Goal: Find specific page/section: Find specific page/section

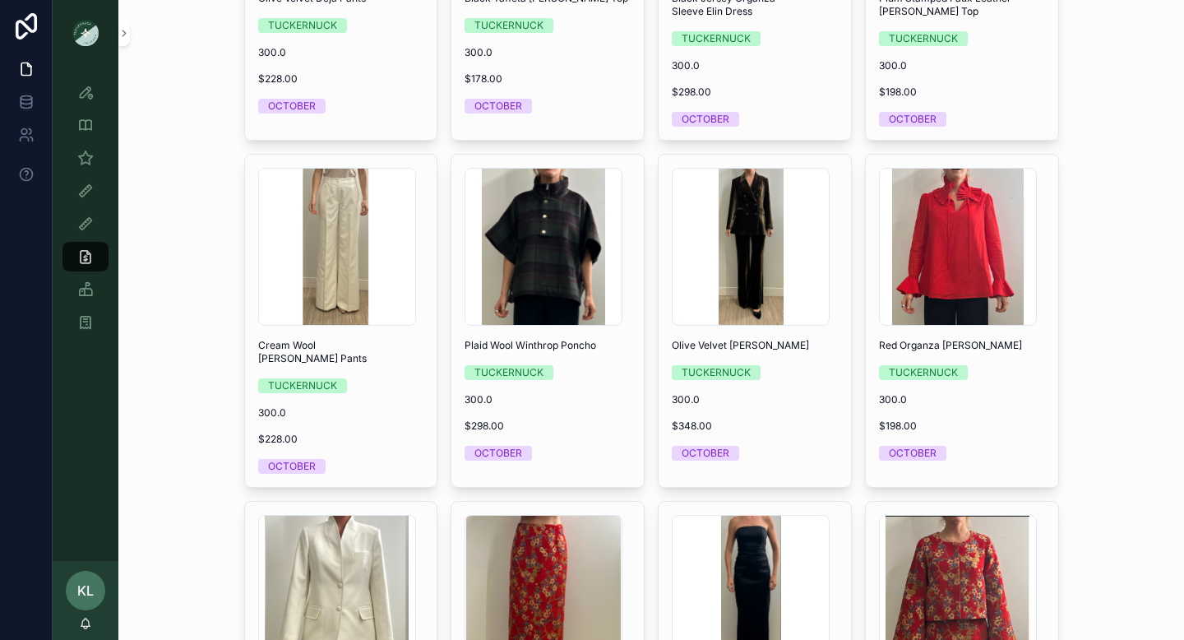
scroll to position [3483, 0]
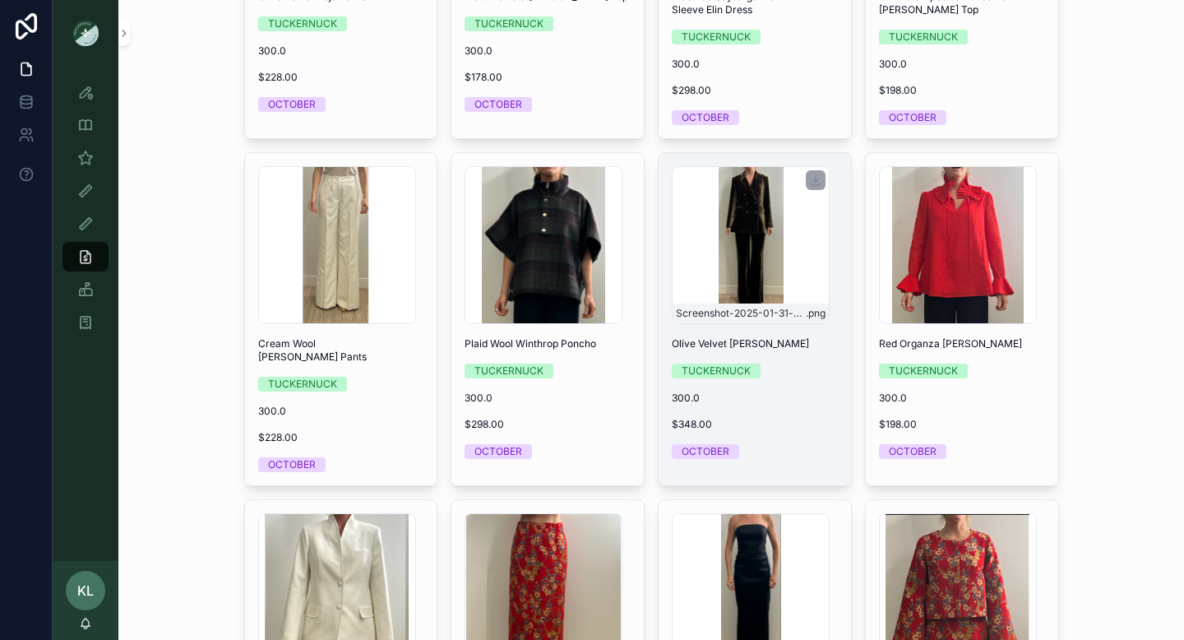
click at [762, 241] on div "Screenshot-2025-01-31-at-12.23.52-PM .png" at bounding box center [751, 245] width 158 height 158
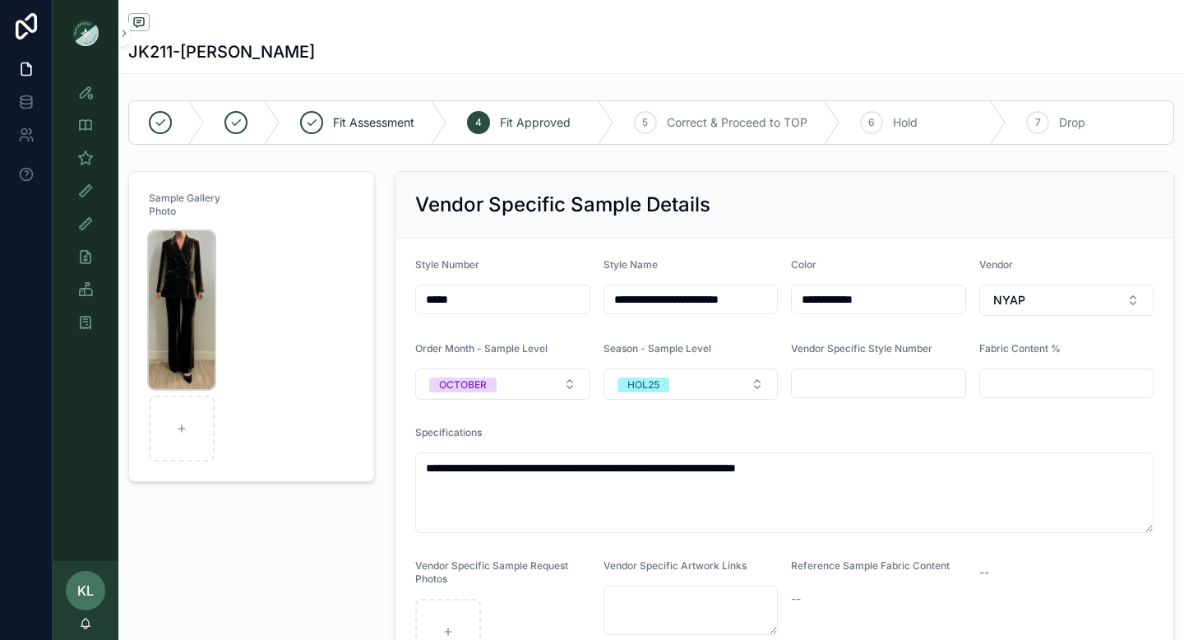
click at [197, 288] on img "scrollable content" at bounding box center [182, 310] width 66 height 158
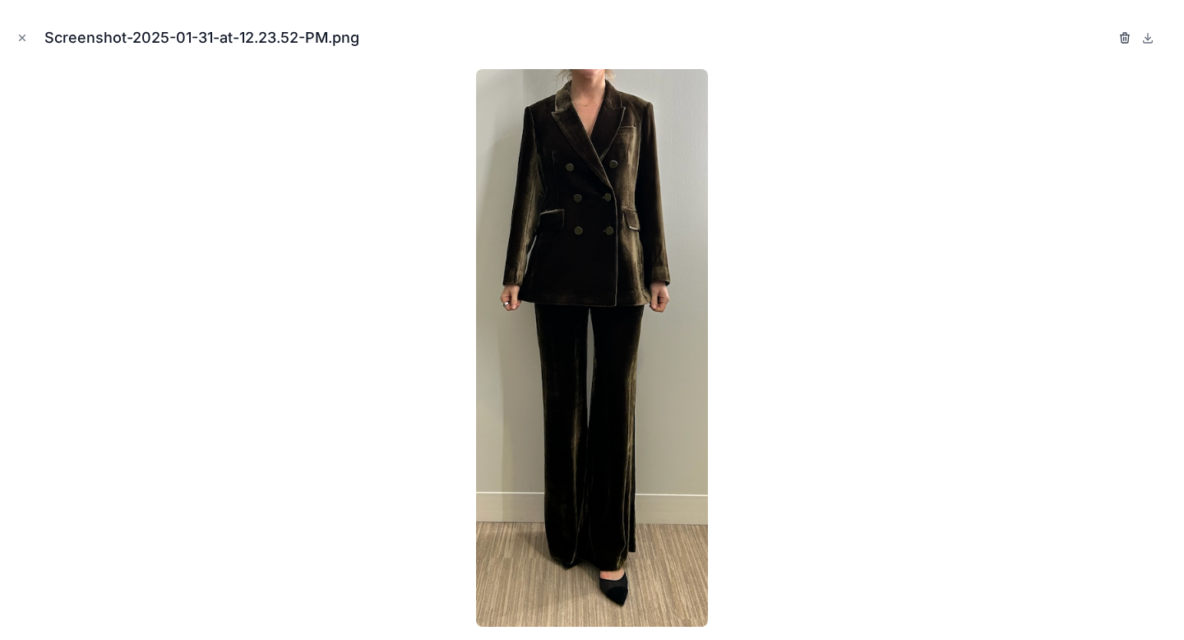
click at [1120, 34] on icon "button" at bounding box center [1125, 37] width 13 height 13
click at [1108, 36] on icon "button" at bounding box center [1108, 37] width 13 height 13
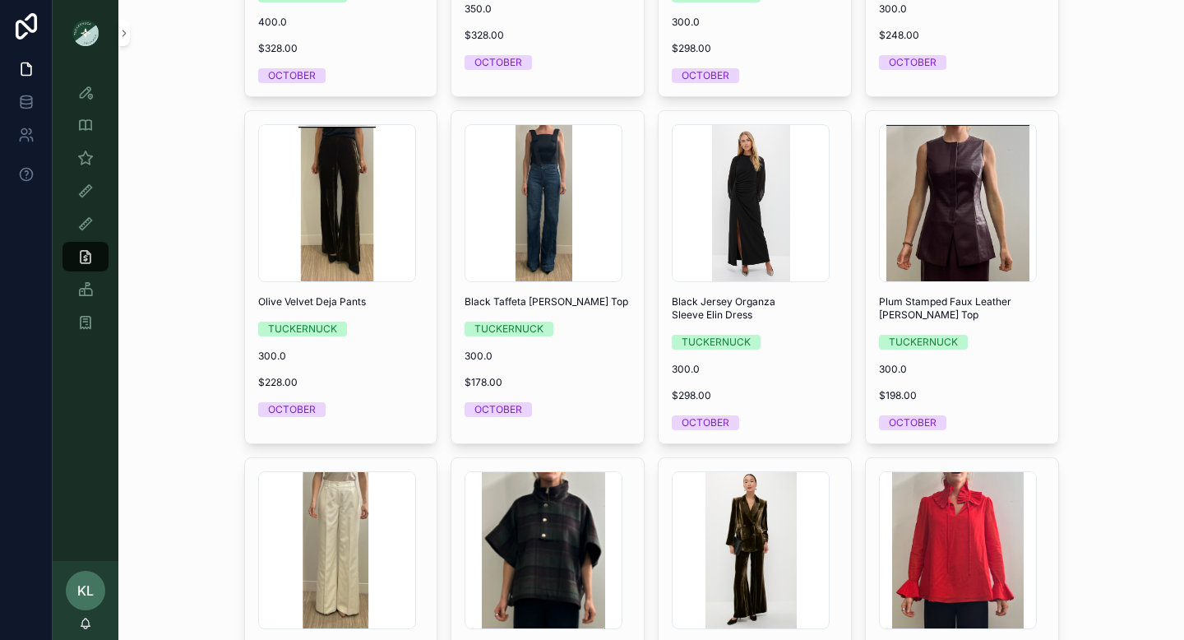
scroll to position [3180, 0]
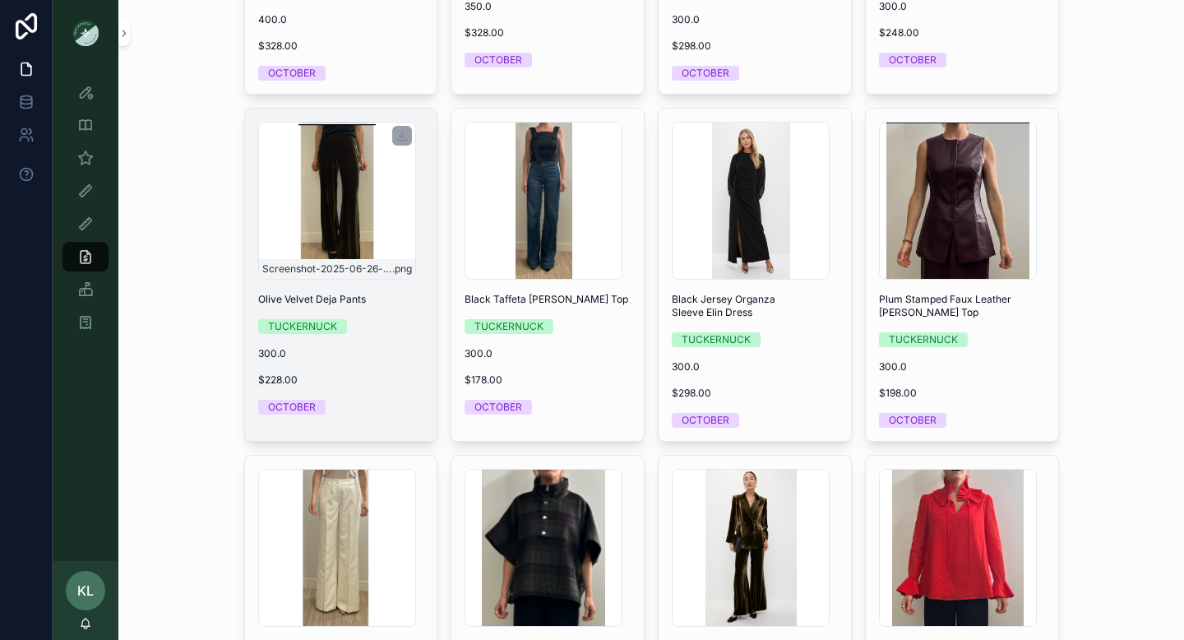
click at [358, 237] on div "Screenshot-2025-06-26-at-5.25.34-PM .png" at bounding box center [337, 201] width 158 height 158
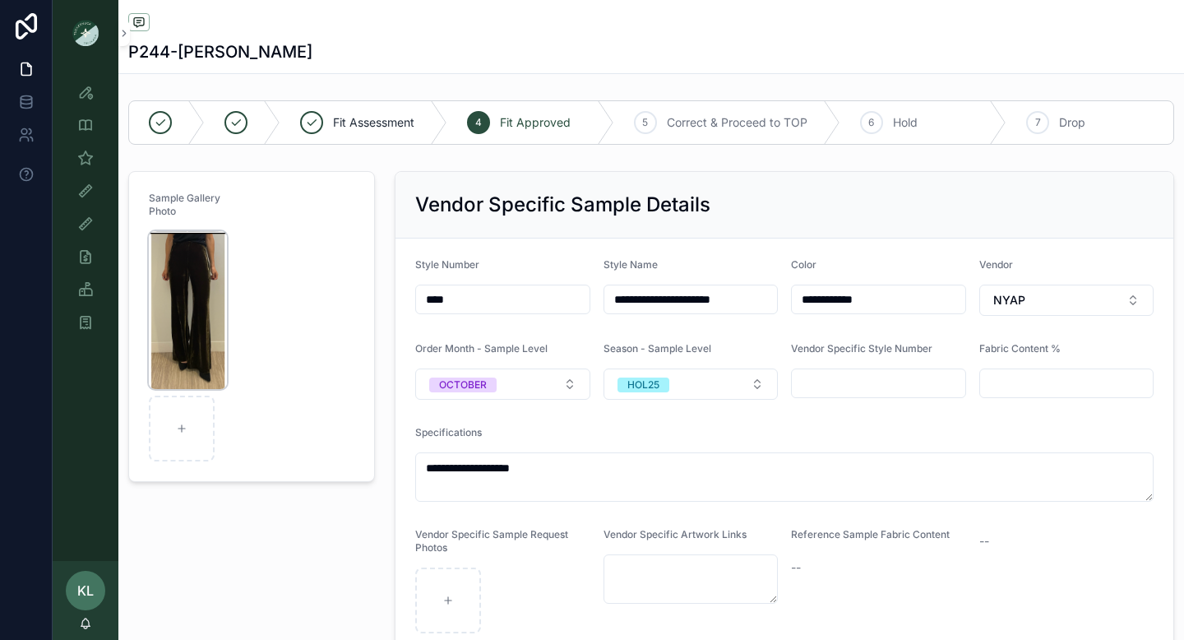
click at [183, 256] on img "scrollable content" at bounding box center [188, 310] width 78 height 158
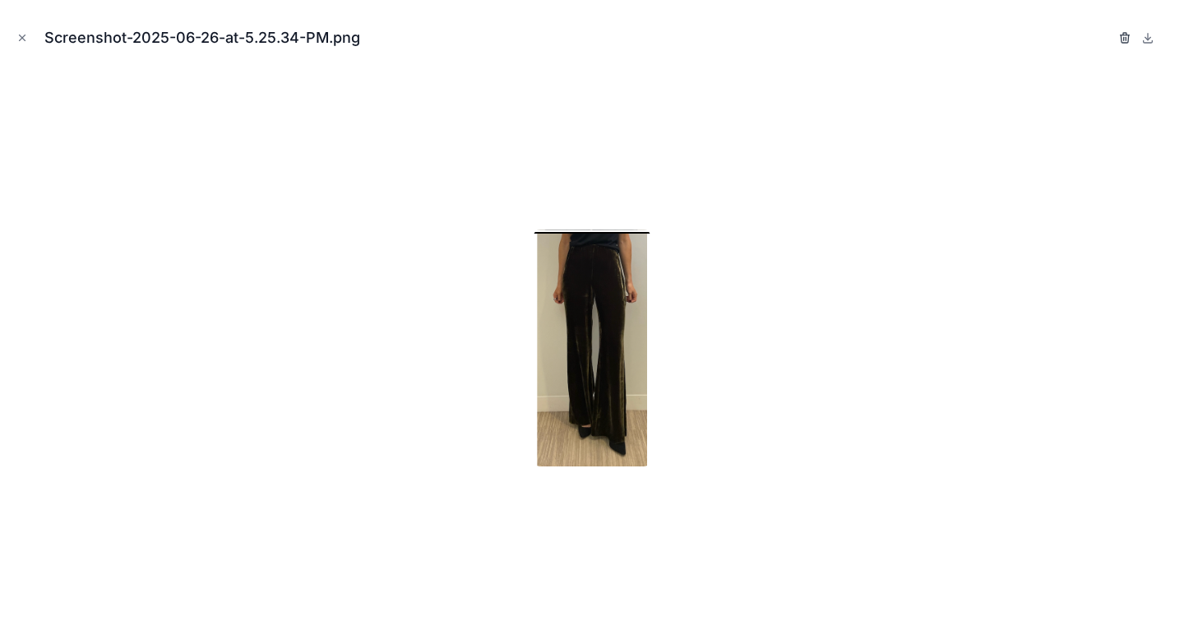
click at [1119, 39] on icon "button" at bounding box center [1125, 37] width 13 height 13
click at [1107, 41] on icon "button" at bounding box center [1108, 37] width 13 height 13
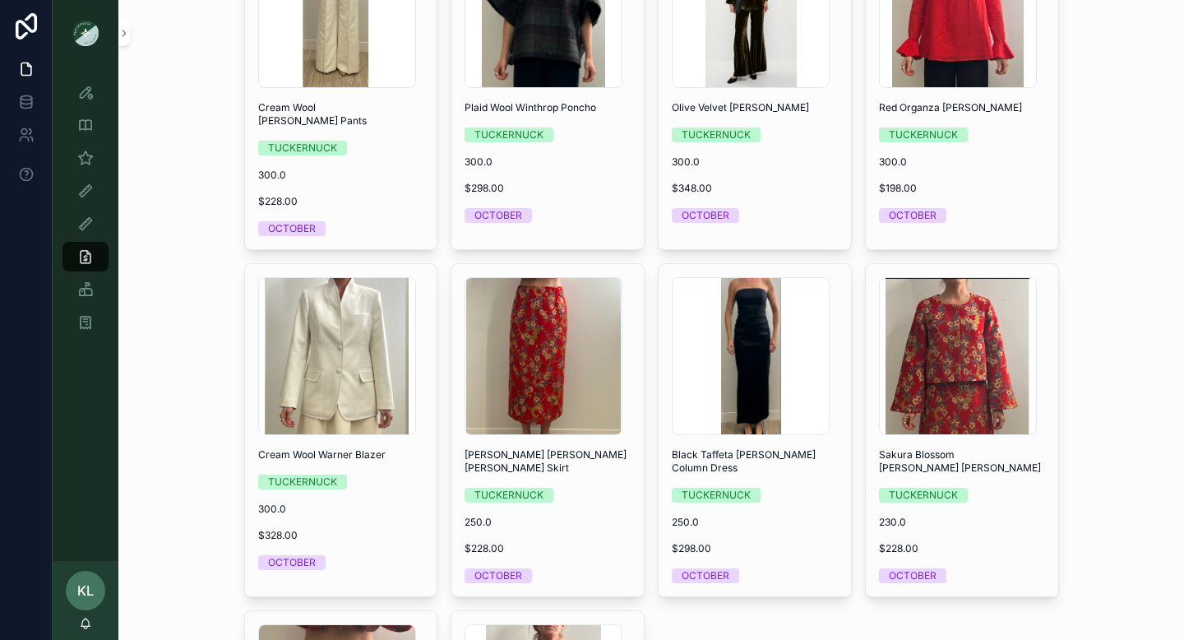
scroll to position [3720, 0]
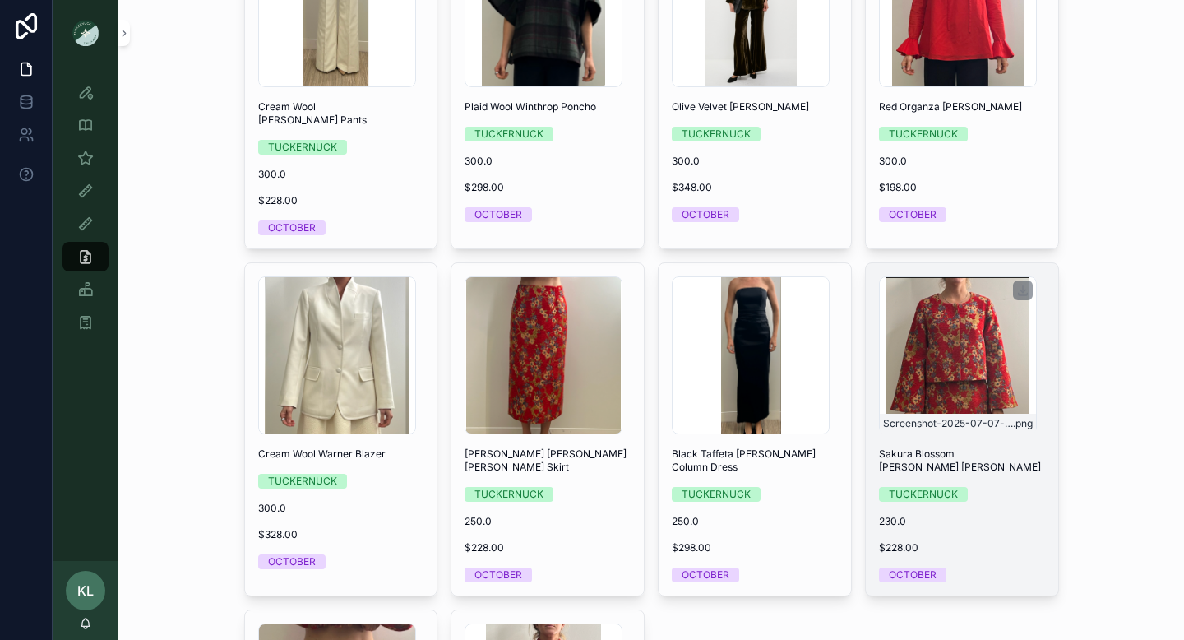
click at [952, 339] on div "Screenshot-2025-07-07-at-4.52.48-PM .png" at bounding box center [958, 355] width 158 height 158
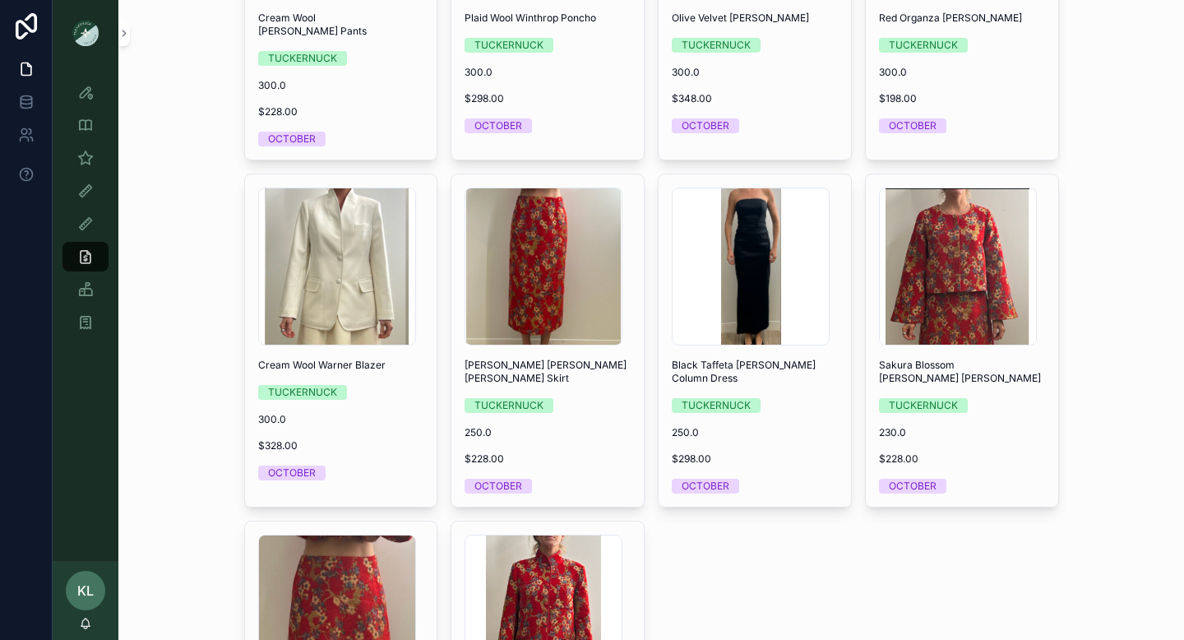
scroll to position [3924, 0]
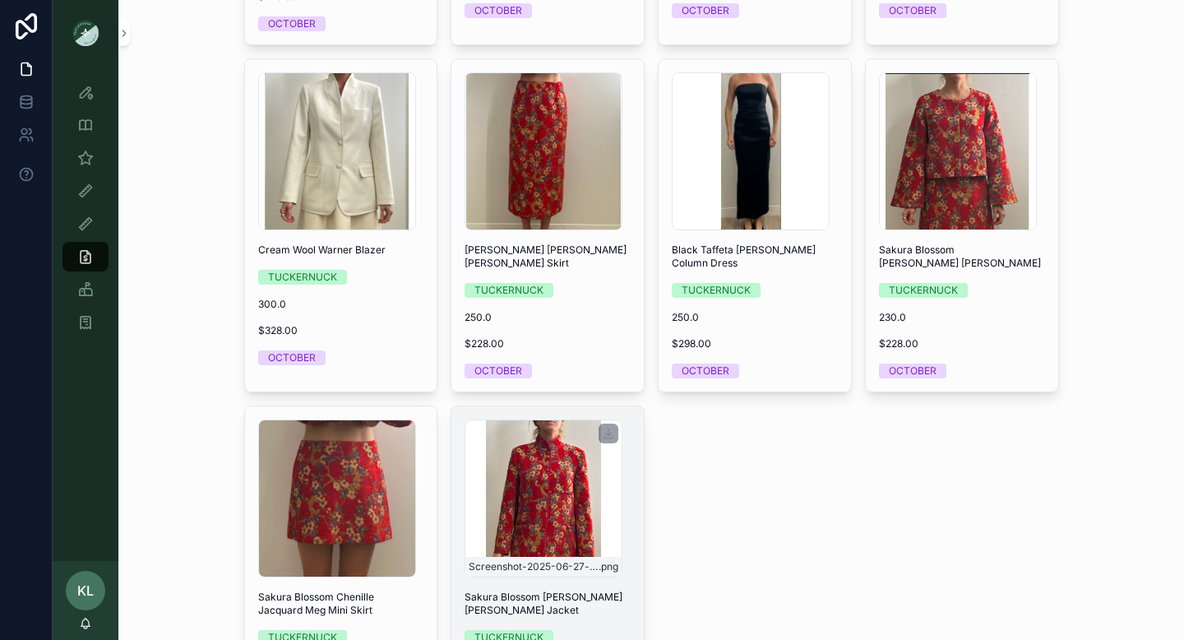
click at [554, 505] on div "Screenshot-2025-06-27-at-1.07.09-PM .png" at bounding box center [544, 498] width 158 height 158
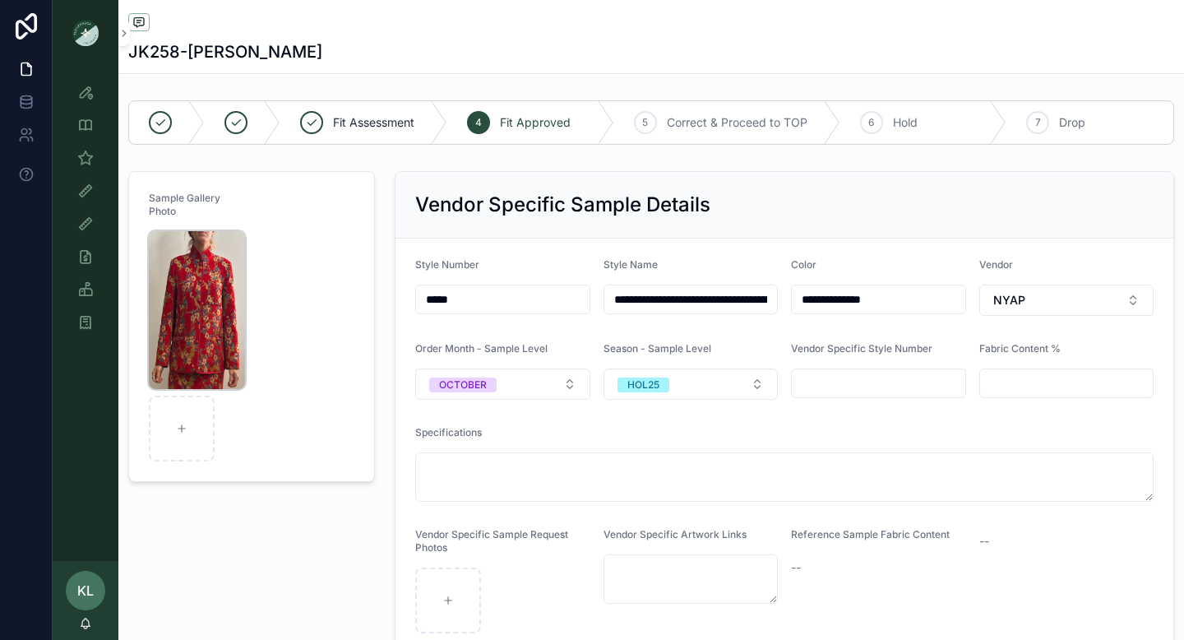
click at [214, 289] on img "scrollable content" at bounding box center [197, 310] width 96 height 158
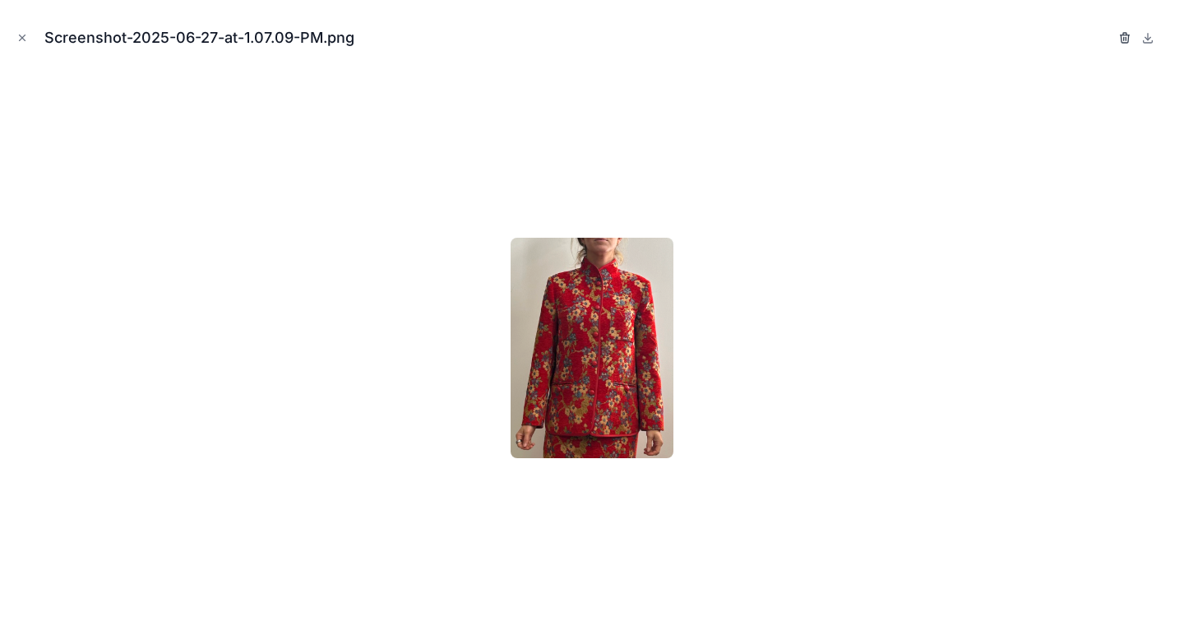
click at [1128, 37] on icon "button" at bounding box center [1124, 38] width 7 height 7
click at [1111, 39] on icon "button" at bounding box center [1108, 38] width 7 height 7
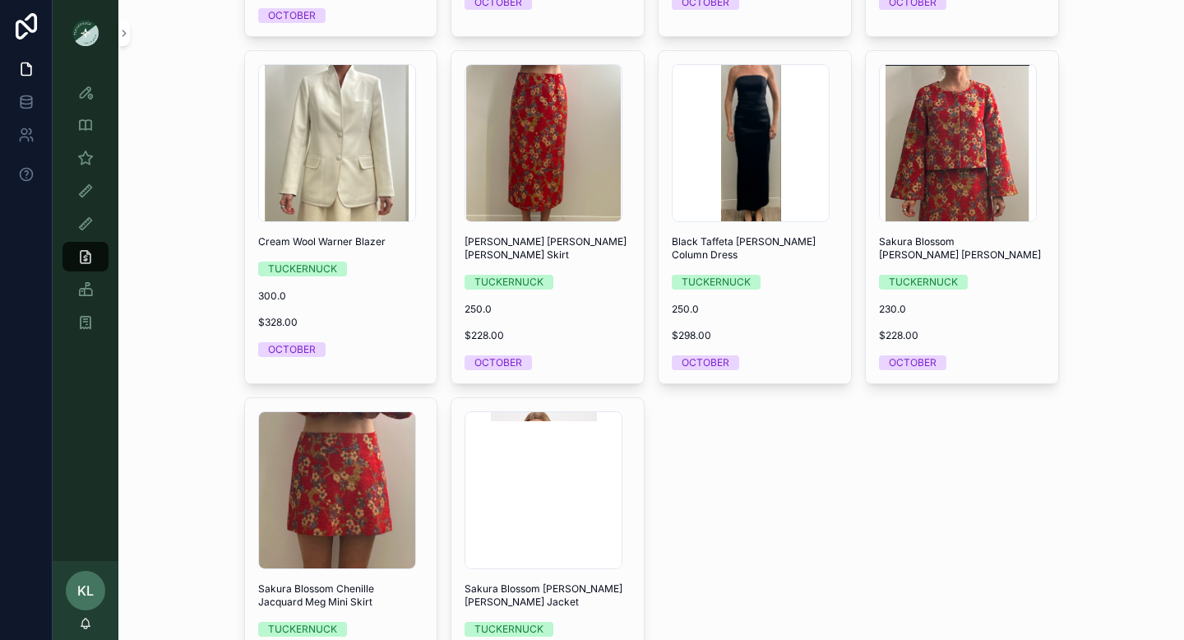
scroll to position [4063, 0]
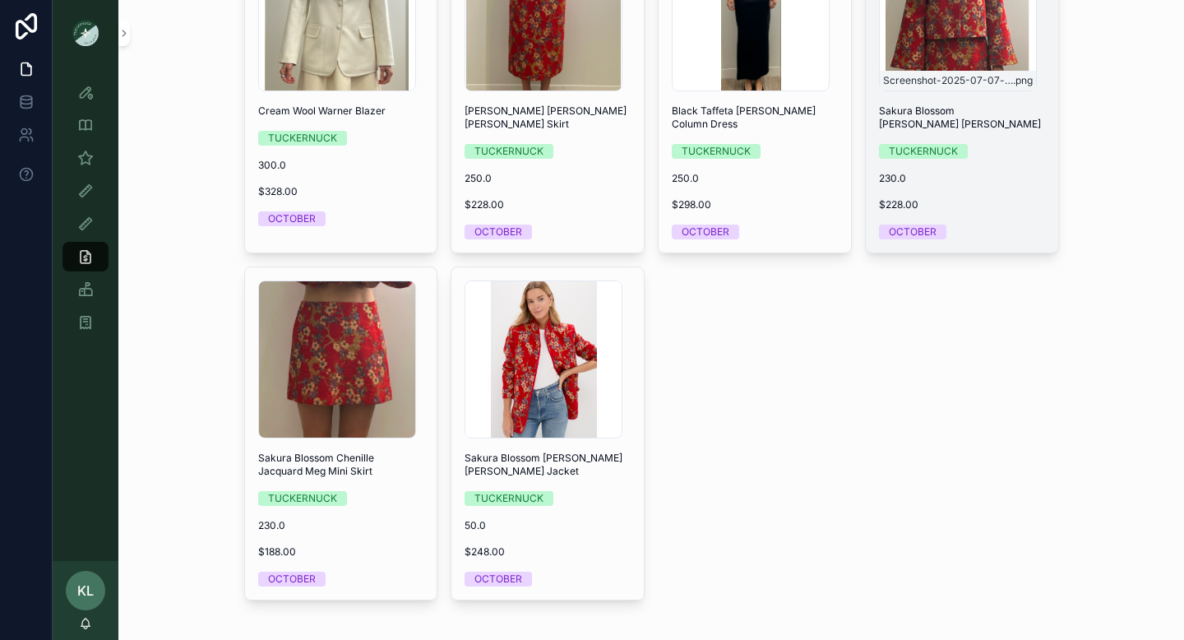
click at [958, 46] on div "Screenshot-2025-07-07-at-4.52.48-PM .png" at bounding box center [958, 12] width 158 height 158
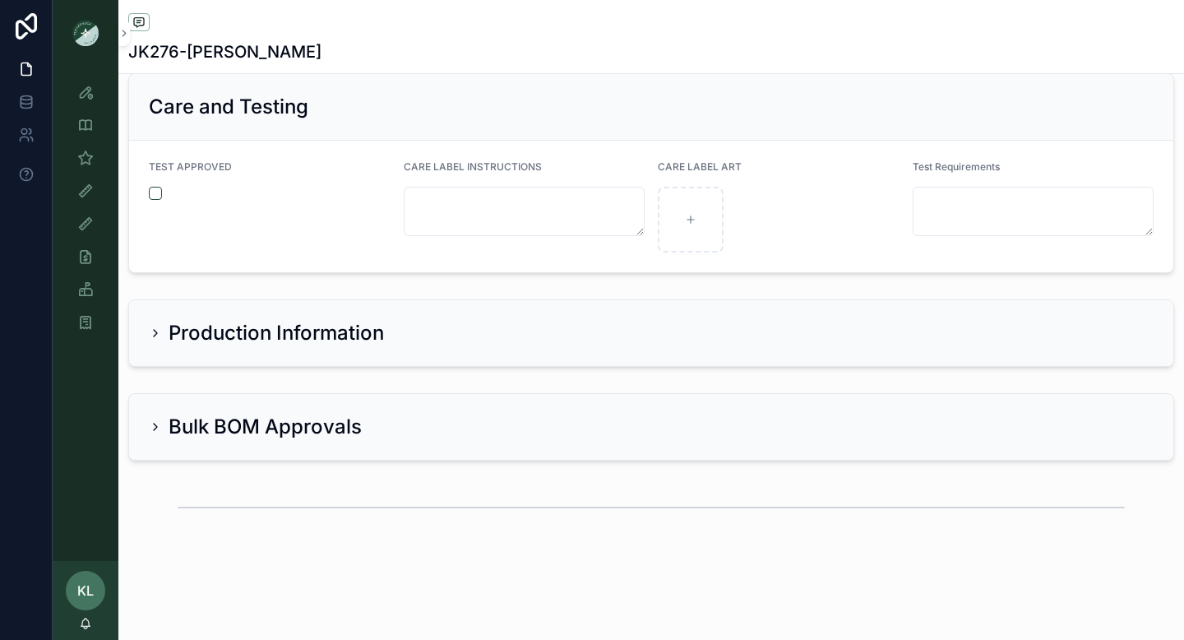
scroll to position [3555, 0]
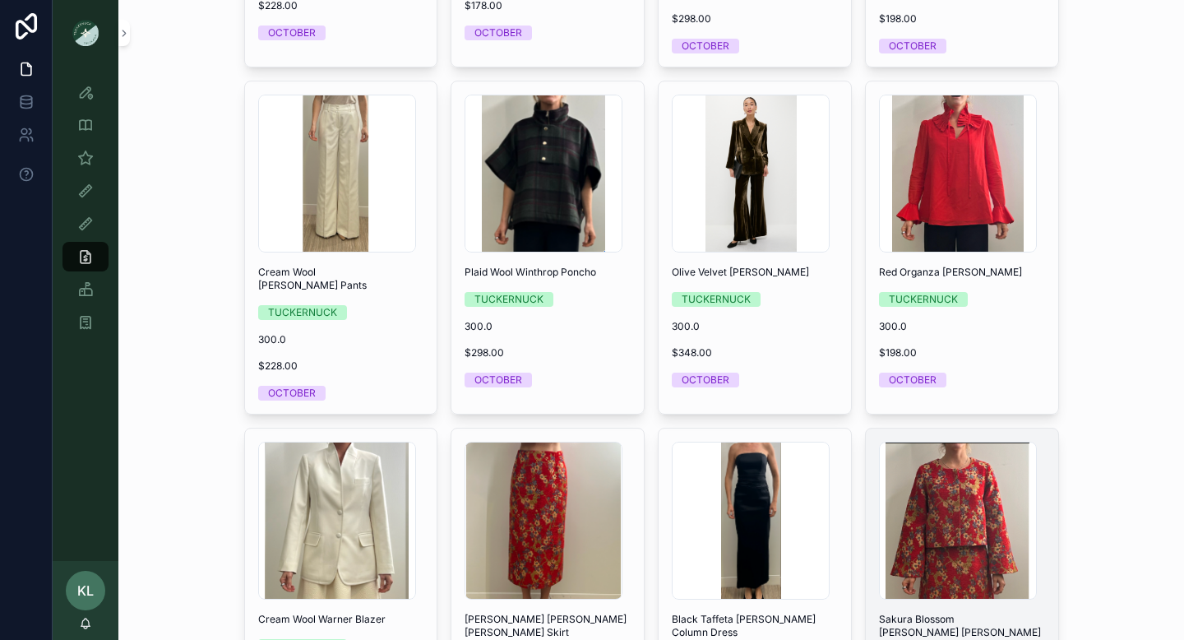
scroll to position [4063, 0]
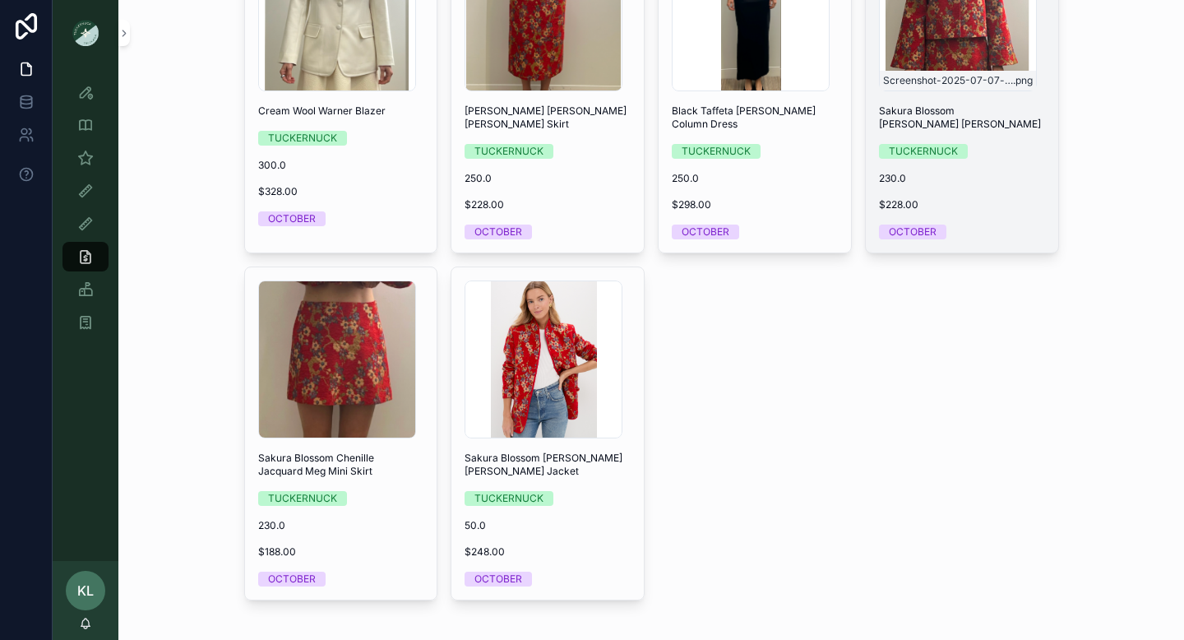
click at [930, 33] on div "Screenshot-2025-07-07-at-4.52.48-PM .png" at bounding box center [958, 12] width 158 height 158
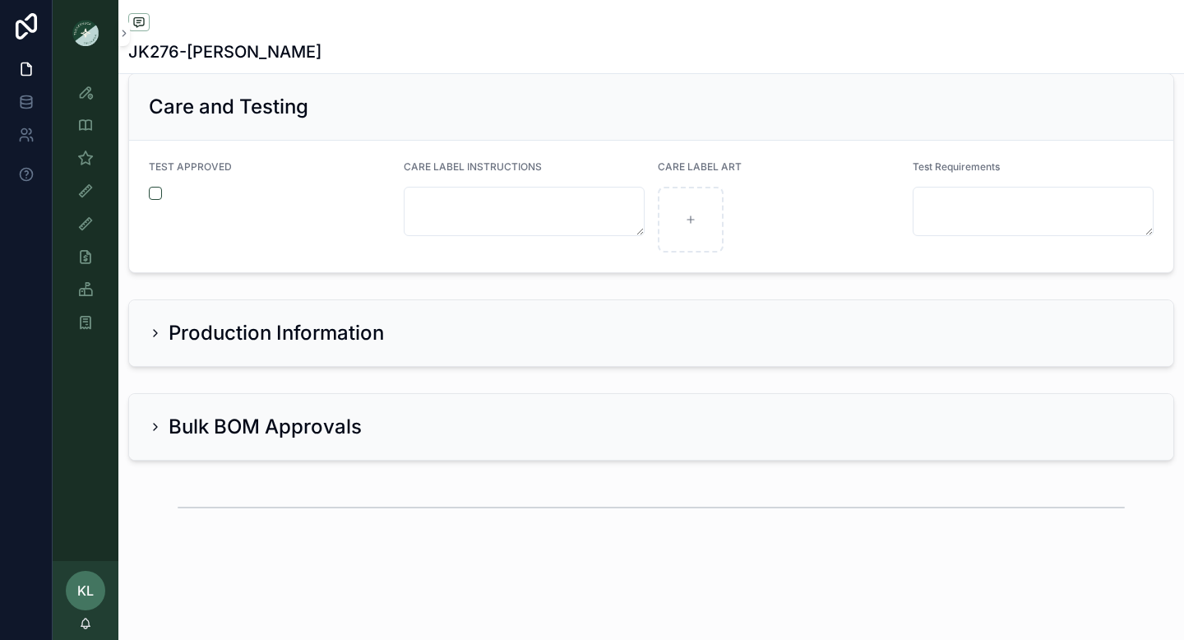
scroll to position [3555, 0]
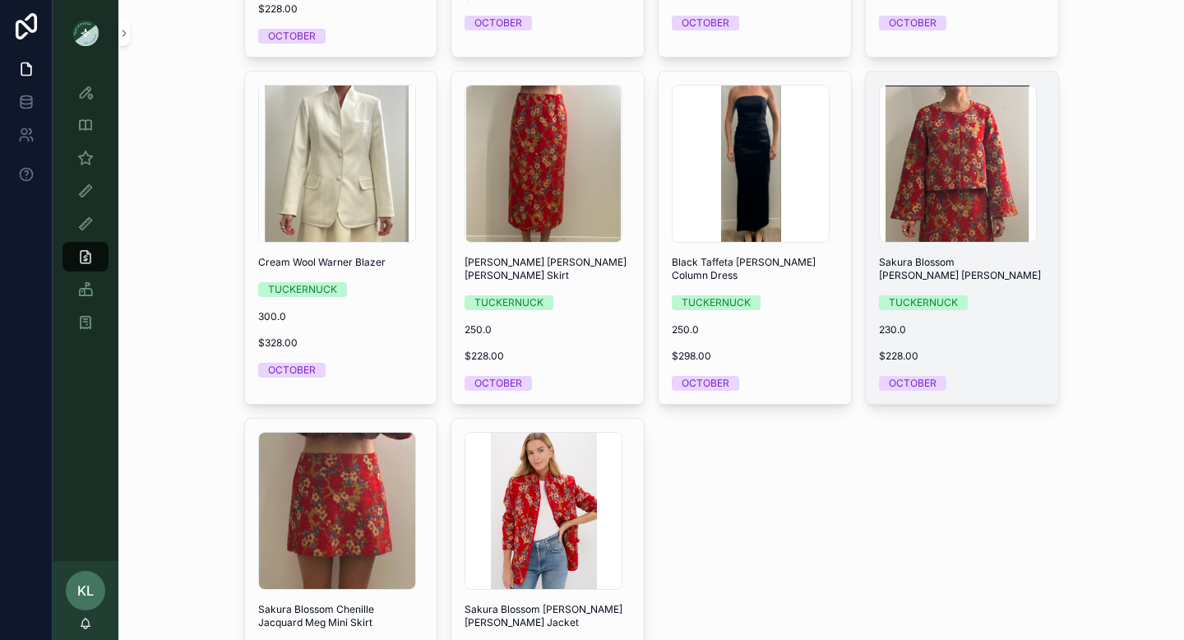
click at [965, 300] on div "Screenshot-2025-07-07-at-4.52.48-PM .png Sakura Blossom [PERSON_NAME] Jacquard …" at bounding box center [962, 238] width 192 height 332
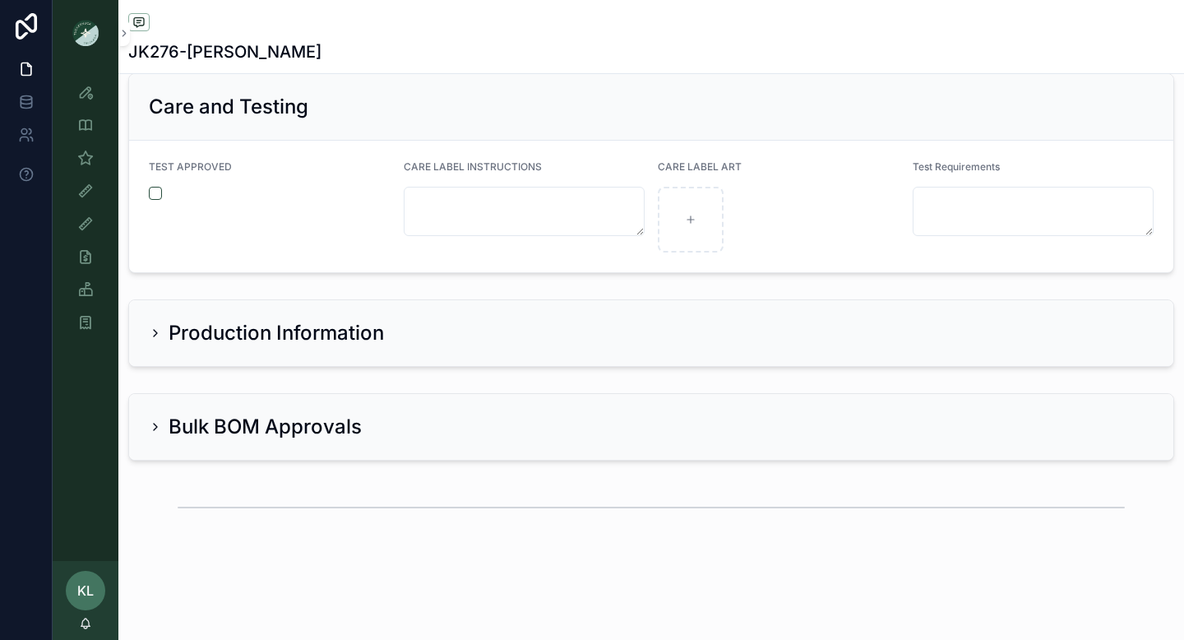
scroll to position [3555, 0]
click at [160, 334] on icon "scrollable content" at bounding box center [155, 333] width 13 height 13
click at [249, 336] on h2 "Production Information" at bounding box center [276, 333] width 215 height 26
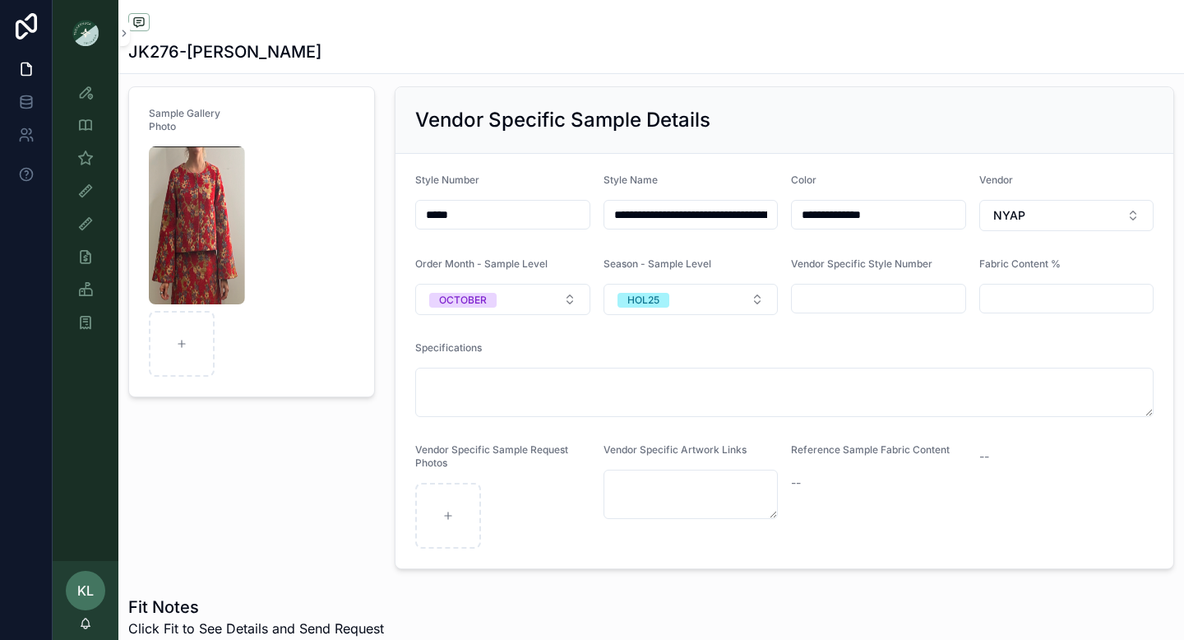
scroll to position [0, 0]
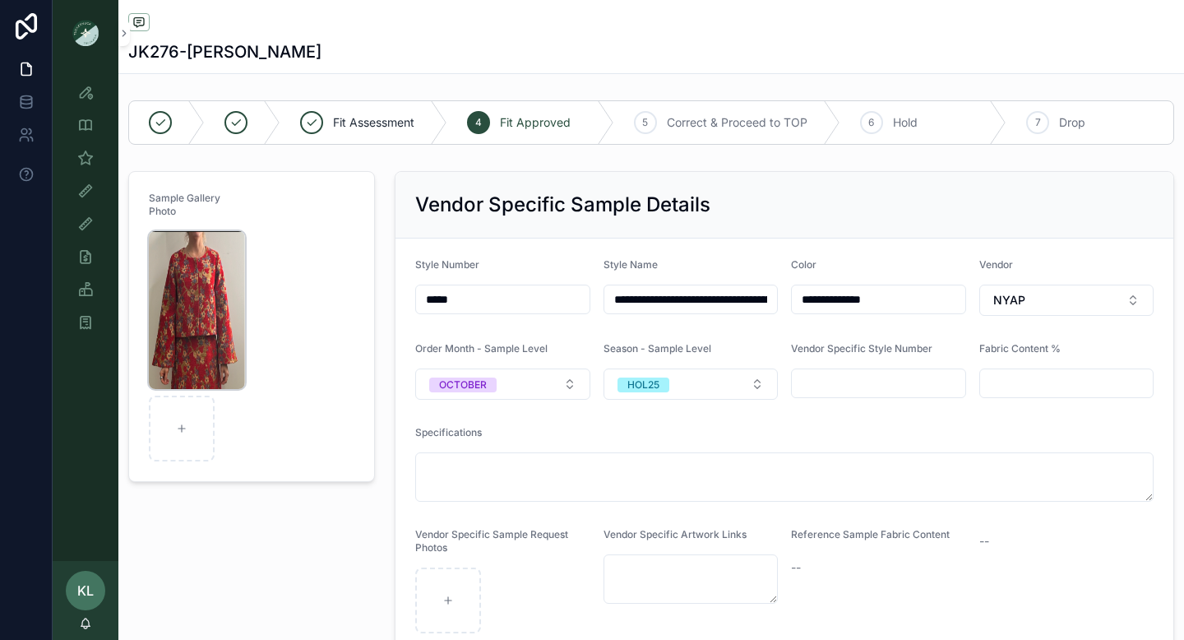
click at [202, 279] on img "scrollable content" at bounding box center [197, 310] width 96 height 158
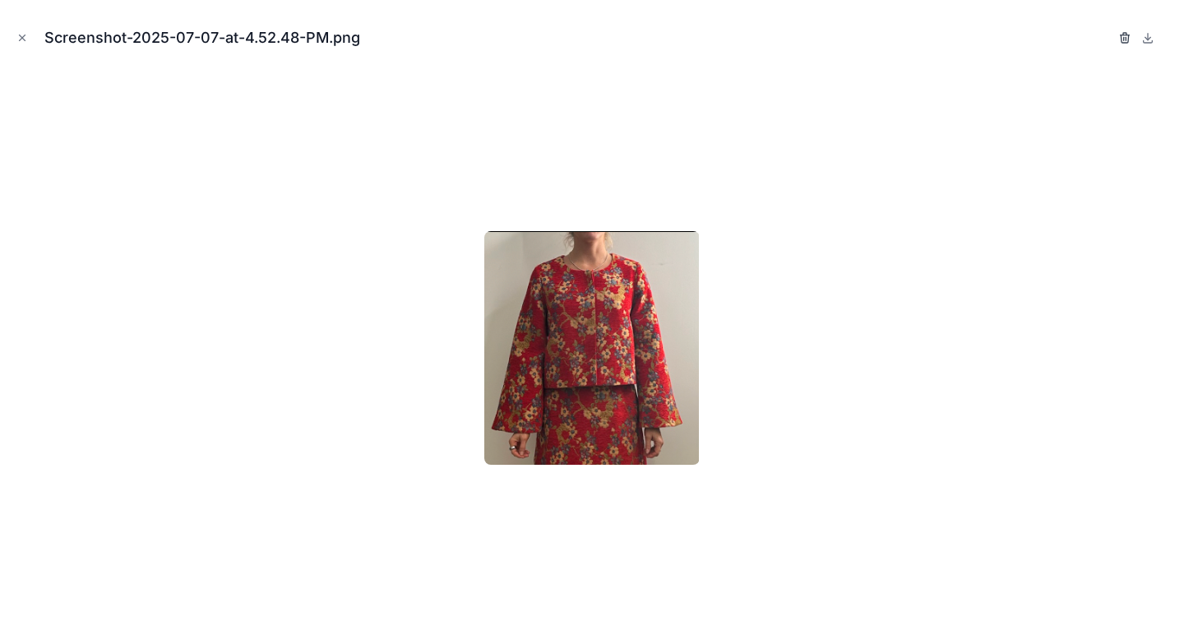
click at [1125, 35] on icon "button" at bounding box center [1125, 37] width 13 height 13
click at [1105, 39] on icon "button" at bounding box center [1108, 38] width 7 height 7
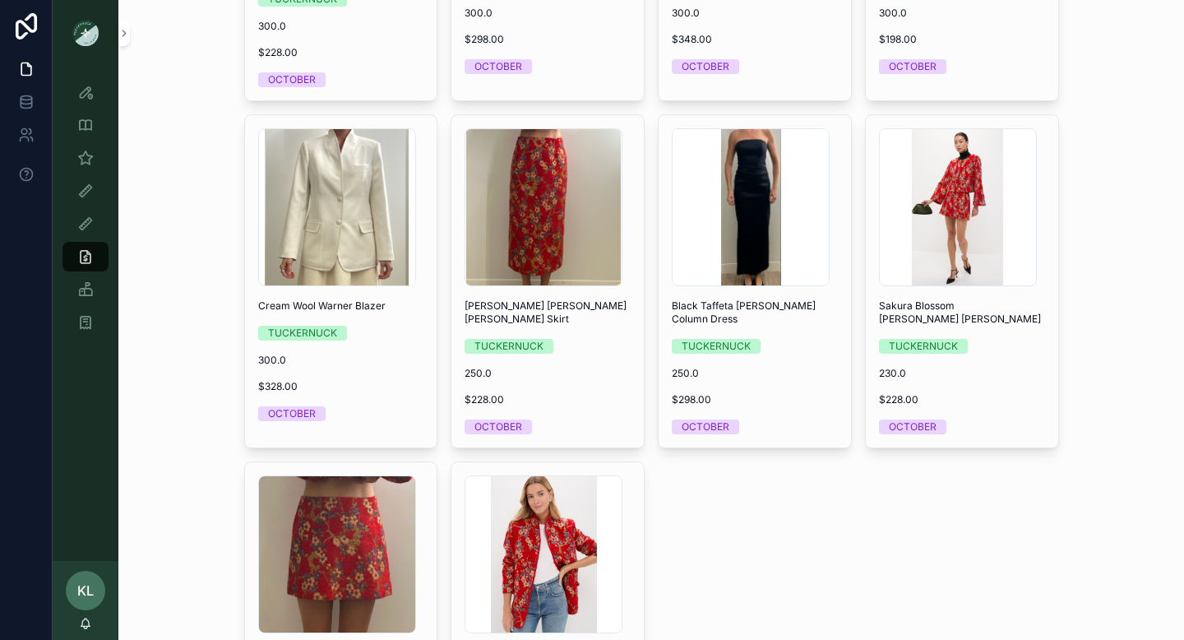
scroll to position [3861, 0]
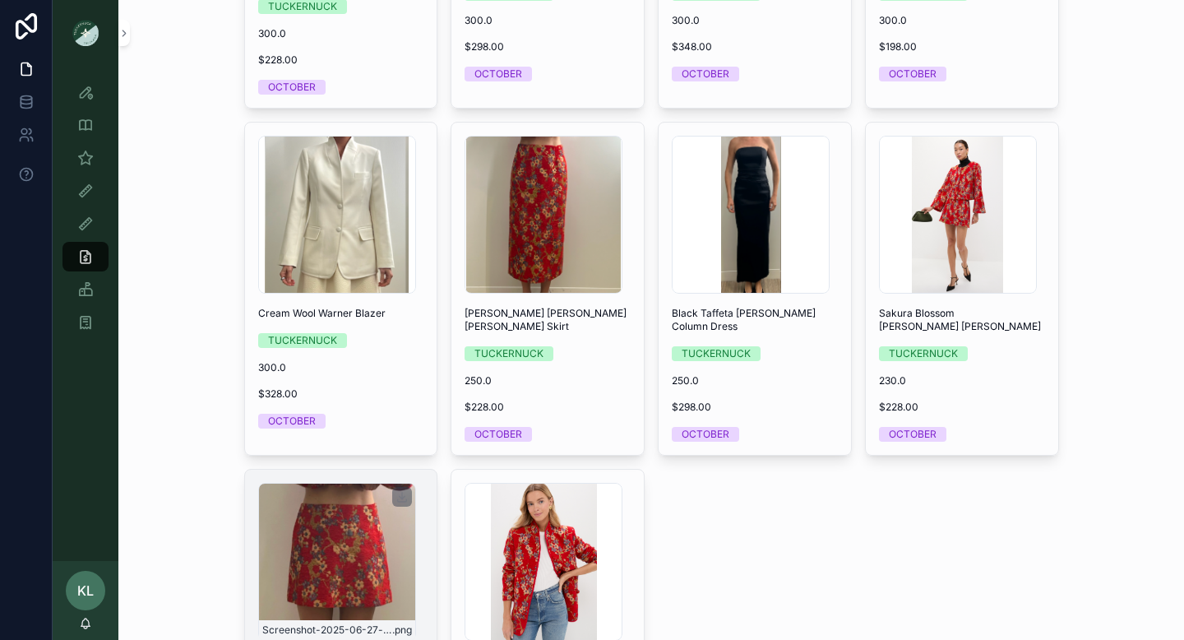
click at [294, 552] on div "Screenshot-2025-06-27-at-11.33.42-AM .png" at bounding box center [337, 562] width 158 height 158
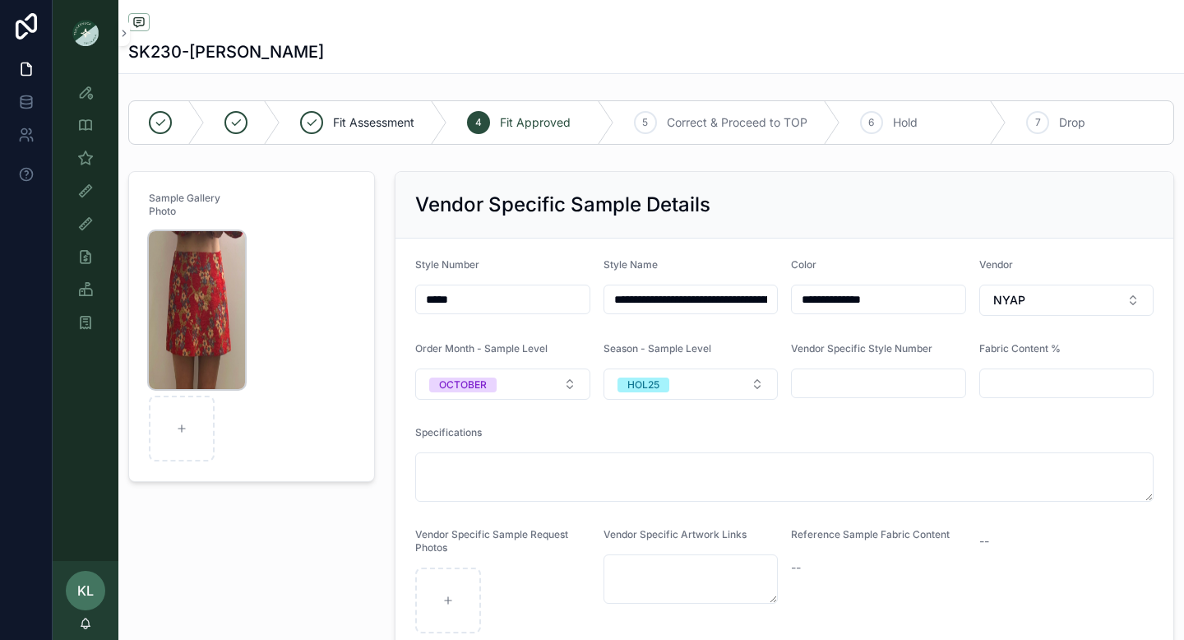
click at [214, 310] on img "scrollable content" at bounding box center [197, 310] width 96 height 158
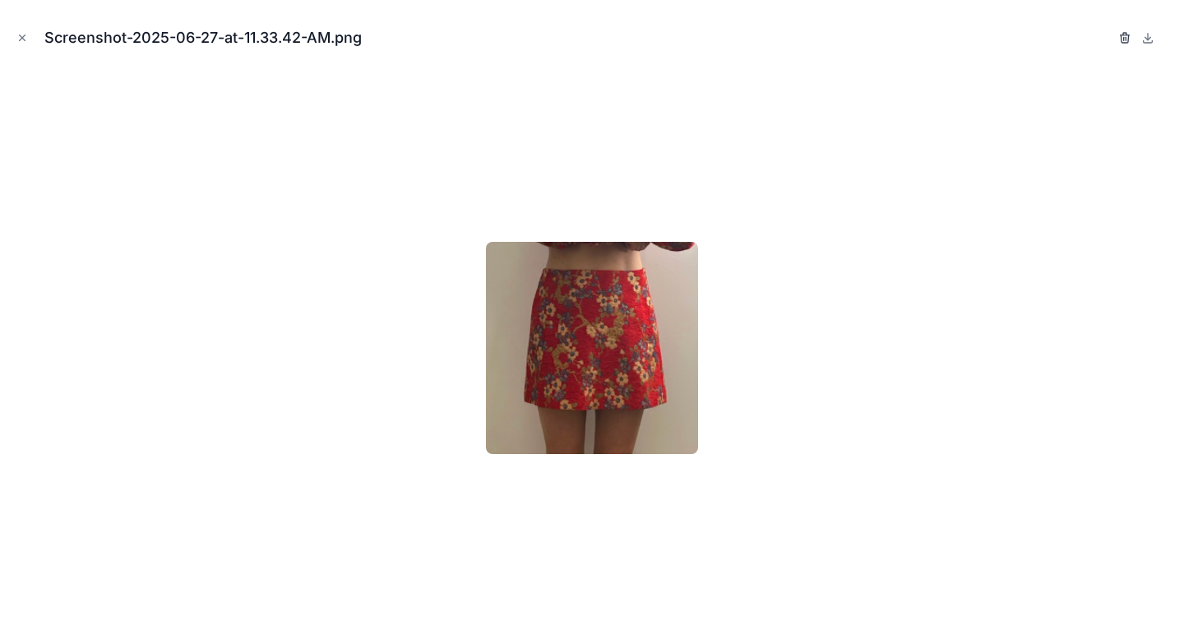
click at [1123, 35] on icon "button" at bounding box center [1124, 34] width 3 height 2
click at [1111, 37] on icon "button" at bounding box center [1108, 37] width 13 height 13
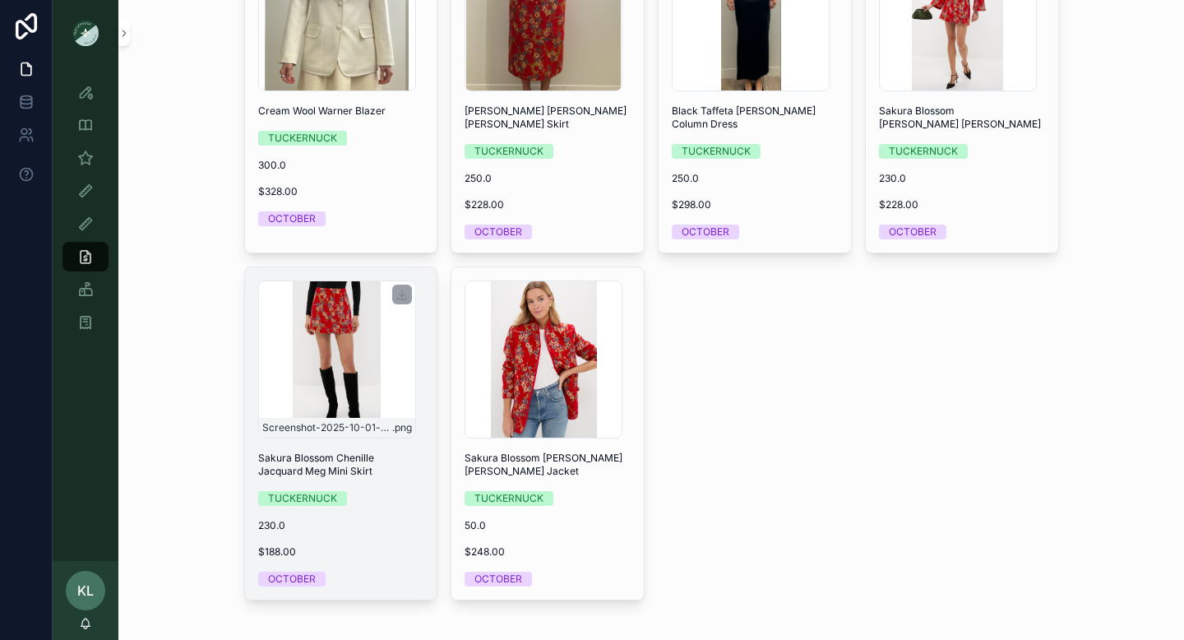
click at [340, 371] on div "Screenshot-2025-10-01-at-11.07.42-AM .png" at bounding box center [337, 359] width 158 height 158
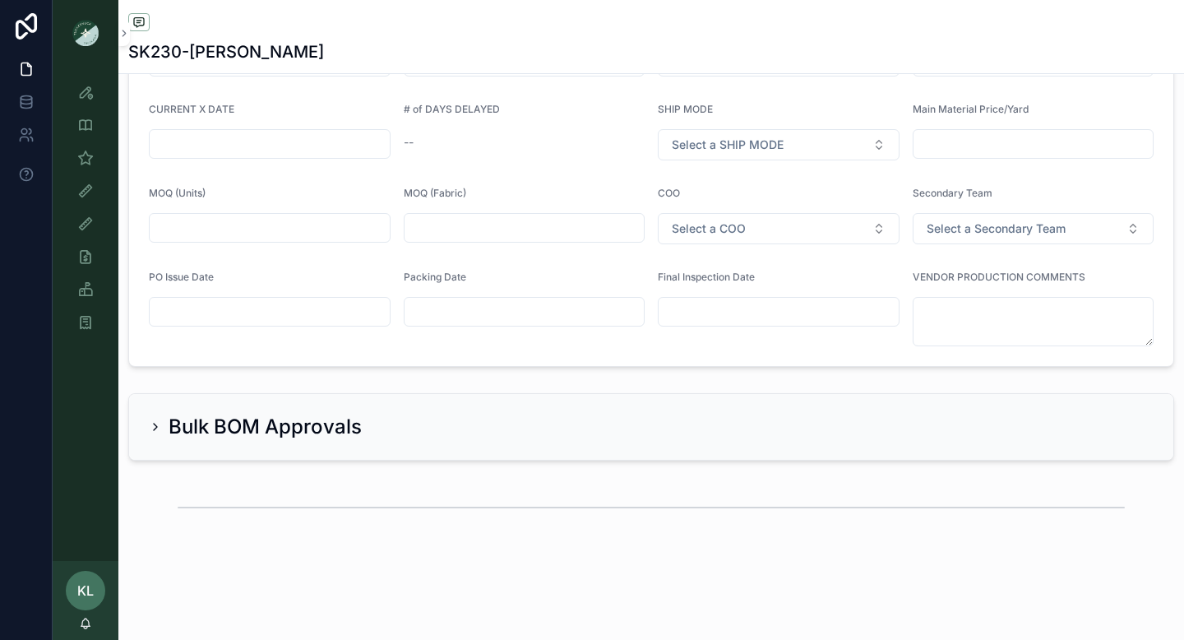
scroll to position [3921, 0]
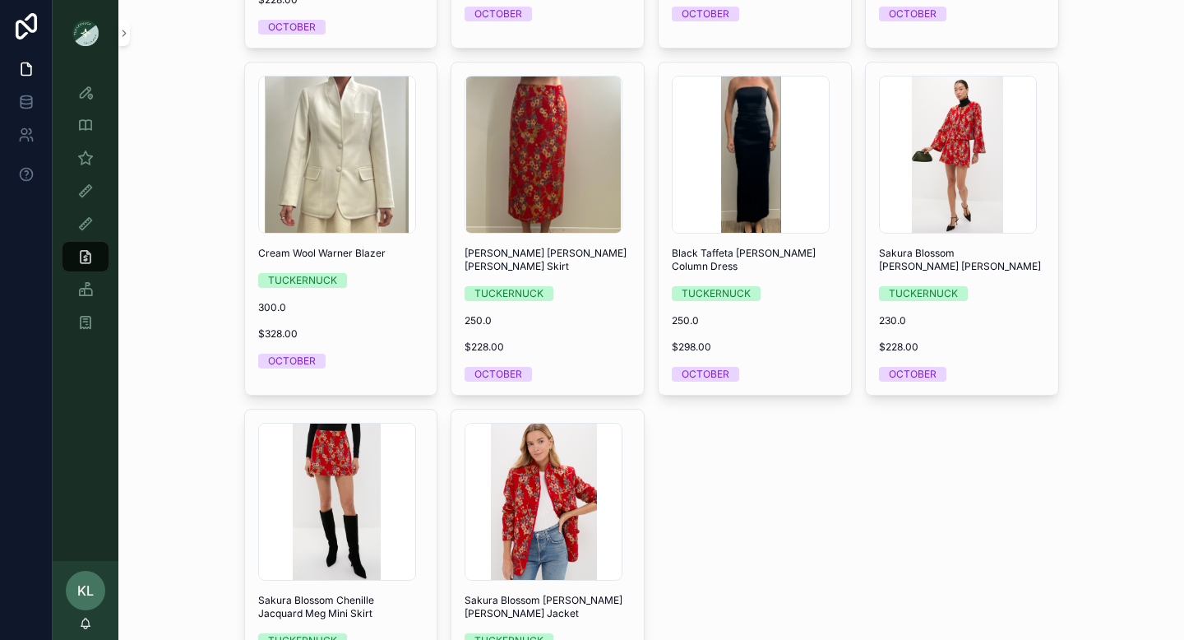
scroll to position [4063, 0]
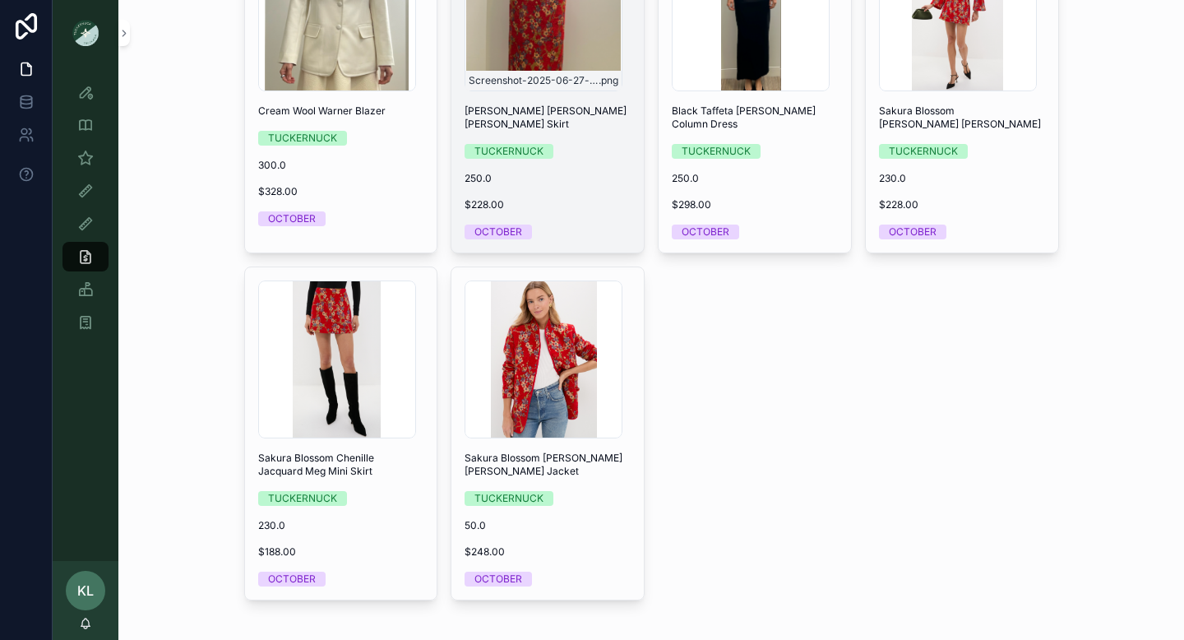
click at [521, 20] on div "Screenshot-2025-06-27-at-11.36.03-AM .png" at bounding box center [544, 12] width 158 height 158
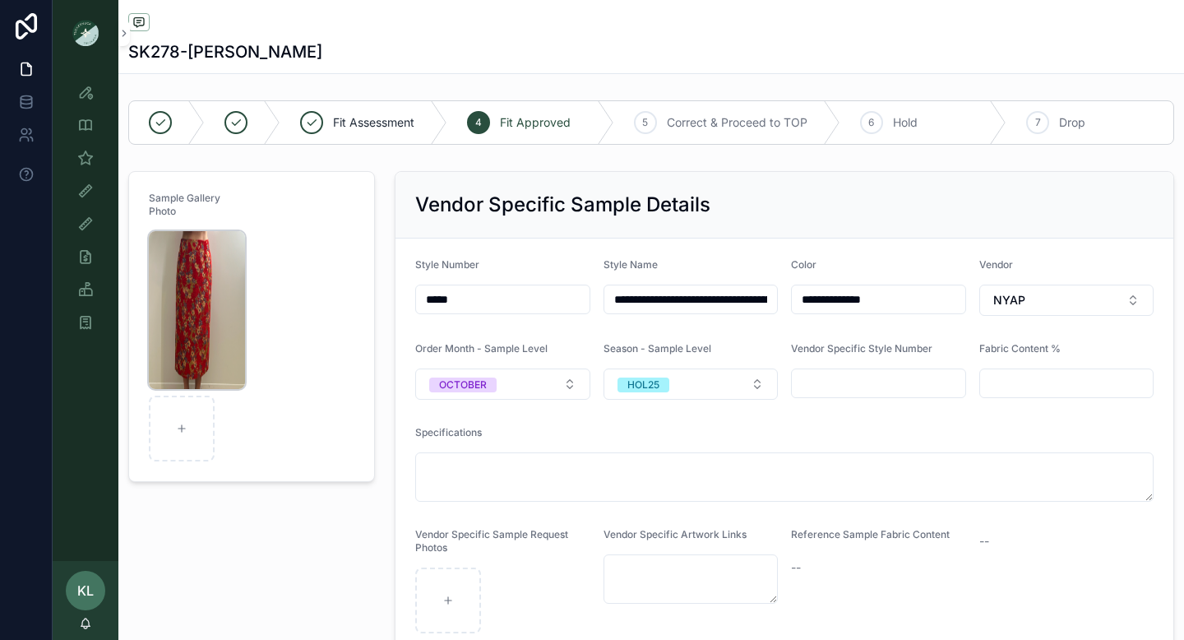
click at [198, 291] on img "scrollable content" at bounding box center [197, 310] width 96 height 158
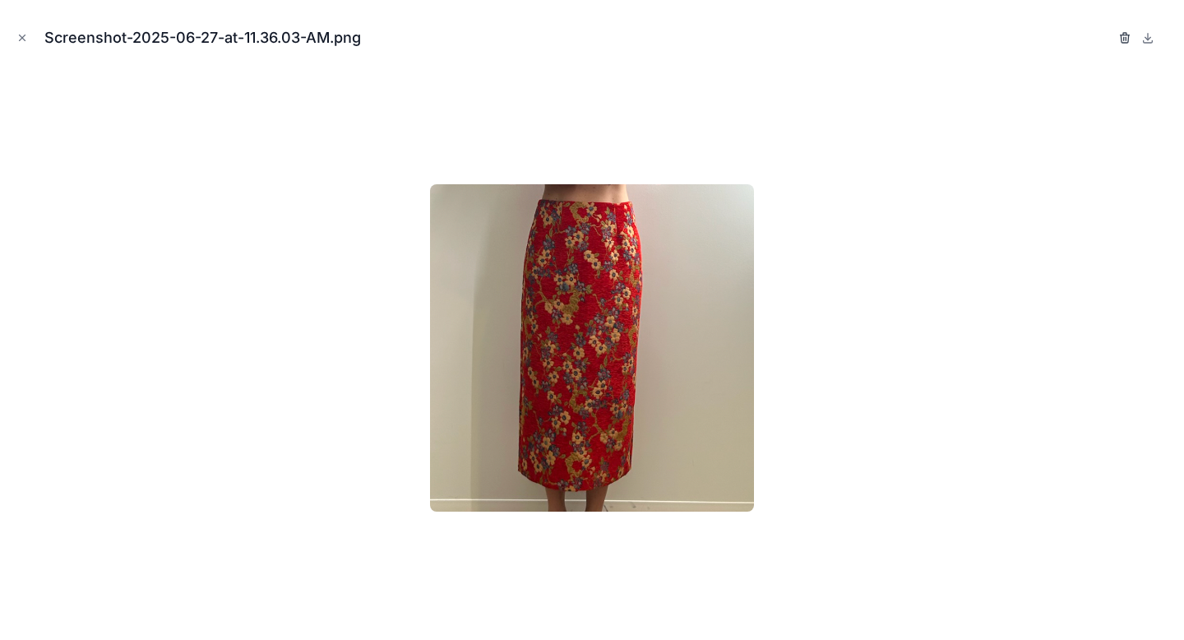
click at [1124, 33] on icon "button" at bounding box center [1124, 34] width 3 height 2
click at [1109, 38] on icon "button" at bounding box center [1108, 37] width 13 height 13
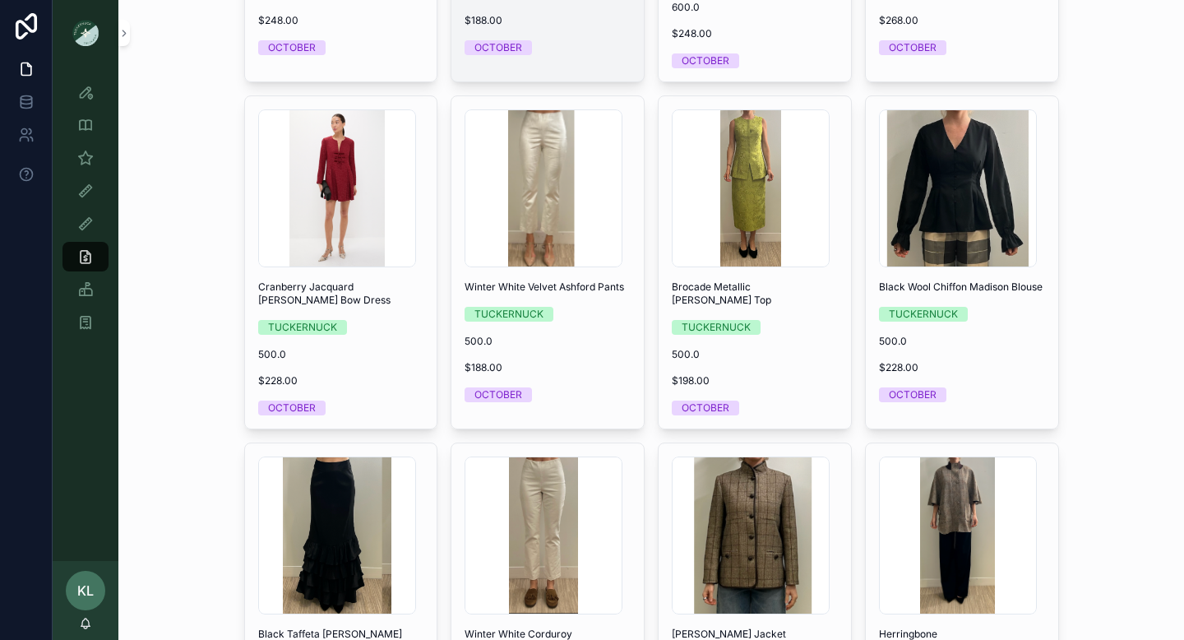
scroll to position [1449, 0]
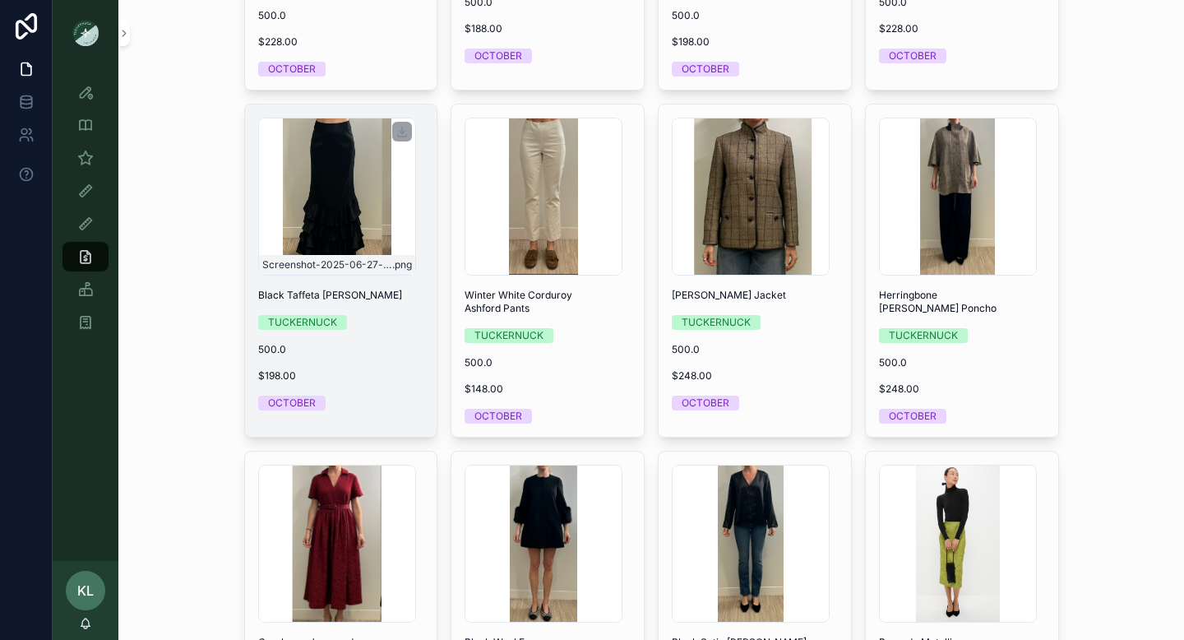
click at [359, 234] on div "Screenshot-2025-06-27-at-10.56.05-AM .png" at bounding box center [337, 197] width 158 height 158
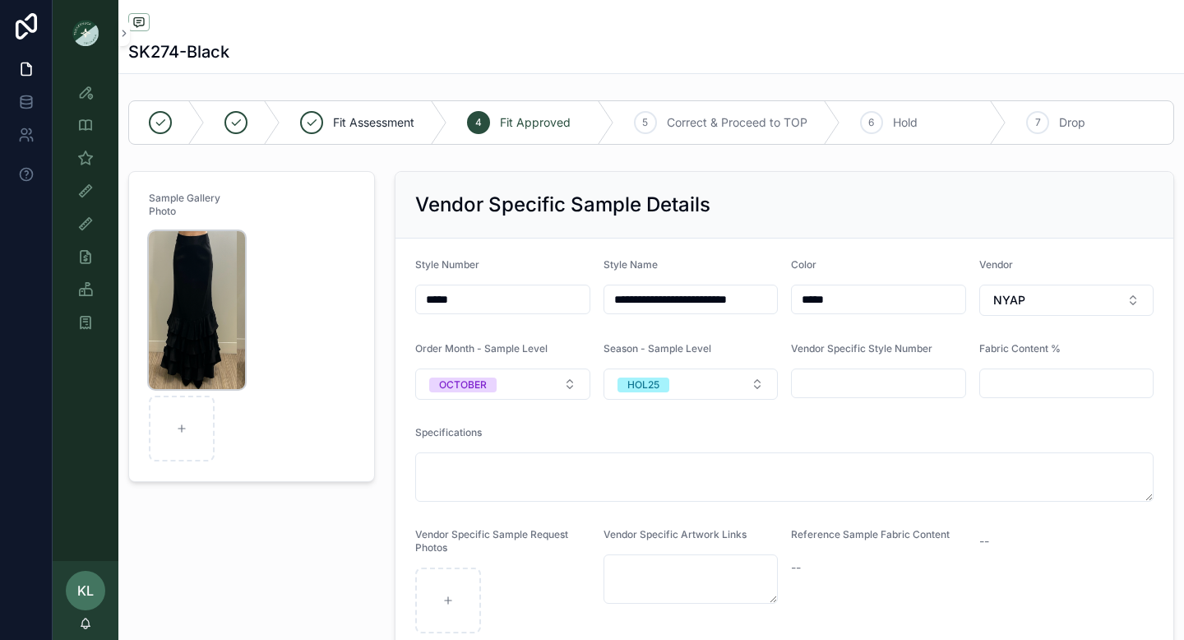
click at [184, 275] on img "scrollable content" at bounding box center [197, 310] width 96 height 158
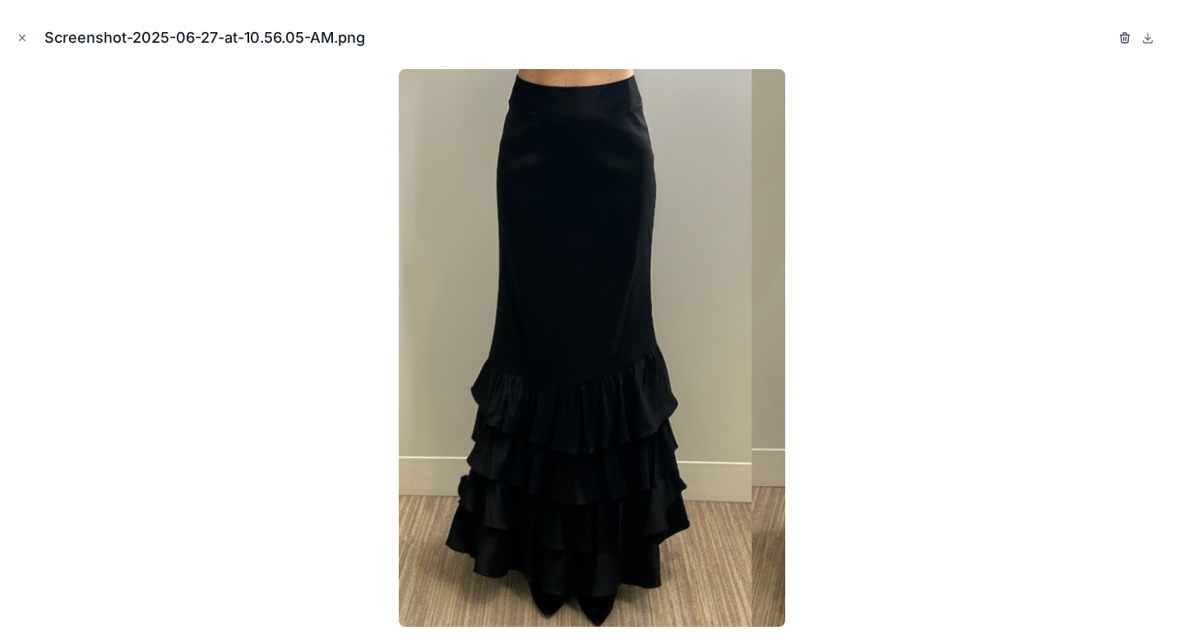
click at [1125, 34] on icon "button" at bounding box center [1125, 37] width 13 height 13
click at [1104, 37] on icon "button" at bounding box center [1108, 37] width 13 height 13
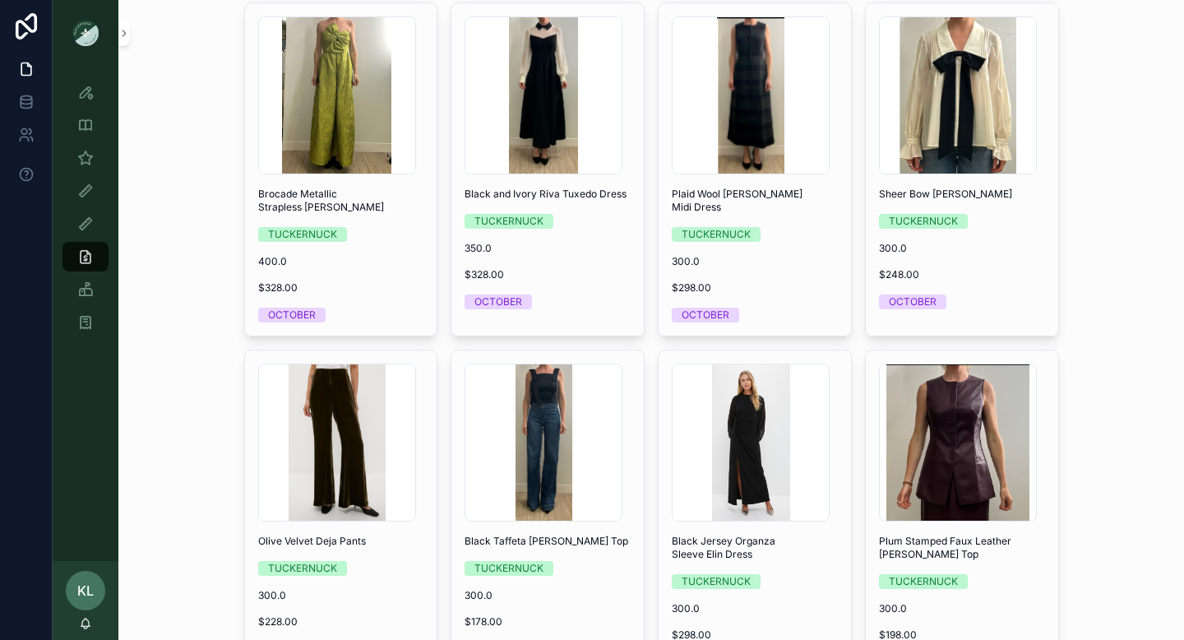
scroll to position [2939, 0]
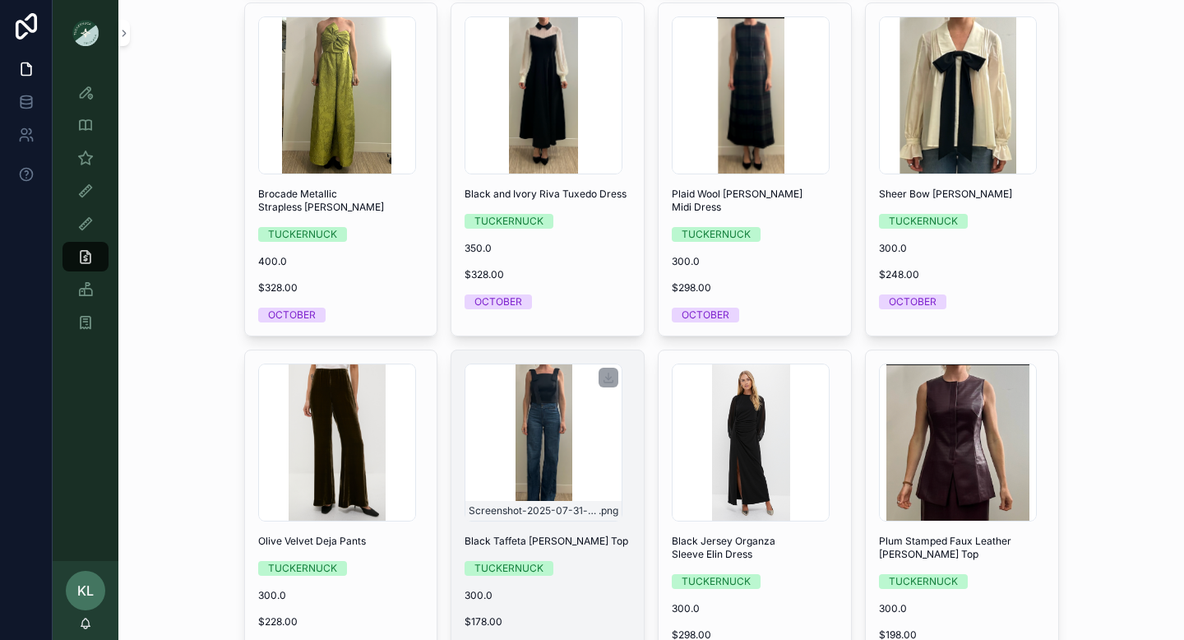
click at [536, 426] on div "Screenshot-2025-07-31-at-11.02.51-AM .png" at bounding box center [544, 443] width 158 height 158
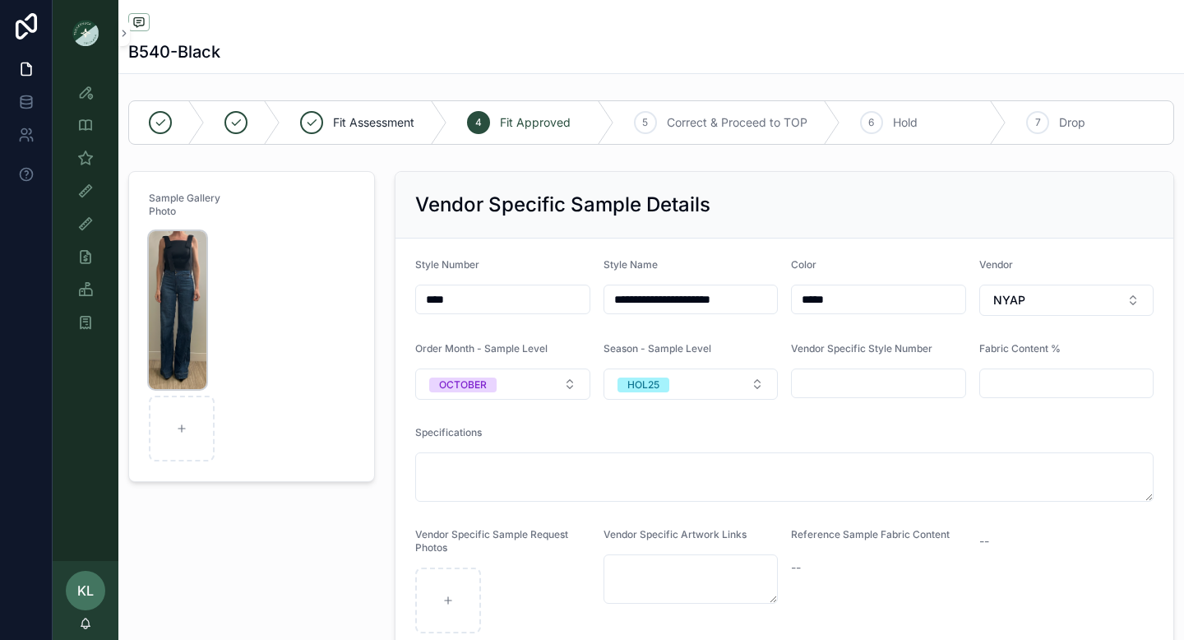
click at [172, 285] on img "scrollable content" at bounding box center [178, 310] width 58 height 158
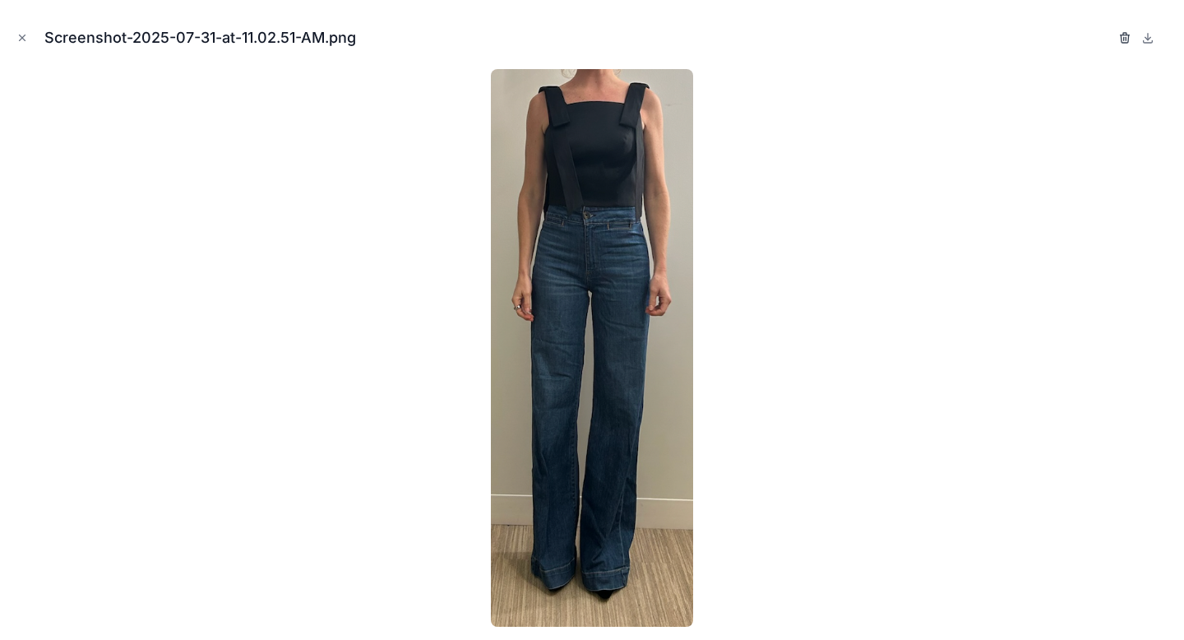
click at [1126, 39] on icon "button" at bounding box center [1126, 38] width 0 height 3
click at [1107, 35] on icon "button" at bounding box center [1108, 34] width 3 height 2
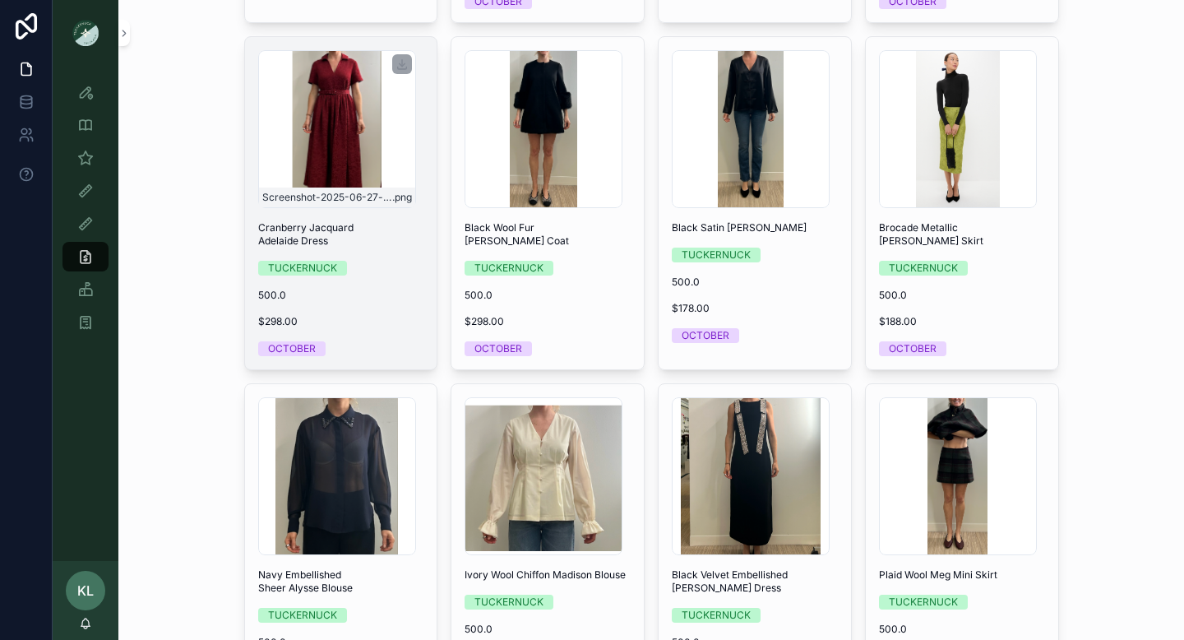
scroll to position [1844, 0]
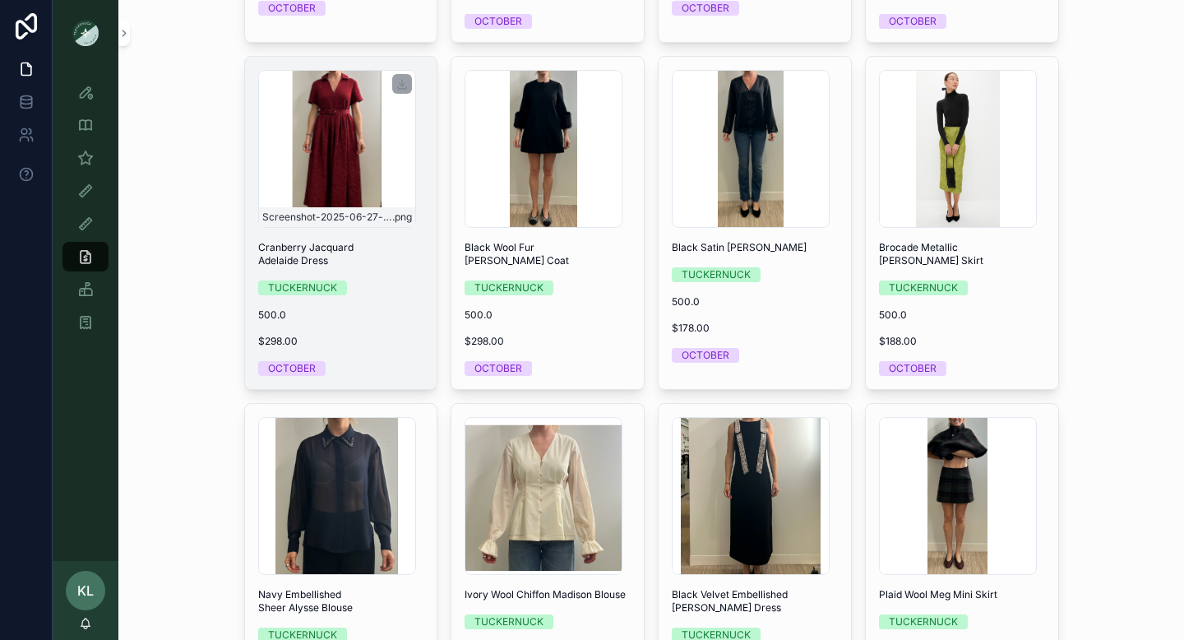
click at [349, 156] on div "Screenshot-2025-06-27-at-11.48.17-AM .png" at bounding box center [337, 149] width 158 height 158
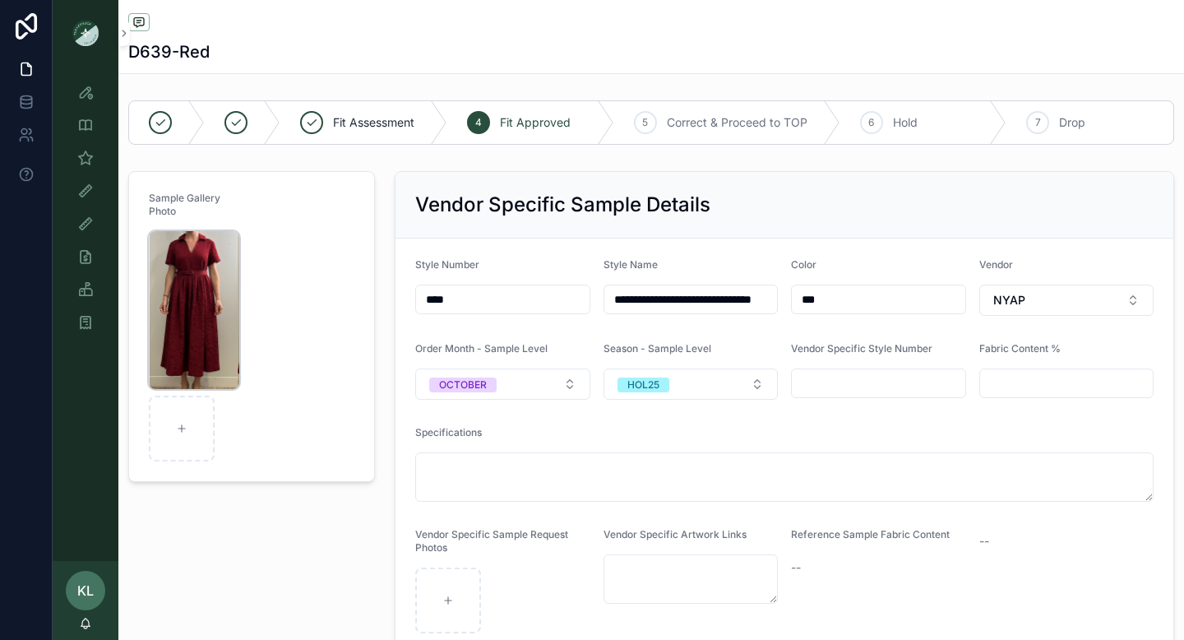
click at [178, 286] on img "scrollable content" at bounding box center [194, 310] width 90 height 158
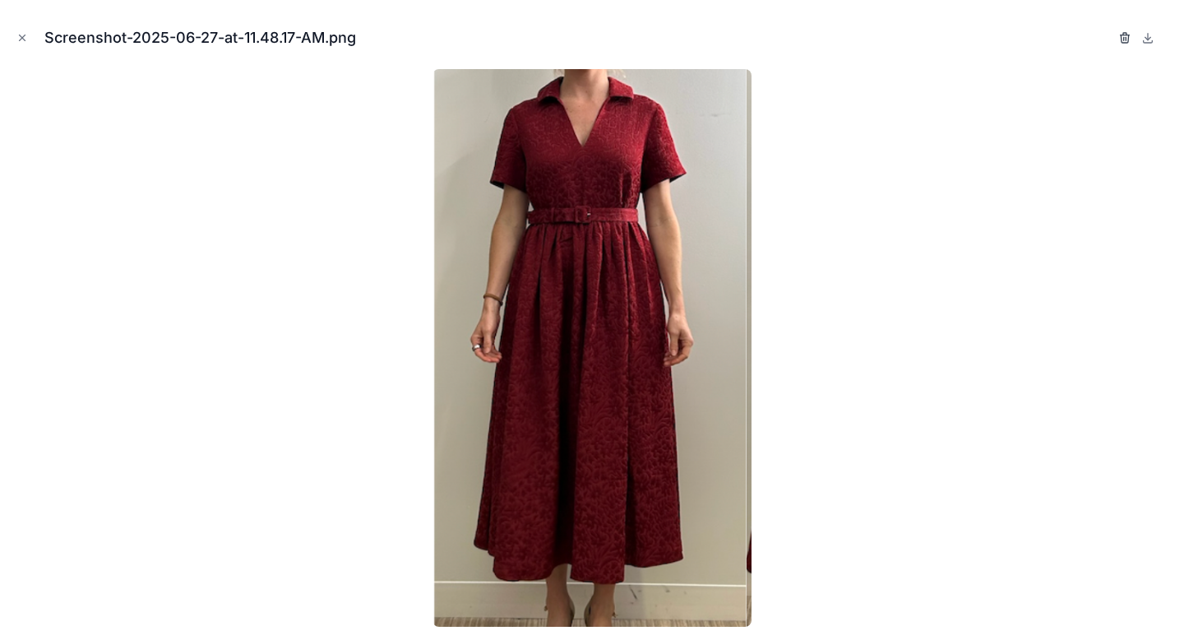
click at [1127, 34] on icon "button" at bounding box center [1125, 37] width 13 height 13
click at [1109, 34] on icon "button" at bounding box center [1108, 37] width 13 height 13
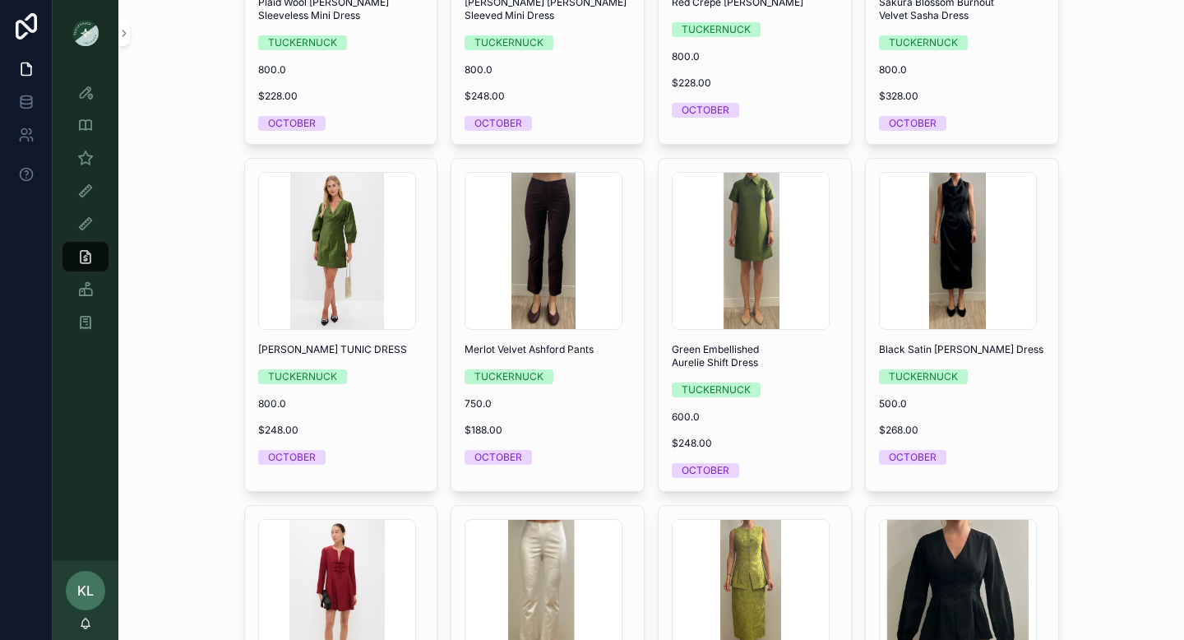
scroll to position [702, 0]
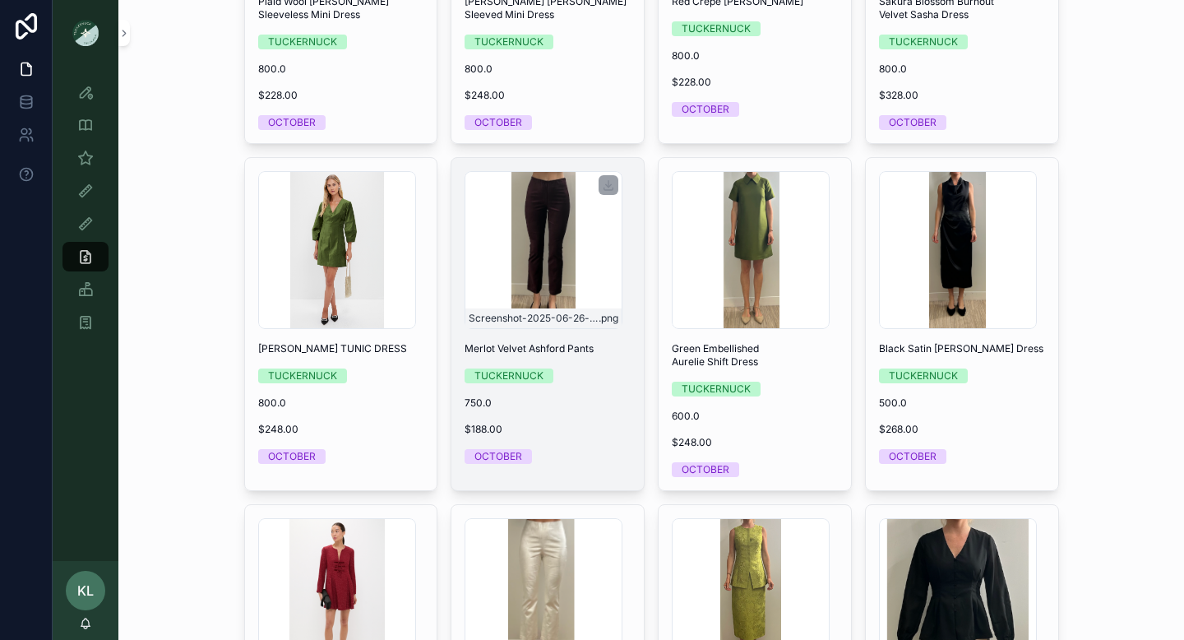
click at [530, 267] on div "Screenshot-2025-06-26-at-1.48.07-PM .png" at bounding box center [544, 250] width 158 height 158
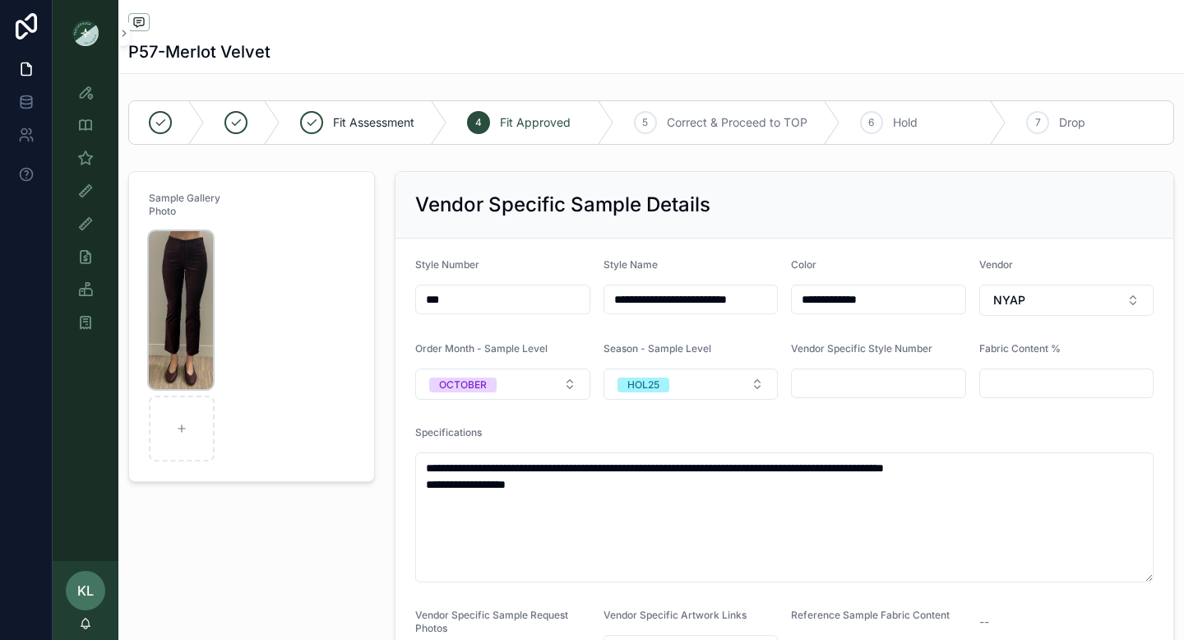
click at [160, 305] on img "scrollable content" at bounding box center [181, 310] width 64 height 158
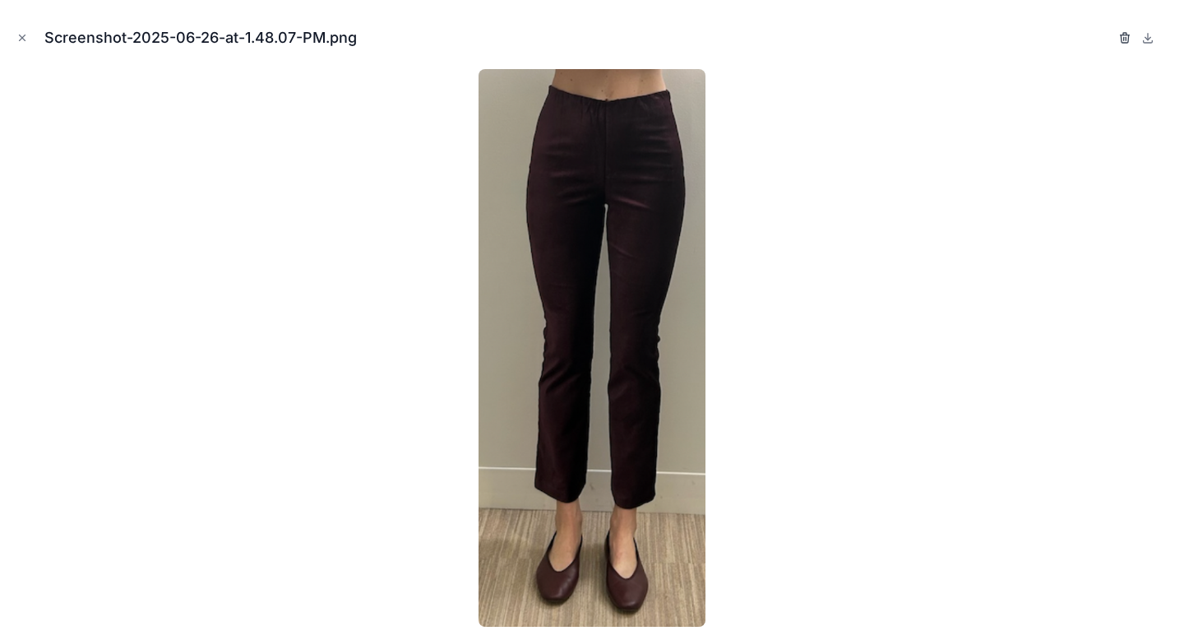
click at [1121, 42] on icon "button" at bounding box center [1125, 37] width 13 height 13
click at [1100, 35] on div "Confirm delete?" at bounding box center [1066, 38] width 132 height 20
click at [1105, 39] on icon "button" at bounding box center [1108, 38] width 7 height 7
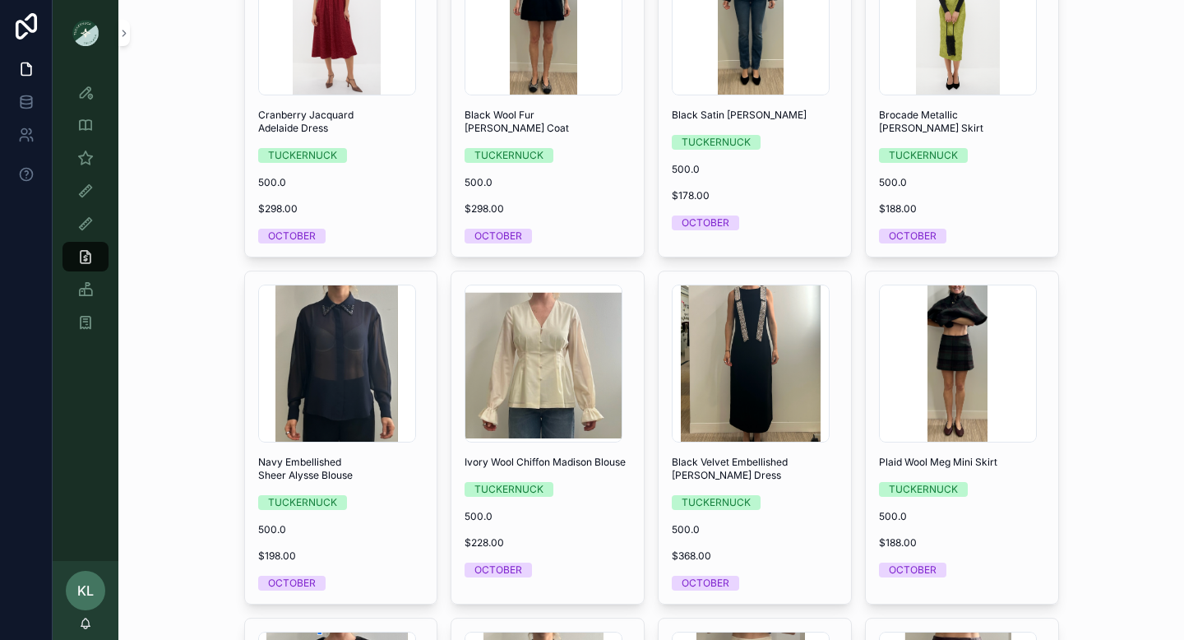
scroll to position [1977, 0]
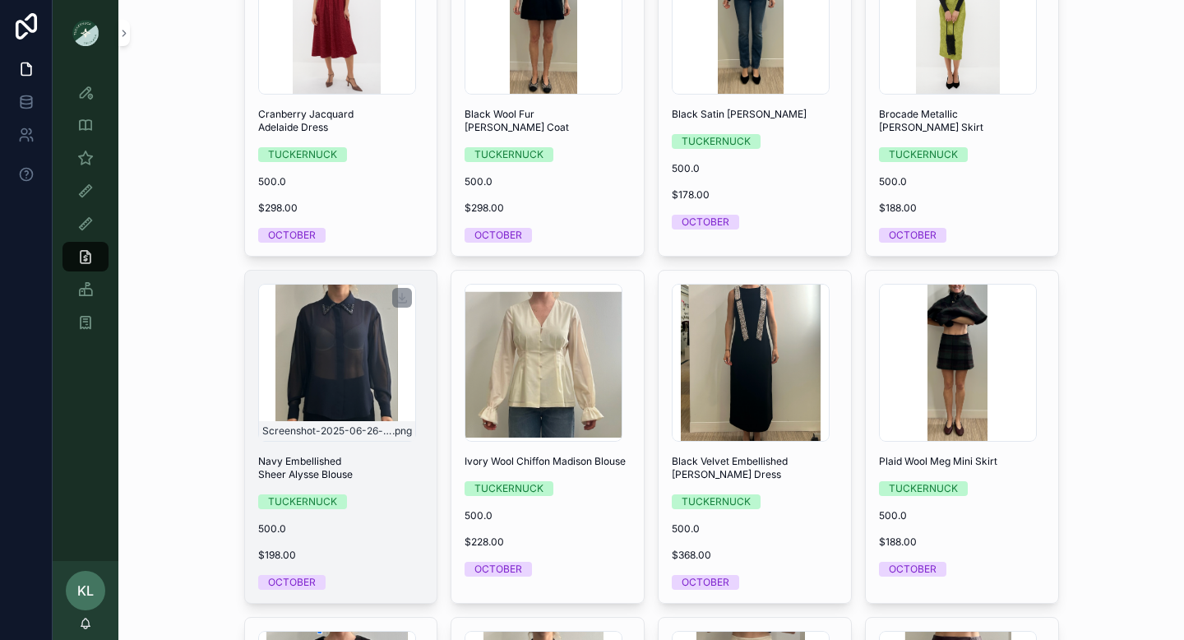
click at [341, 350] on div "Screenshot-2025-06-26-at-11.58.00-AM .png" at bounding box center [337, 363] width 158 height 158
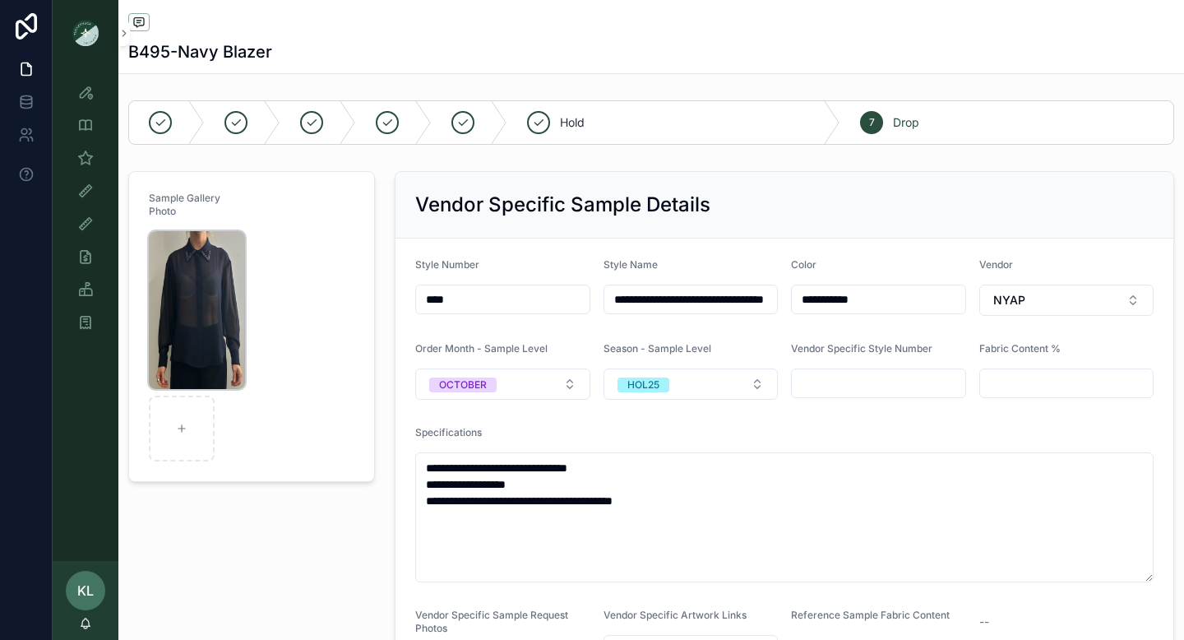
click at [191, 327] on img "scrollable content" at bounding box center [197, 310] width 96 height 158
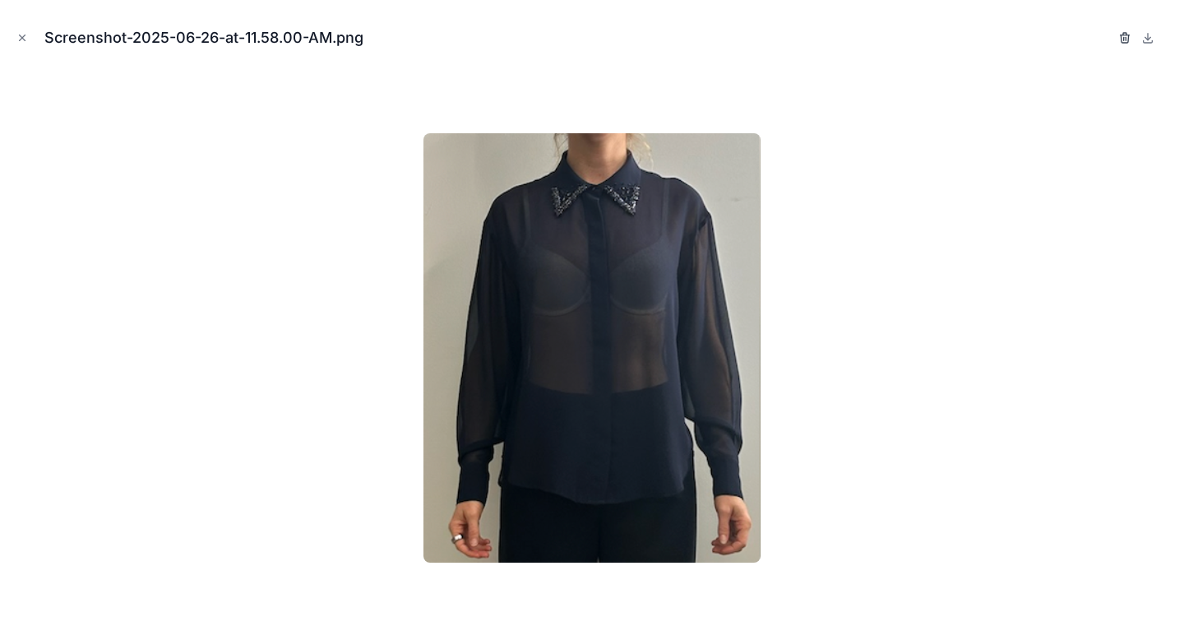
click at [1124, 37] on icon "button" at bounding box center [1125, 37] width 13 height 13
click at [1110, 38] on icon "button" at bounding box center [1108, 37] width 13 height 13
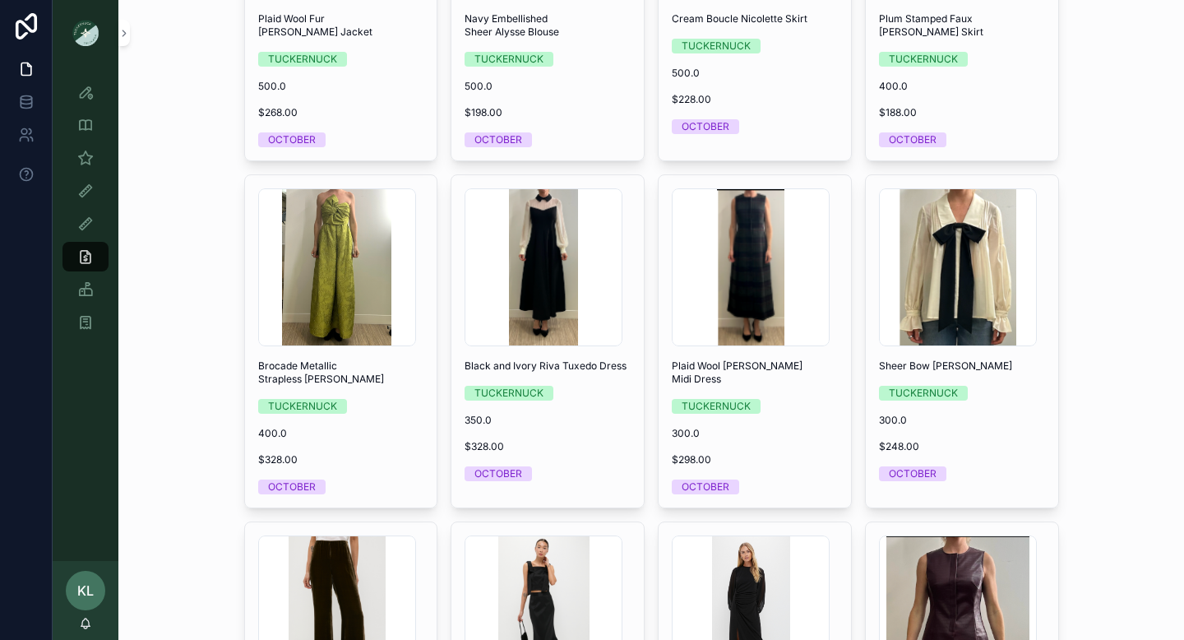
scroll to position [2770, 0]
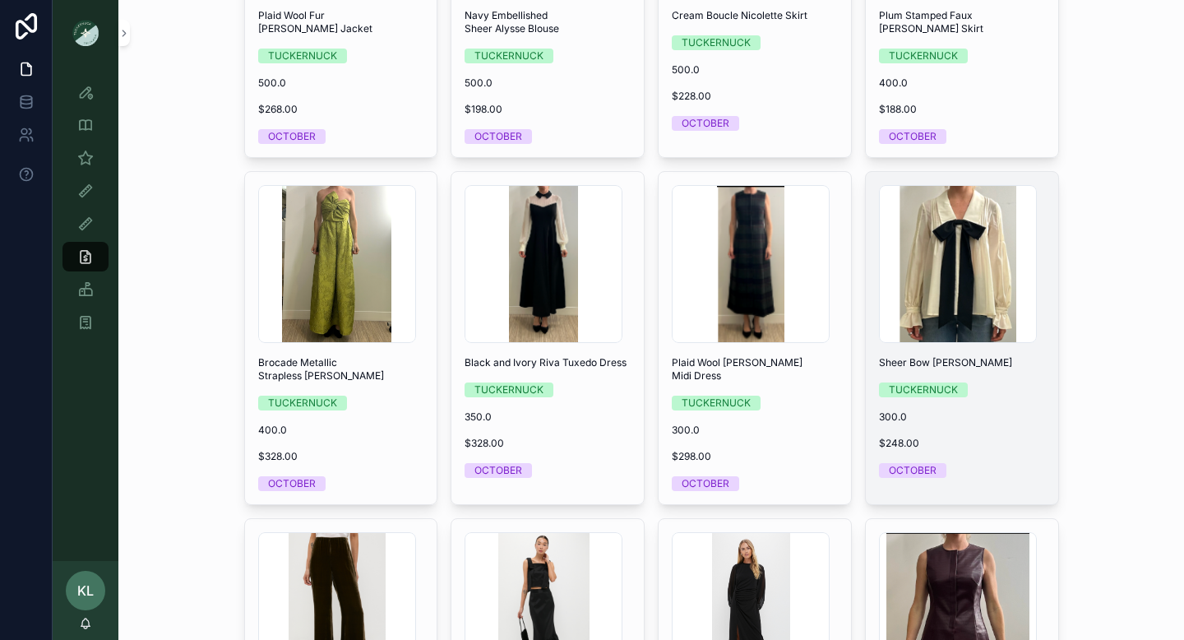
click at [974, 408] on div "Screenshot-2025-06-27-at-1.05.55-PM .png Sheer Bow [PERSON_NAME] Blouse TUCKERN…" at bounding box center [962, 331] width 192 height 319
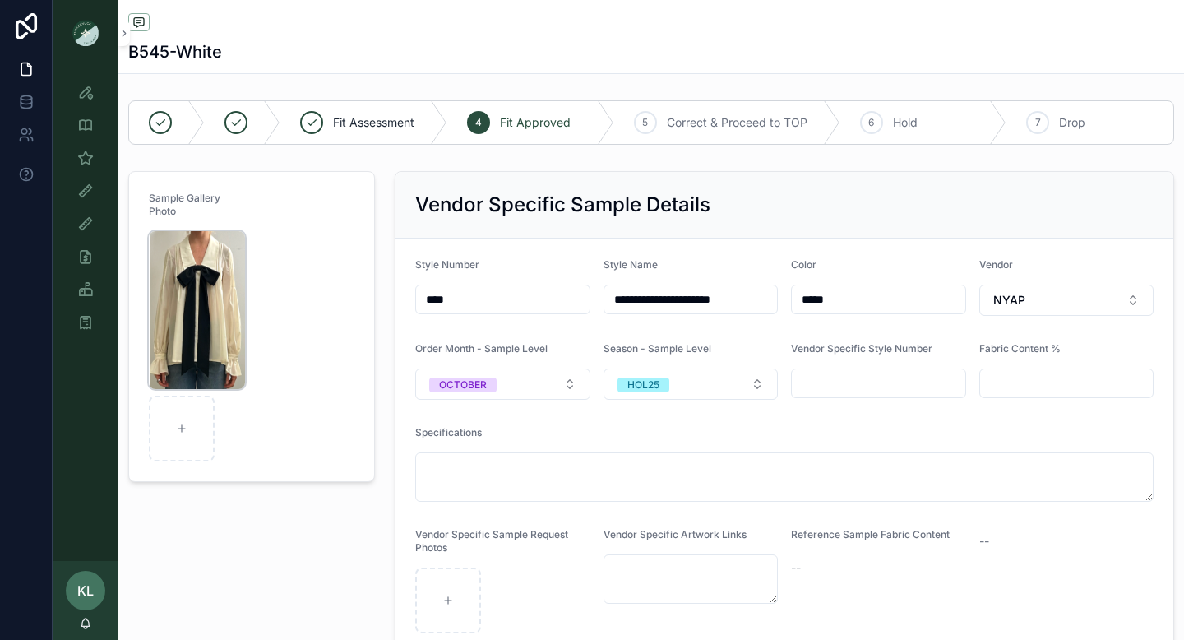
click at [192, 285] on img "scrollable content" at bounding box center [197, 310] width 96 height 158
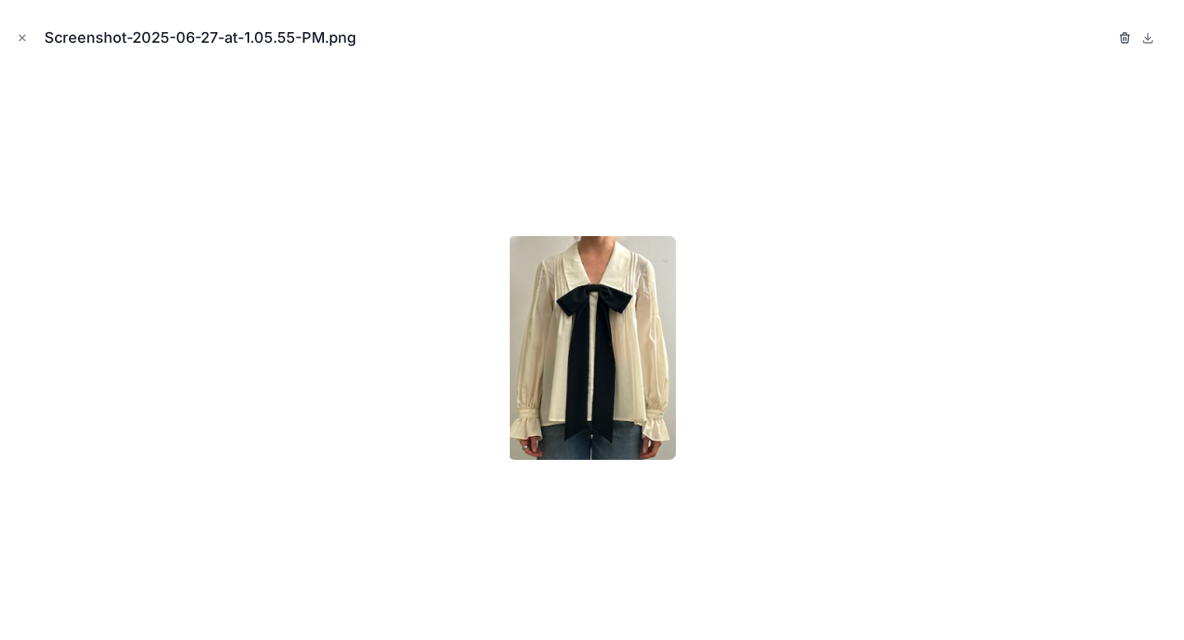
click at [1123, 35] on icon "button" at bounding box center [1125, 35] width 9 height 0
click at [1106, 38] on icon "button" at bounding box center [1108, 37] width 13 height 13
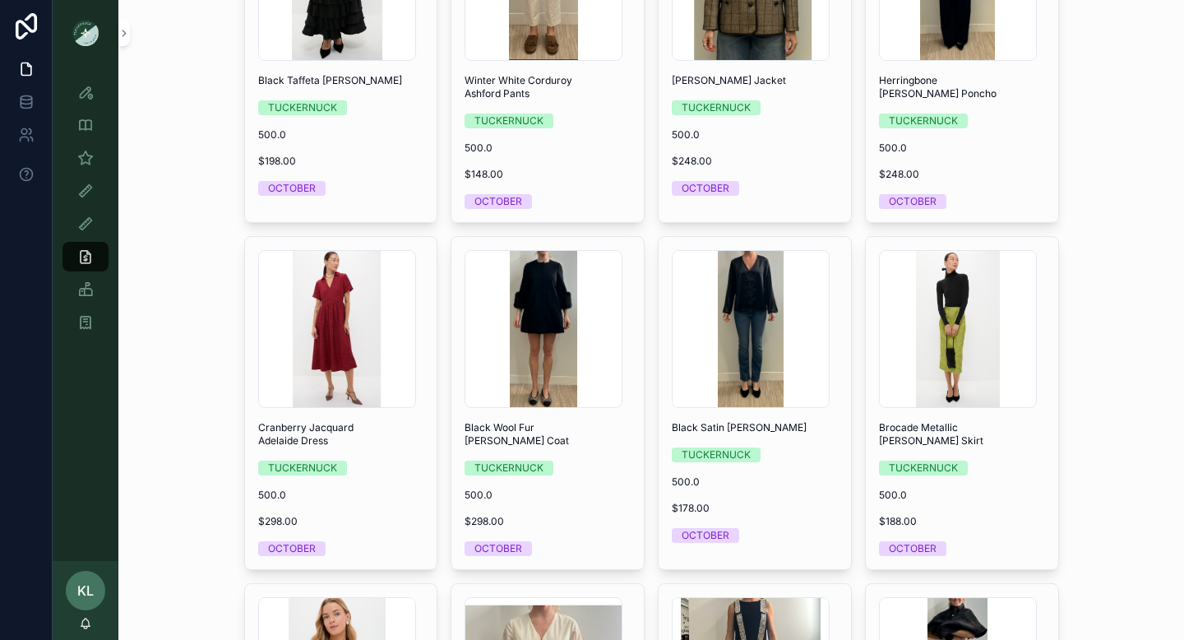
scroll to position [1665, 0]
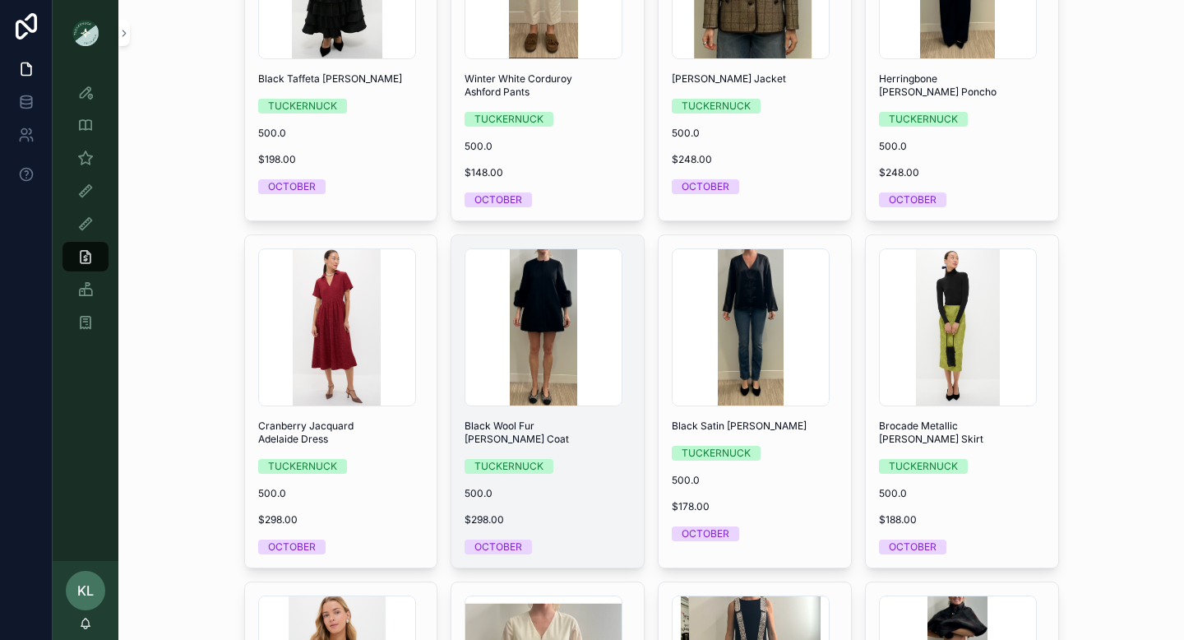
click at [609, 473] on div "Screenshot-2025-03-07-at-11.40.43-AM .png Black Wool Fur [PERSON_NAME] Coat TUC…" at bounding box center [548, 401] width 192 height 332
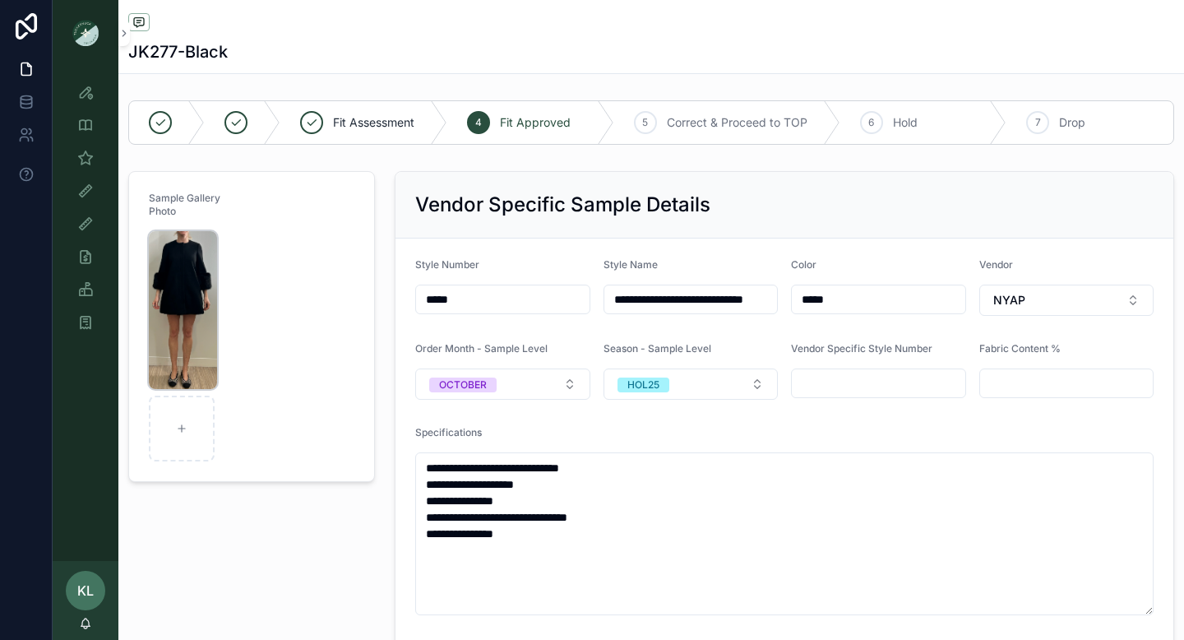
click at [186, 270] on img "scrollable content" at bounding box center [183, 310] width 68 height 158
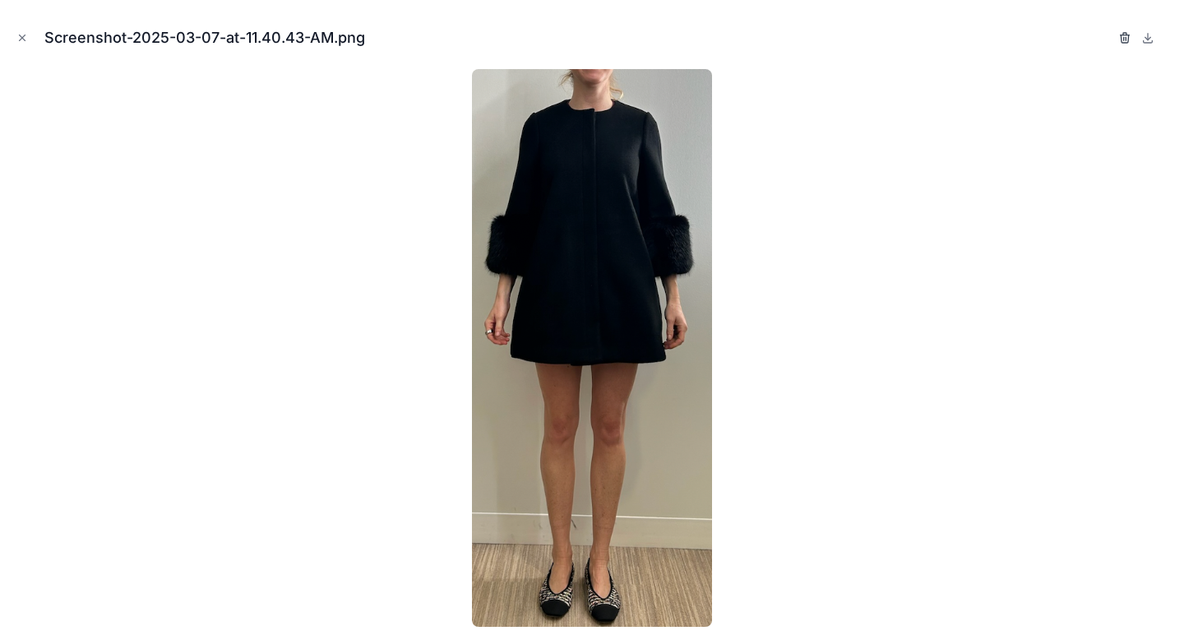
click at [1119, 35] on icon "button" at bounding box center [1125, 37] width 13 height 13
click at [1108, 37] on icon "button" at bounding box center [1108, 38] width 0 height 3
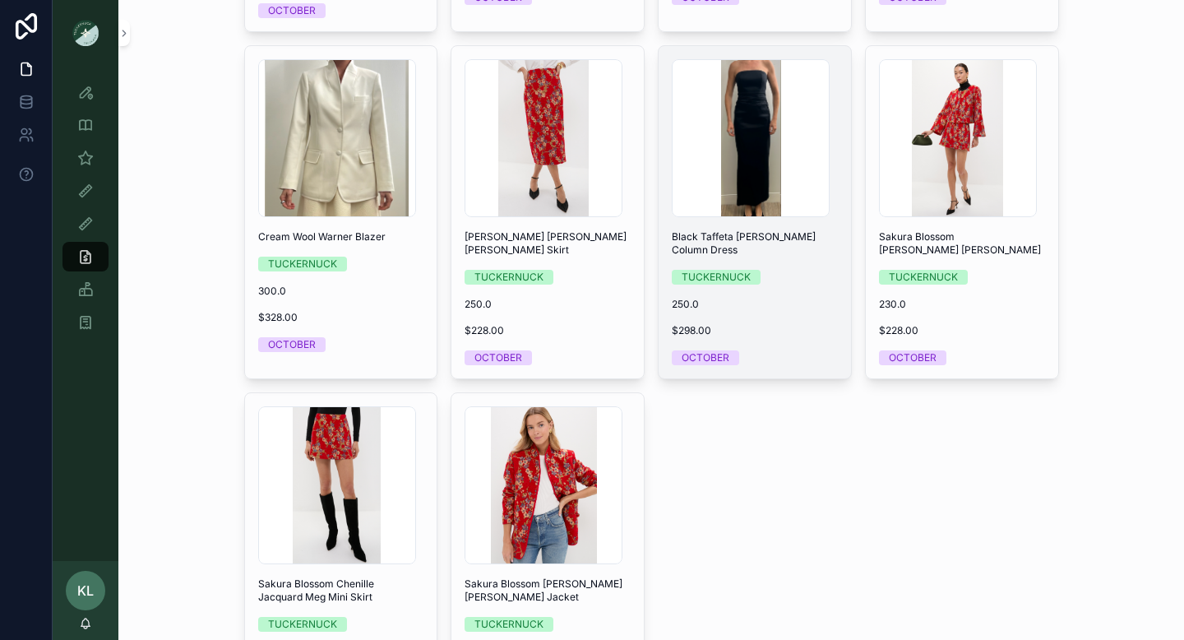
scroll to position [3954, 0]
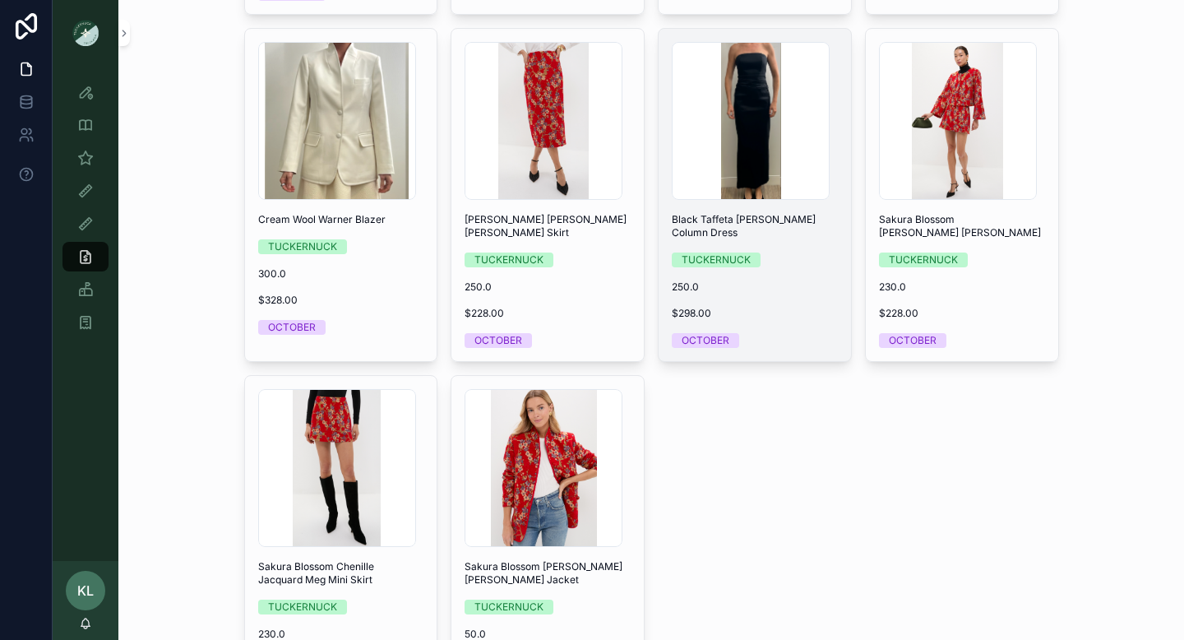
click at [776, 261] on div "Screenshot-2025-06-27-at-11.49.42-AM .png Black Taffeta [PERSON_NAME] Column Dr…" at bounding box center [755, 195] width 192 height 332
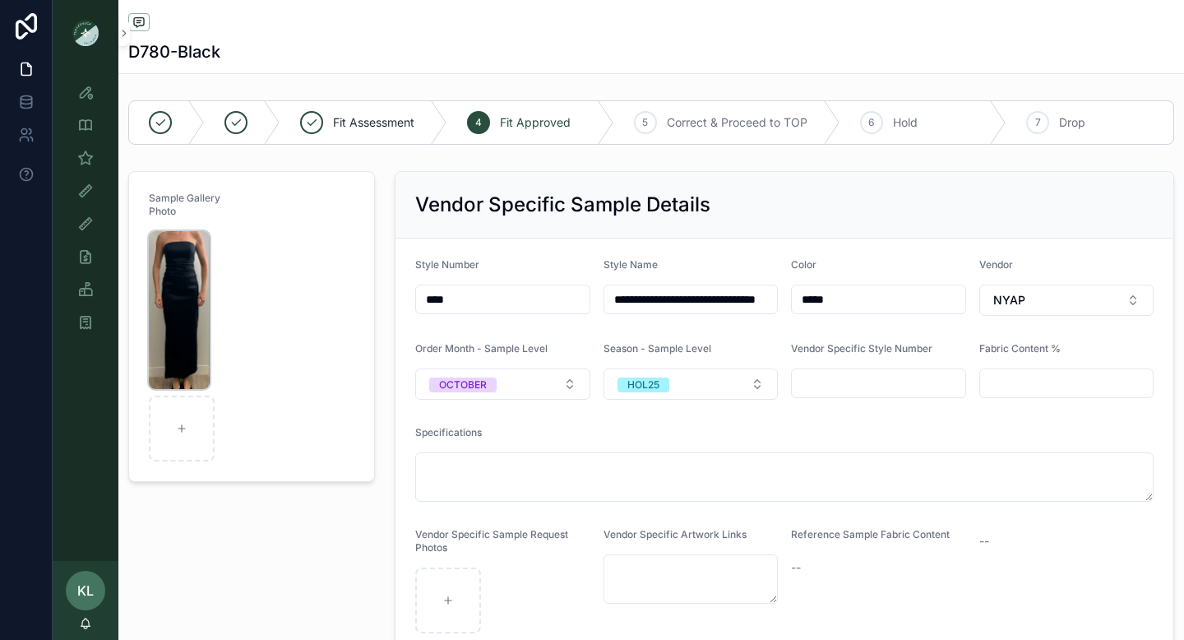
click at [188, 333] on img "scrollable content" at bounding box center [179, 310] width 61 height 158
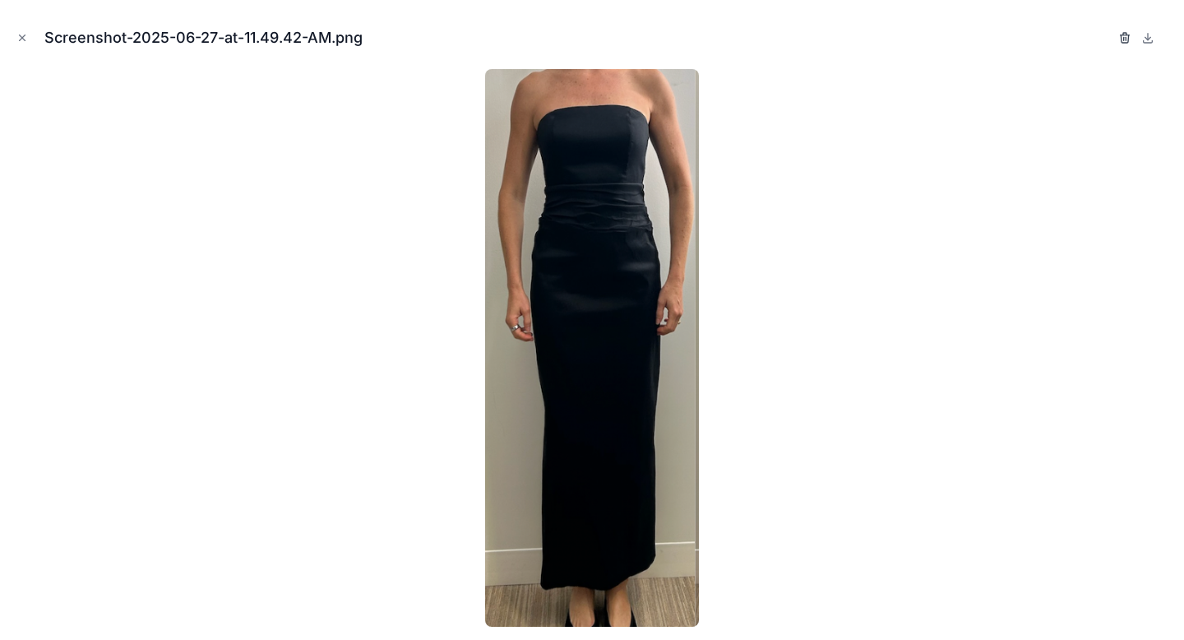
click at [1121, 36] on icon "button" at bounding box center [1124, 38] width 7 height 7
click at [1109, 39] on icon "button" at bounding box center [1109, 38] width 0 height 3
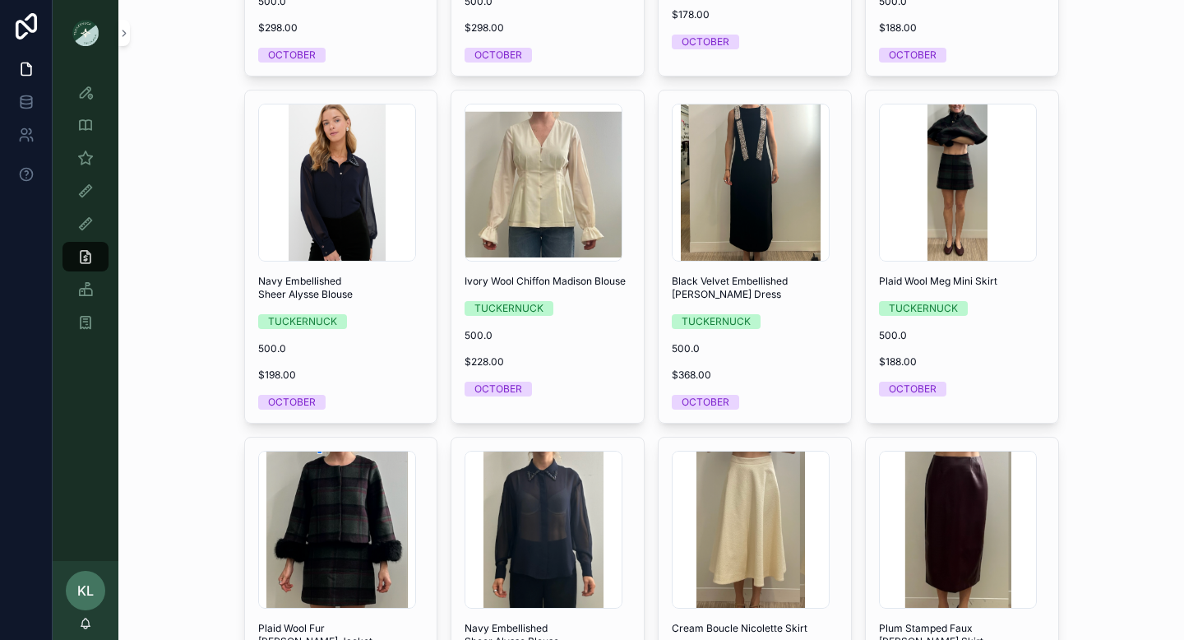
scroll to position [2156, 0]
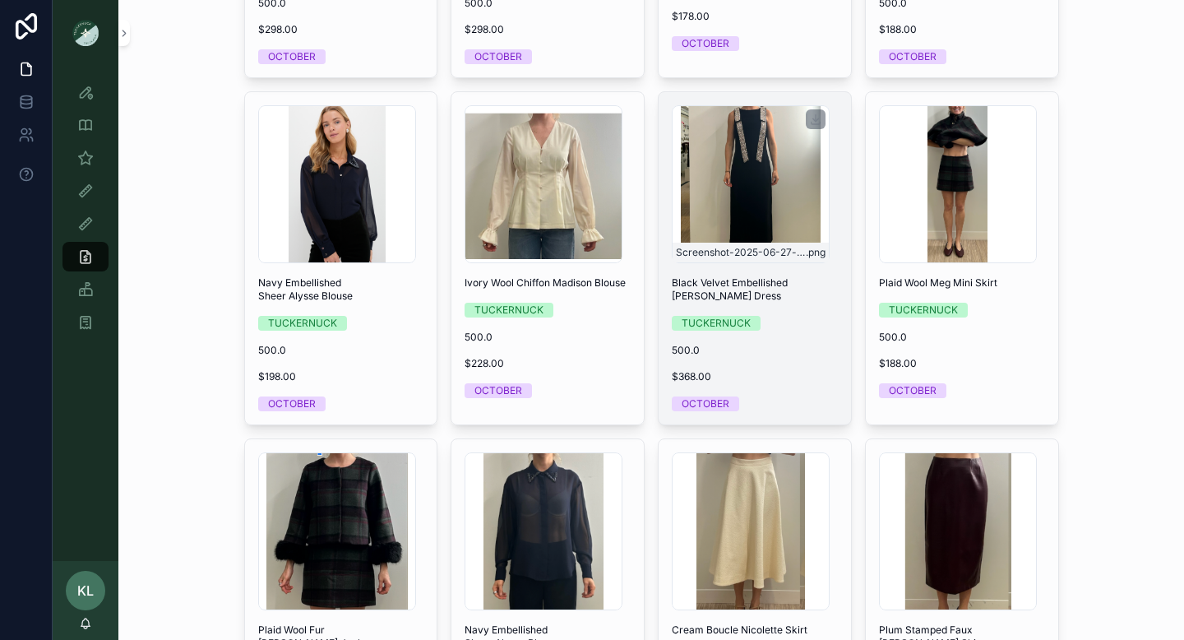
click at [745, 202] on div "Screenshot-2025-06-27-at-11.51.20-AM .png" at bounding box center [751, 184] width 158 height 158
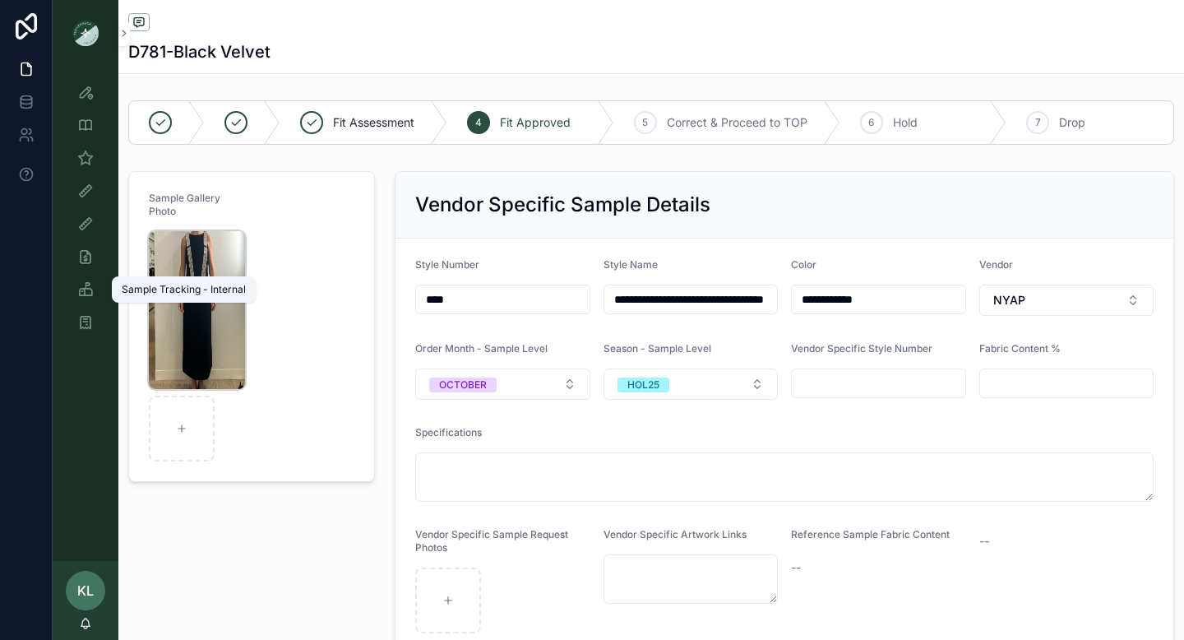
click at [167, 310] on img "scrollable content" at bounding box center [197, 310] width 96 height 158
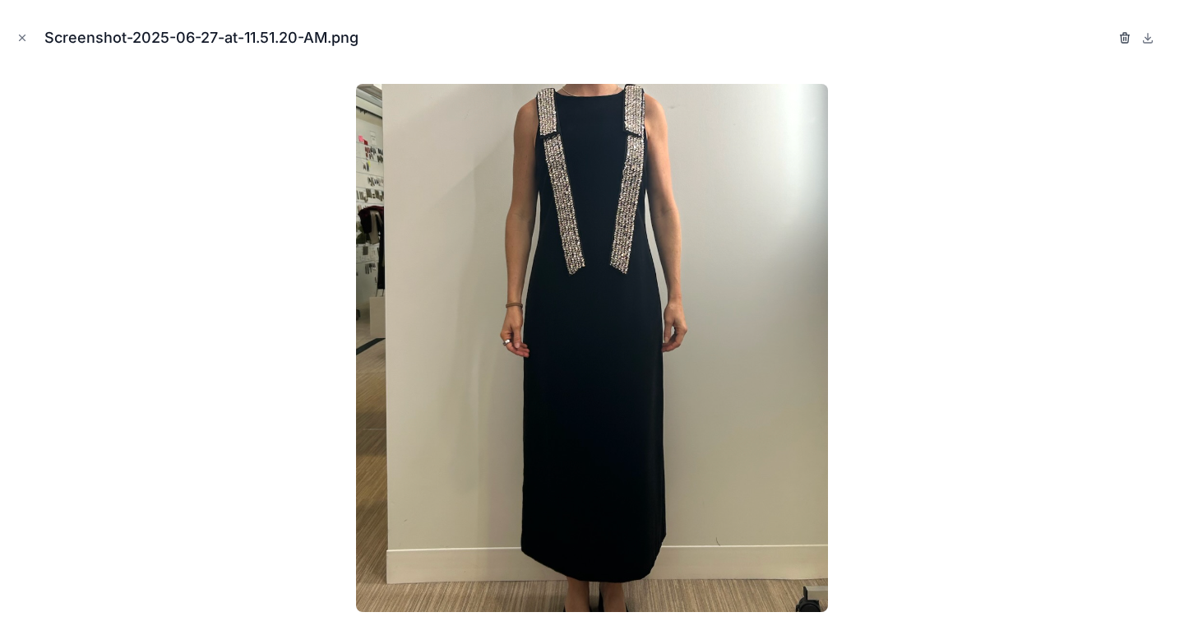
click at [1124, 35] on icon "button" at bounding box center [1125, 35] width 9 height 0
click at [1112, 35] on icon "button" at bounding box center [1108, 38] width 7 height 7
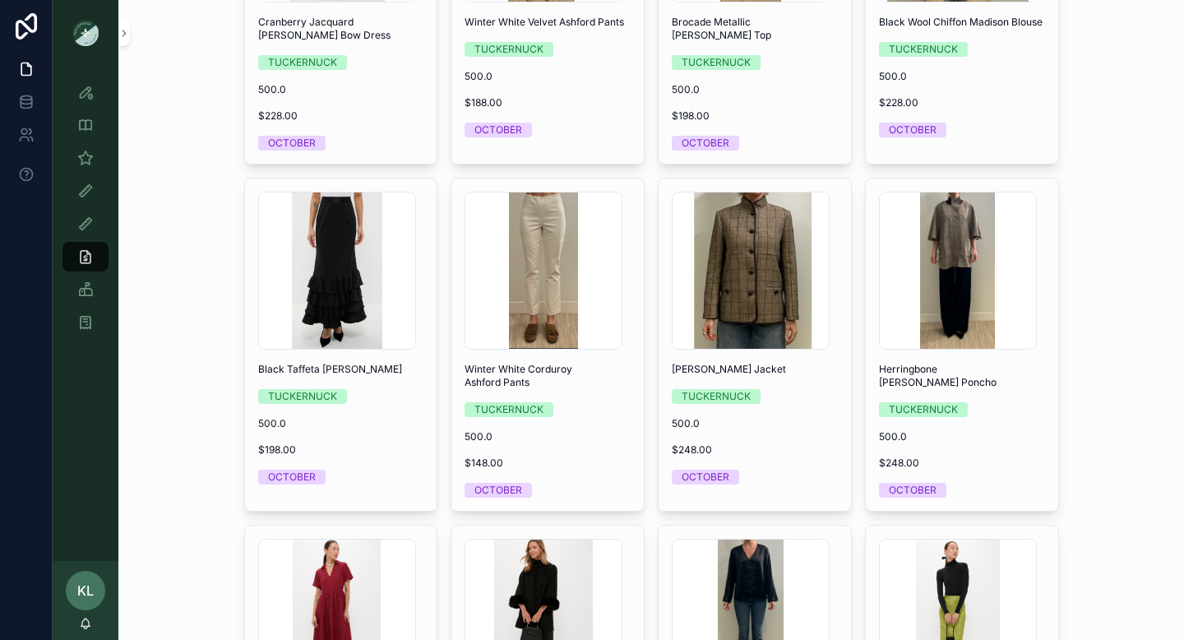
scroll to position [1376, 0]
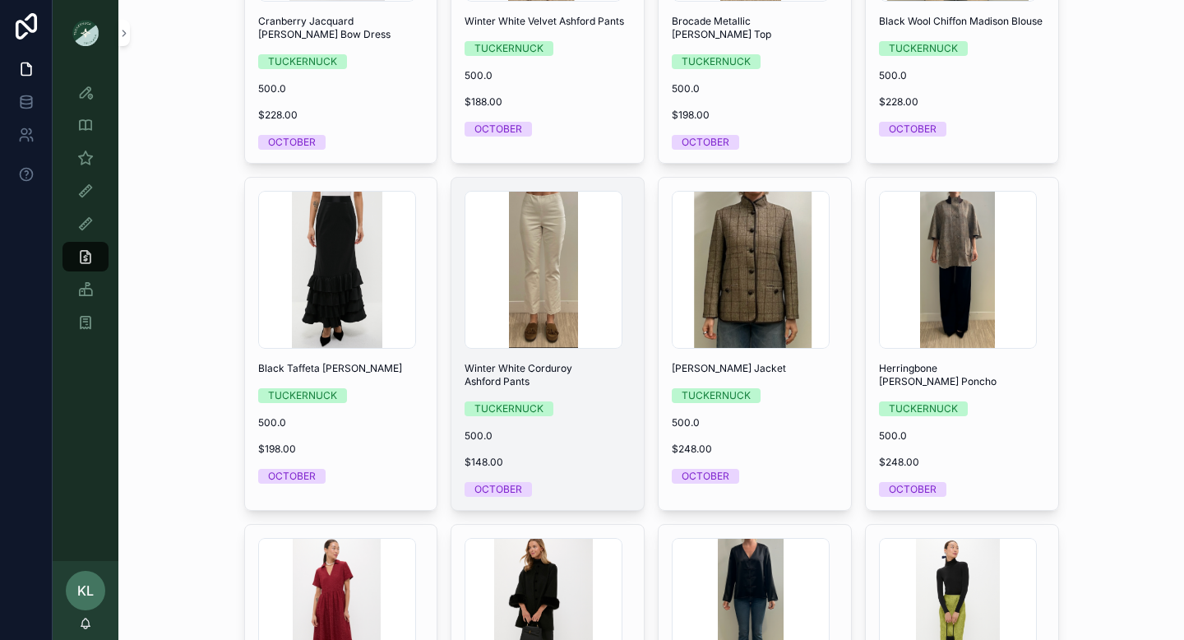
click at [609, 413] on div "TUCKERNUCK" at bounding box center [548, 408] width 166 height 15
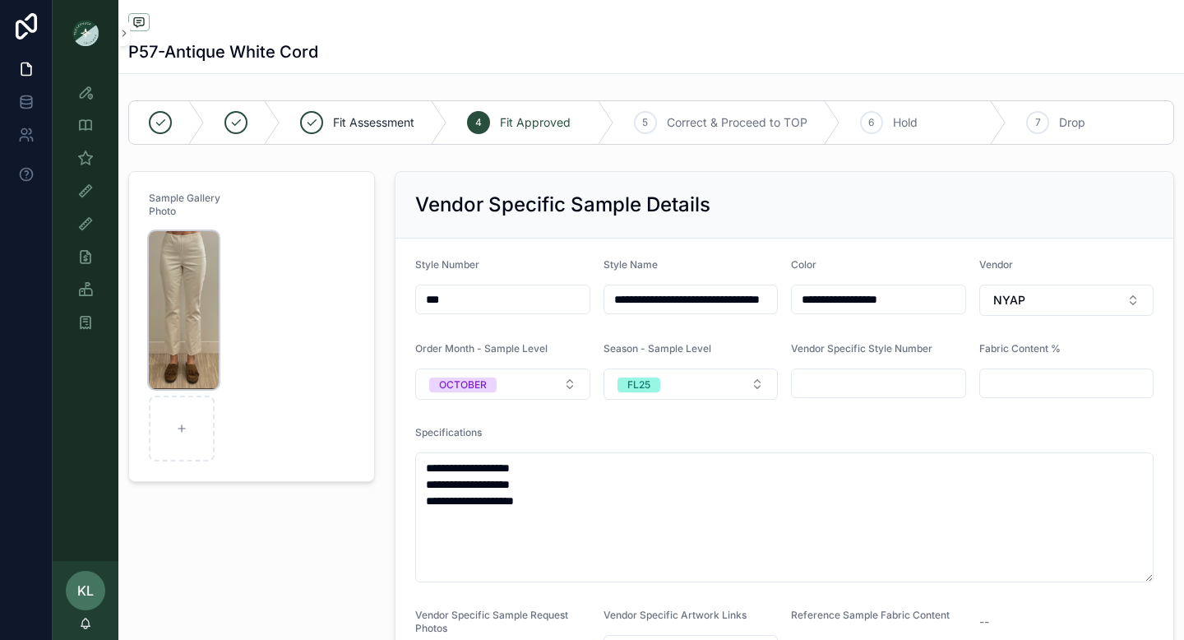
click at [192, 297] on img "scrollable content" at bounding box center [184, 310] width 70 height 158
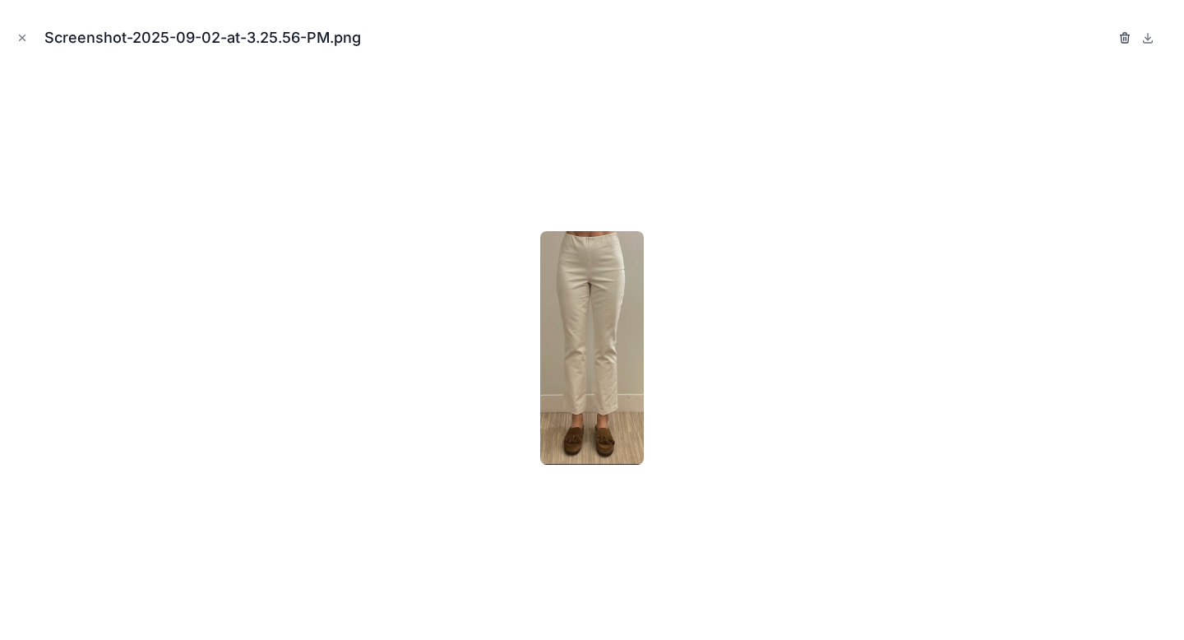
click at [1120, 37] on icon "button" at bounding box center [1125, 37] width 13 height 13
click at [1105, 37] on icon "button" at bounding box center [1108, 38] width 7 height 7
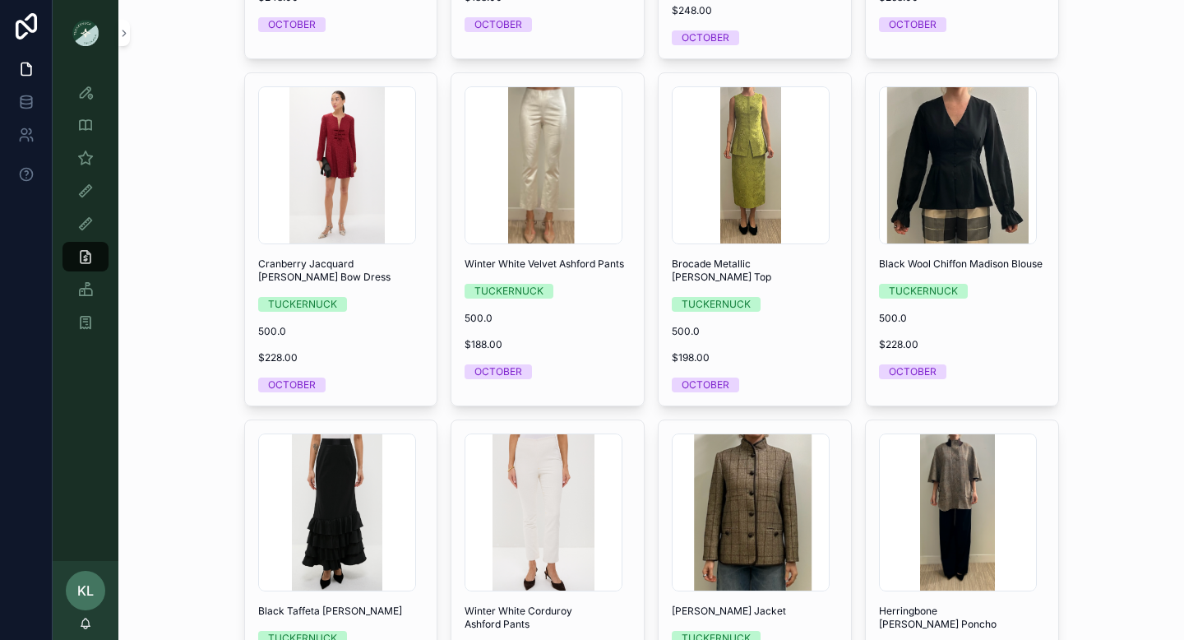
scroll to position [1272, 0]
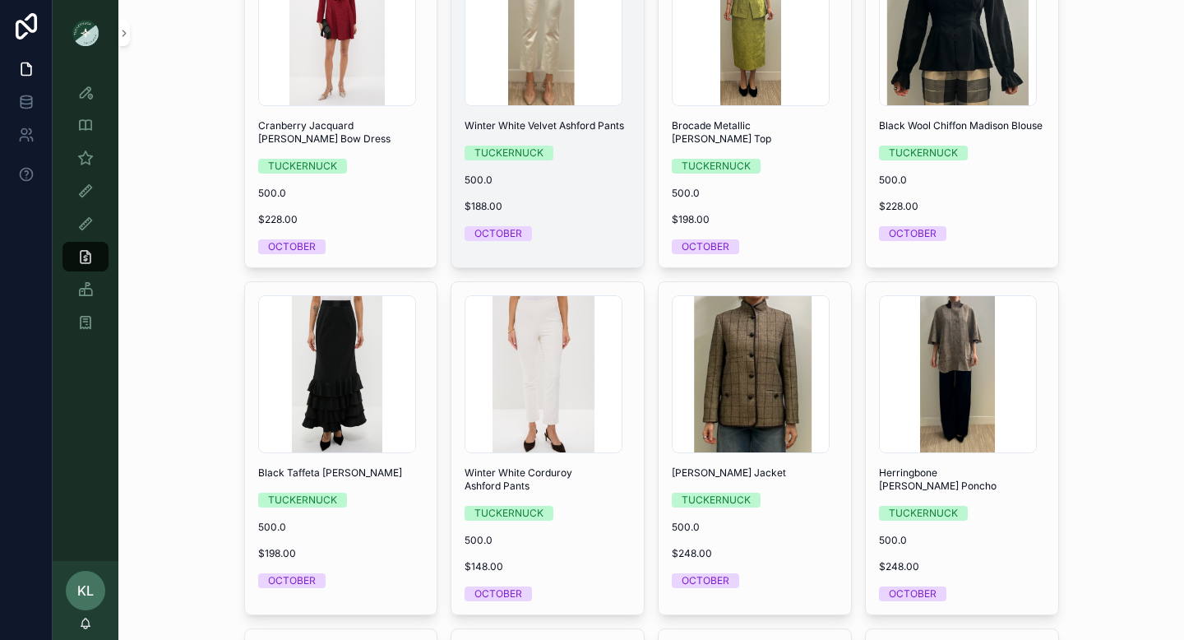
click at [585, 216] on div "Screenshot-2025-08-13-at-2.02.01-PM .png Winter White Velvet Ashford Pants TUCK…" at bounding box center [548, 94] width 192 height 319
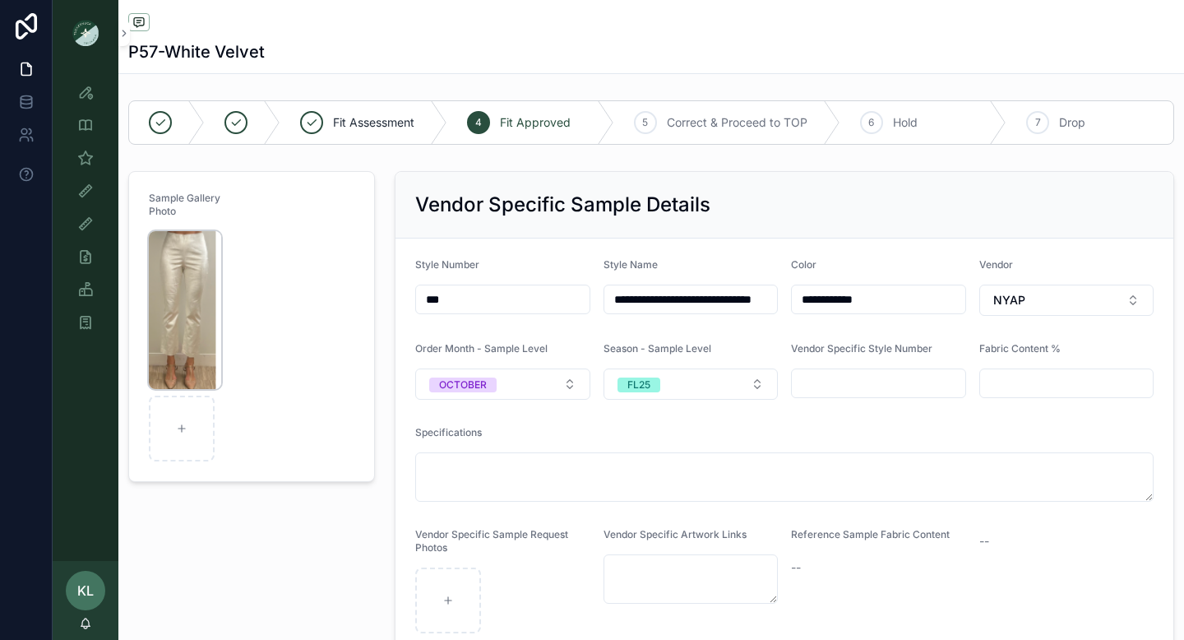
click at [174, 311] on img "scrollable content" at bounding box center [185, 310] width 72 height 158
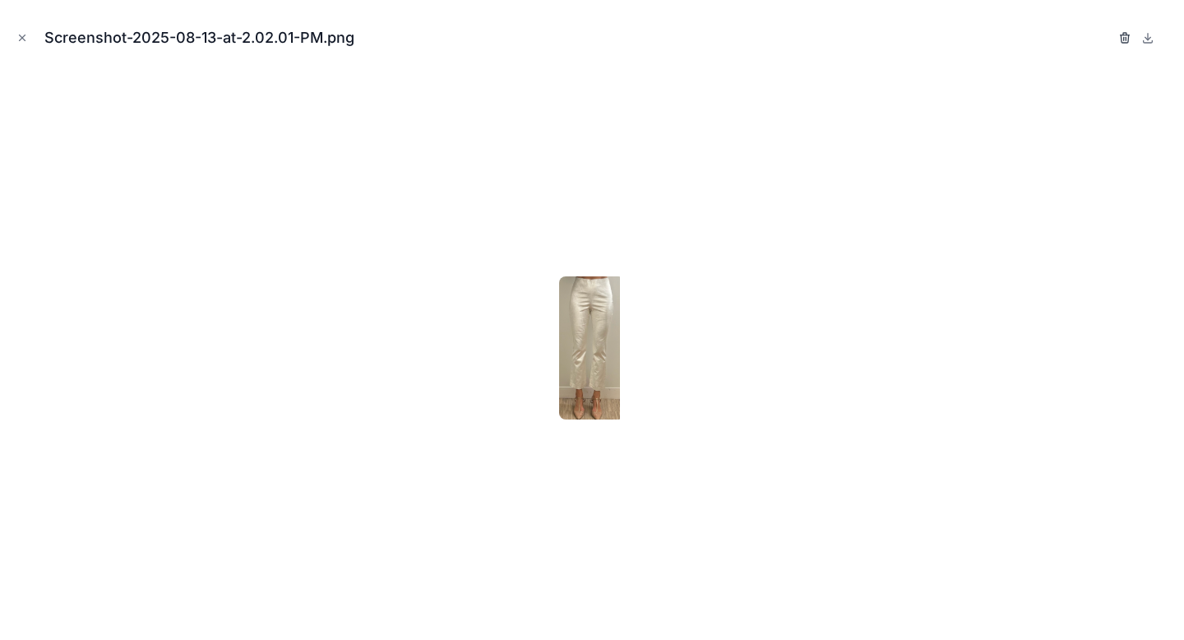
click at [1124, 33] on icon "button" at bounding box center [1124, 34] width 3 height 2
click at [1095, 31] on span "Confirm delete?" at bounding box center [1049, 38] width 99 height 20
click at [1105, 31] on icon "button" at bounding box center [1108, 37] width 13 height 13
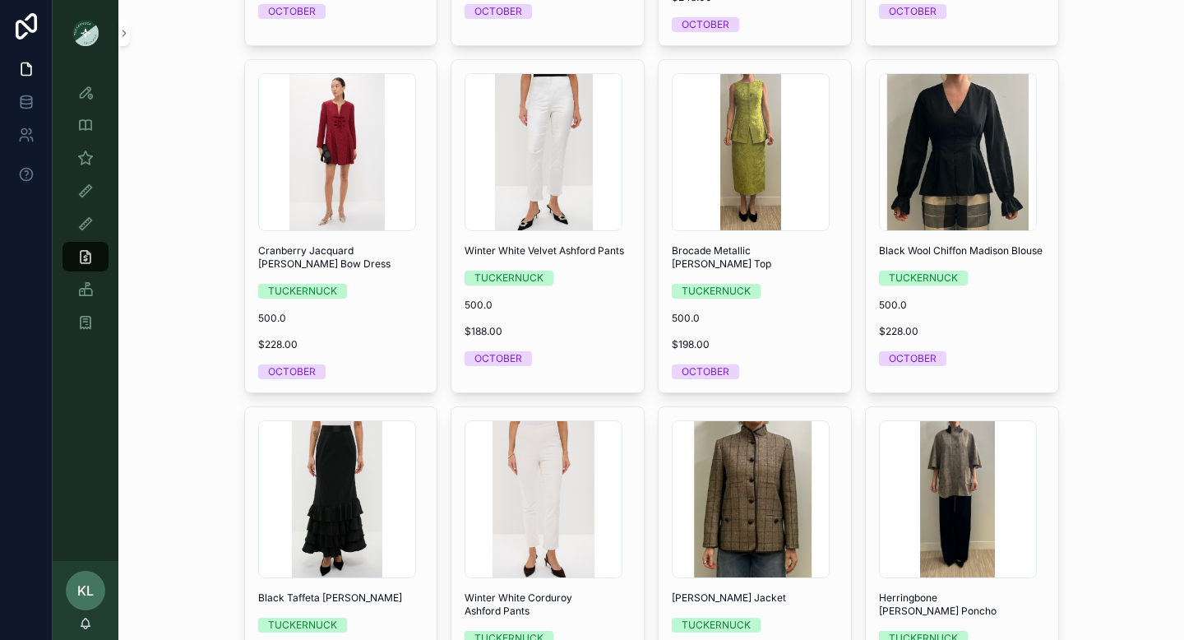
scroll to position [1147, 0]
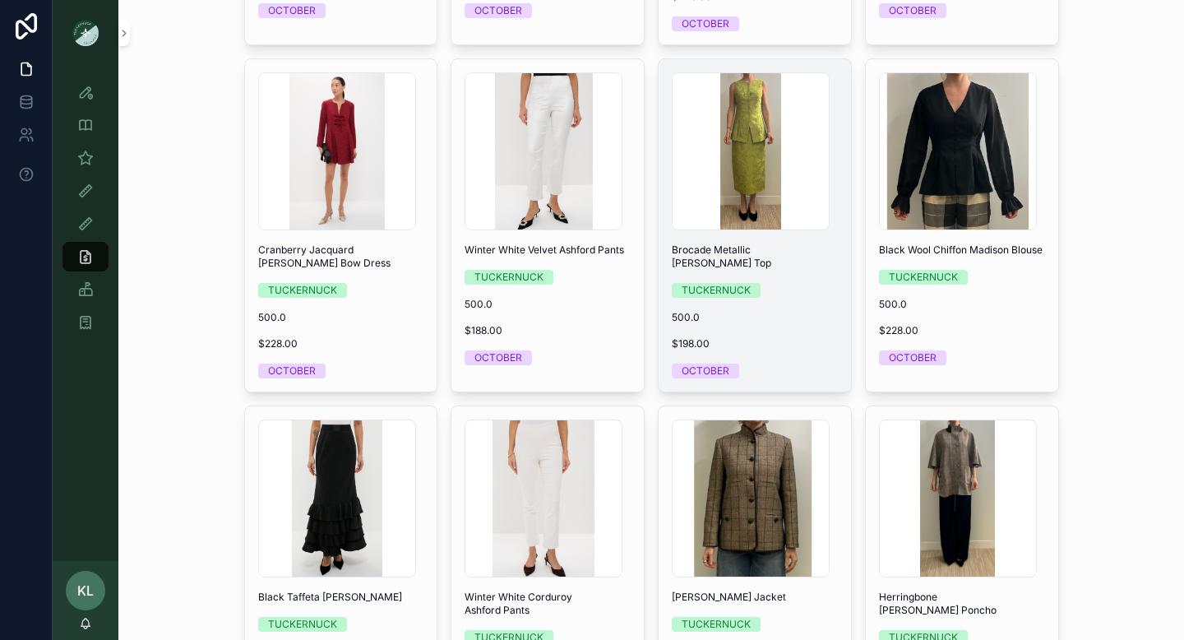
click at [799, 348] on div "Screenshot-2025-07-30-at-1.53.12-PM .png Brocade Metallic [PERSON_NAME] Top TUC…" at bounding box center [755, 225] width 192 height 332
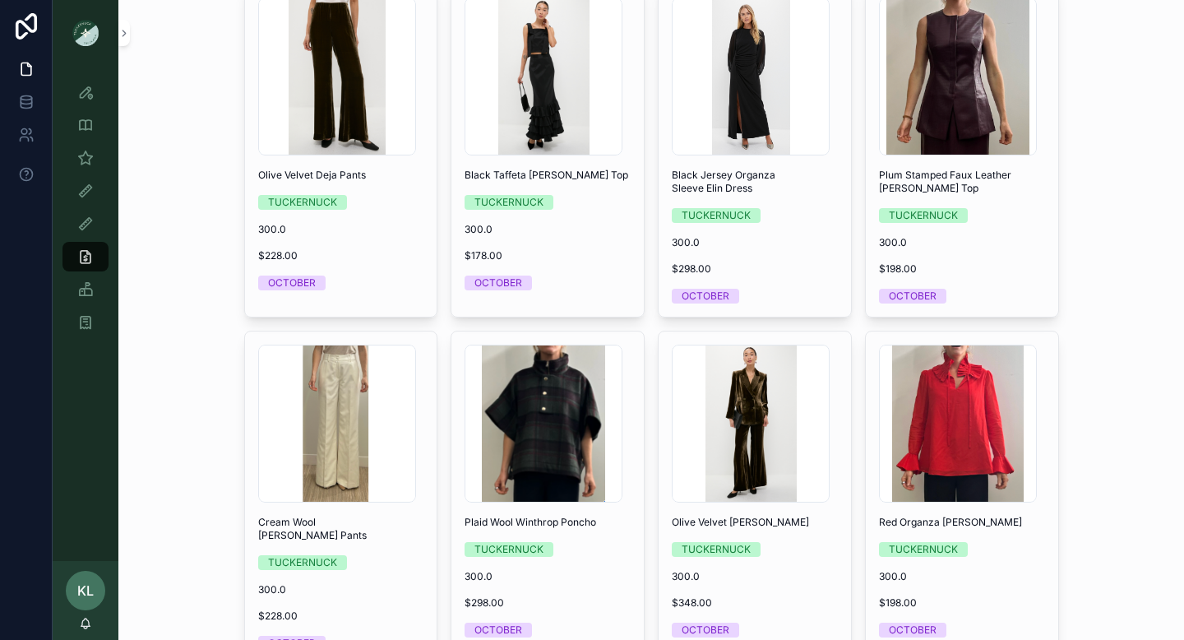
scroll to position [3541, 0]
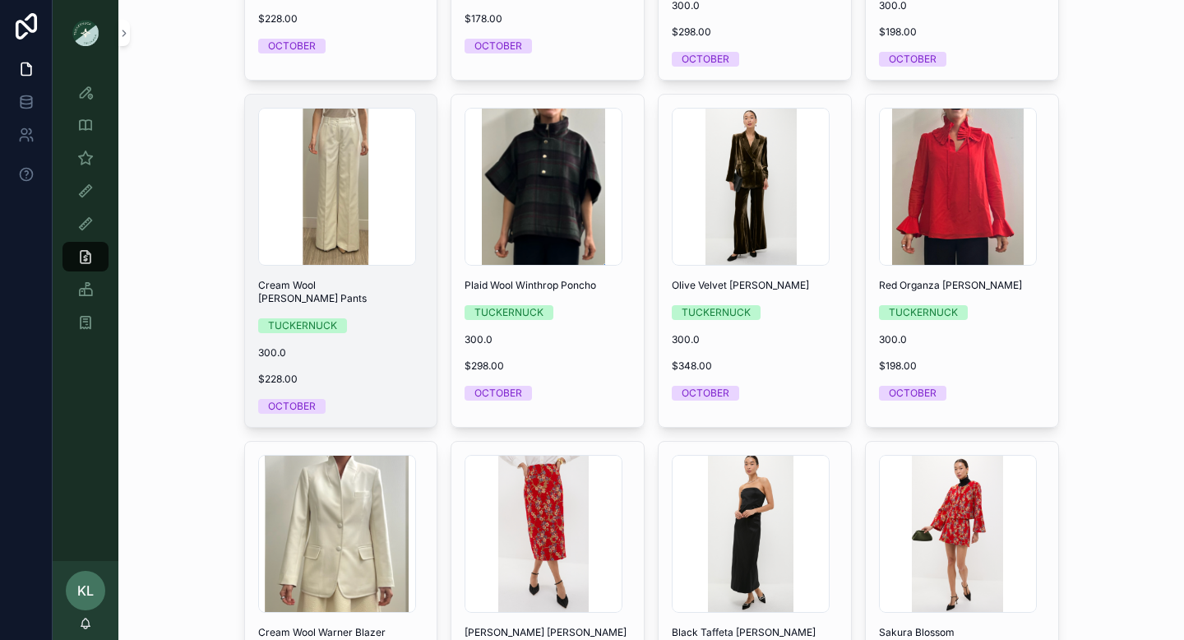
click at [393, 353] on div "Screenshot-2025-06-26-at-5.29.12-PM .png Cream Wool [PERSON_NAME] Pants TUCKERN…" at bounding box center [341, 261] width 192 height 332
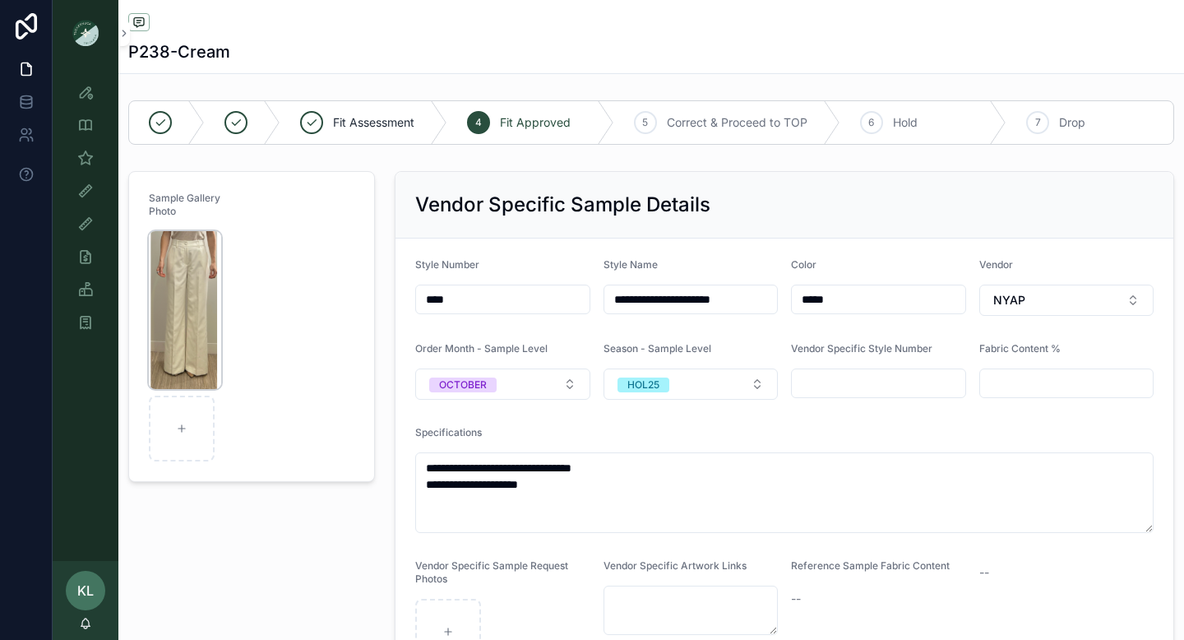
click at [191, 290] on img "scrollable content" at bounding box center [185, 310] width 72 height 158
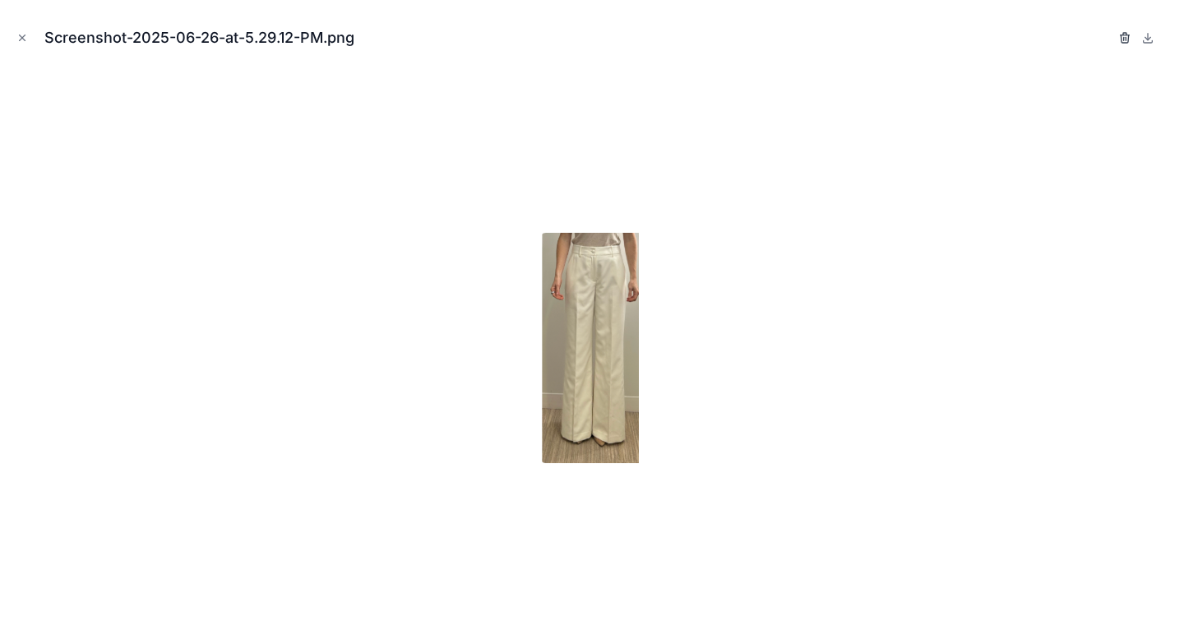
click at [1119, 35] on icon "button" at bounding box center [1125, 37] width 13 height 13
click at [1108, 37] on icon "button" at bounding box center [1108, 37] width 13 height 13
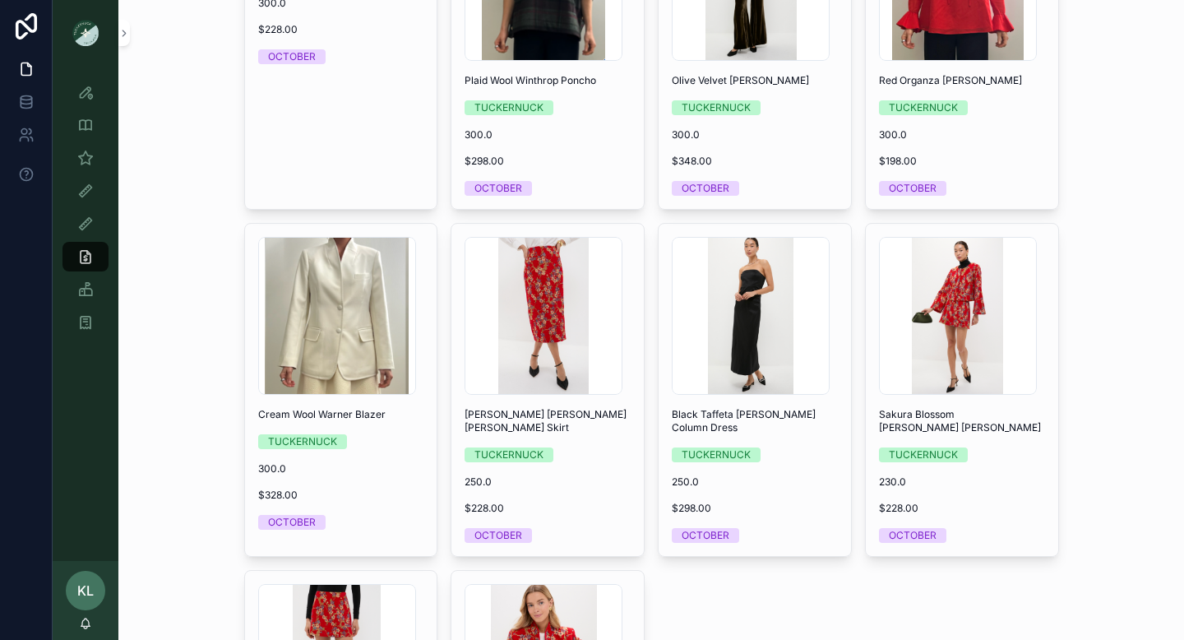
scroll to position [3748, 0]
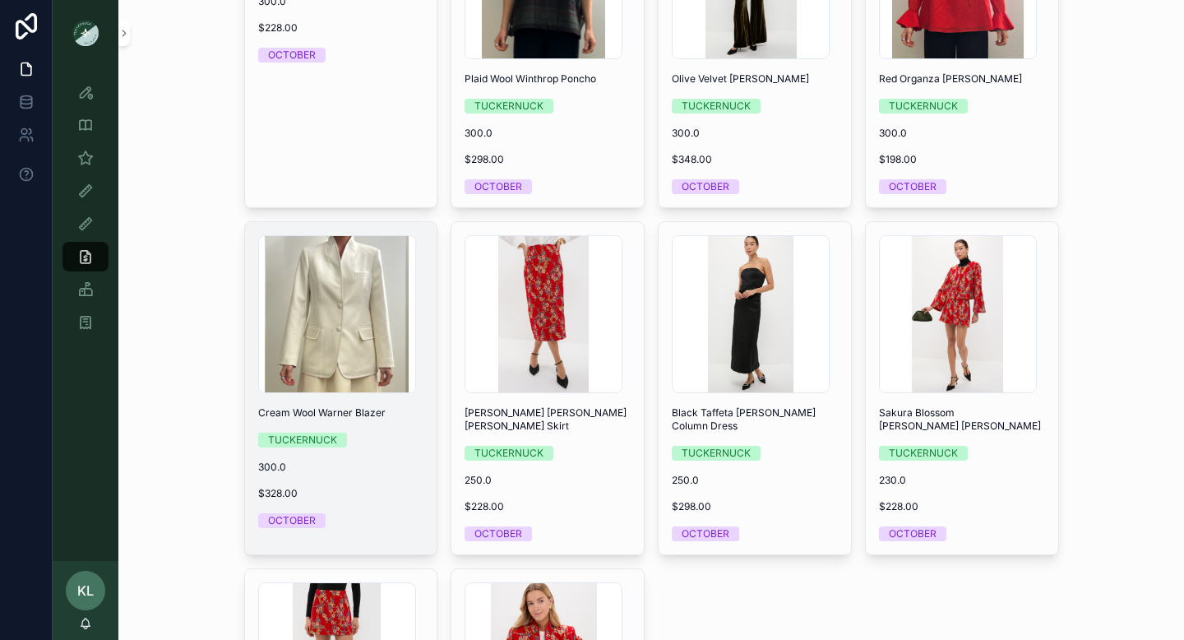
click at [382, 457] on div "Screenshot-2025-06-27-at-10.59.38-AM .png Cream Wool Warner Blazer TUCKERNUCK 3…" at bounding box center [341, 381] width 192 height 319
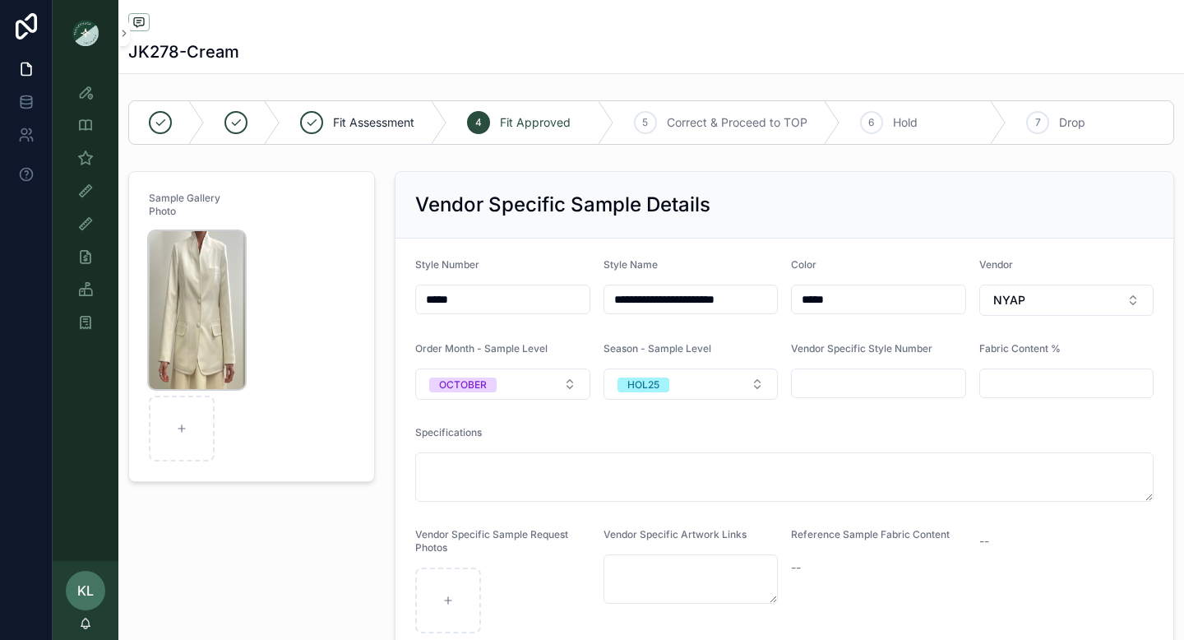
click at [220, 279] on img "scrollable content" at bounding box center [197, 310] width 96 height 158
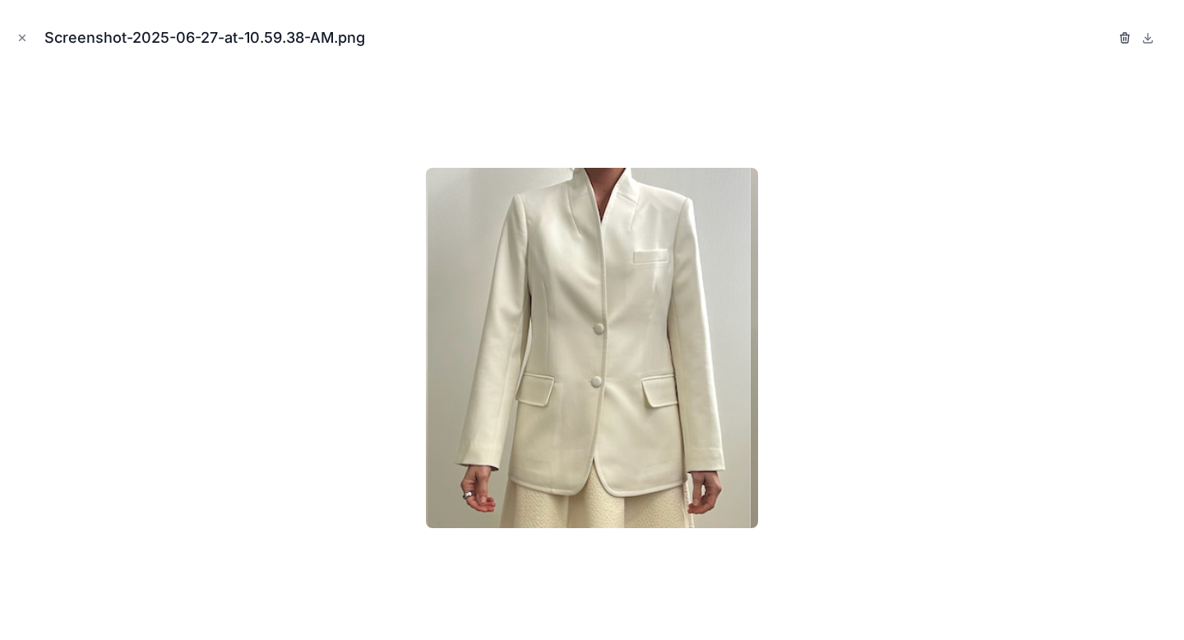
click at [1126, 37] on icon "button" at bounding box center [1126, 38] width 0 height 3
click at [1106, 35] on icon "button" at bounding box center [1108, 37] width 13 height 13
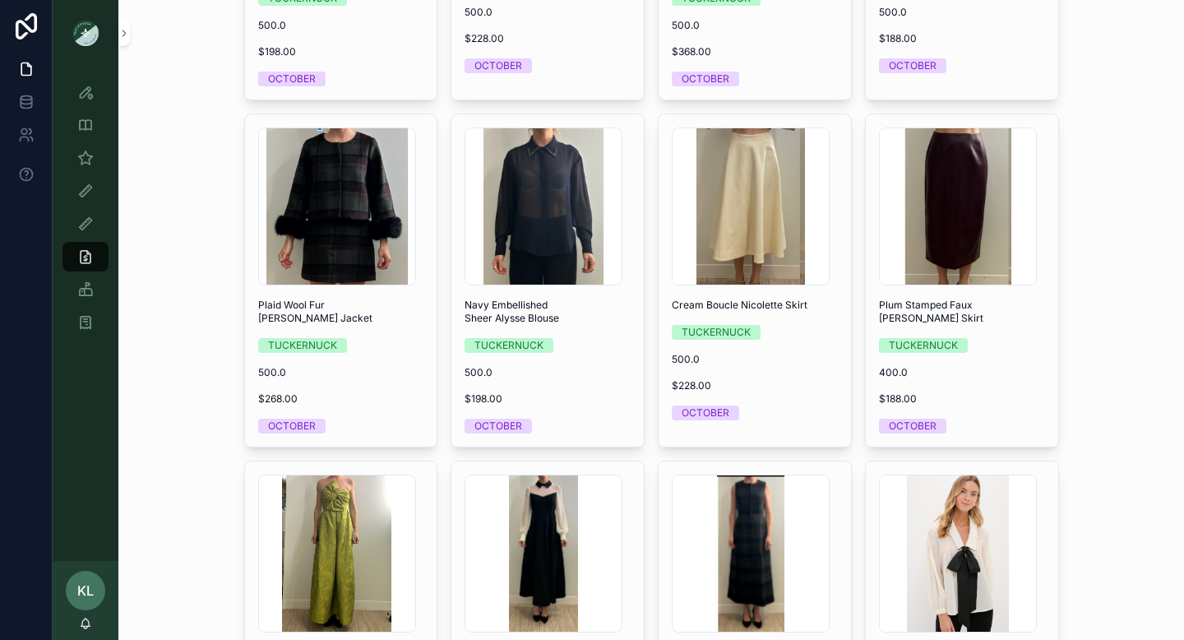
scroll to position [2485, 0]
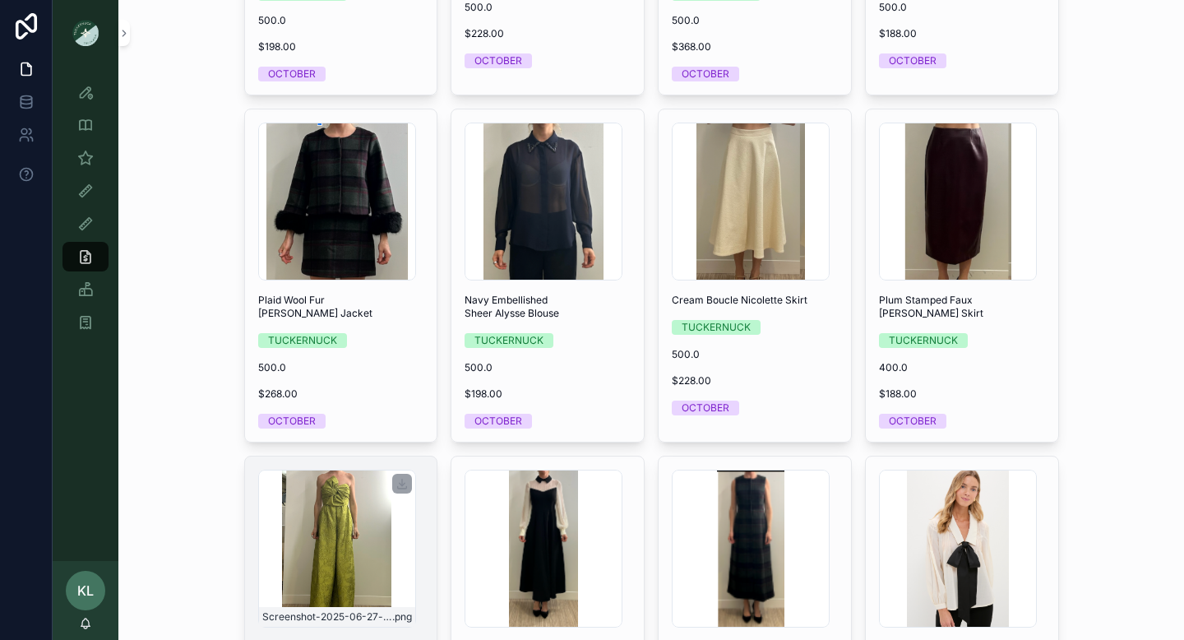
click at [346, 542] on div "Screenshot-2025-06-27-at-11.28.37-AM .png" at bounding box center [337, 549] width 158 height 158
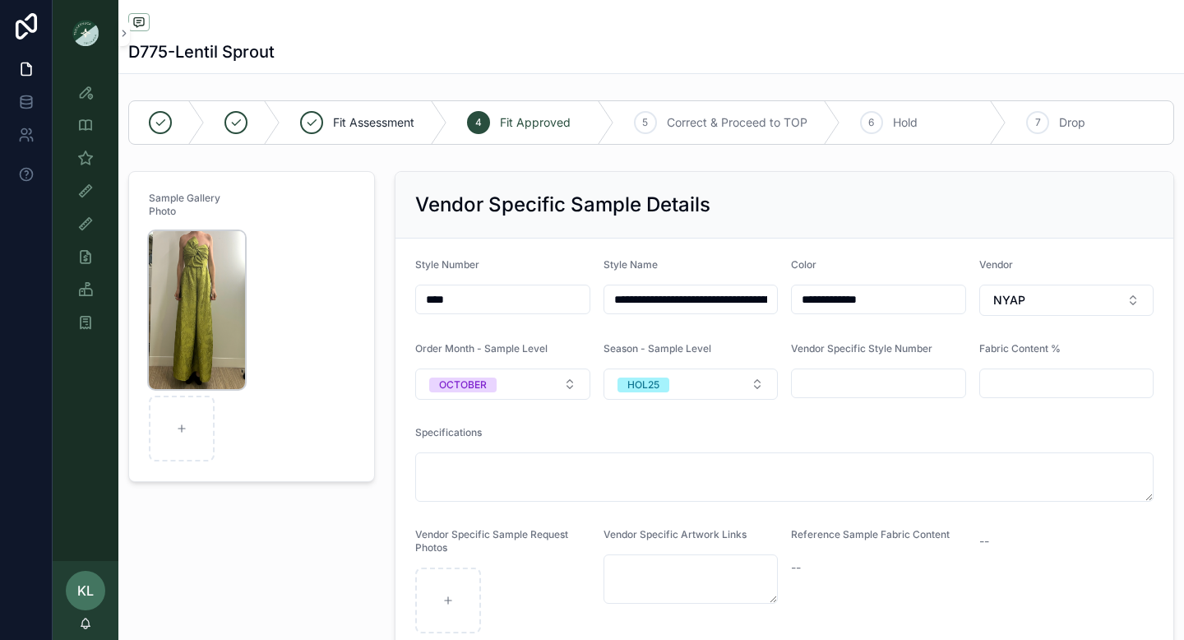
click at [216, 271] on img "scrollable content" at bounding box center [197, 310] width 96 height 158
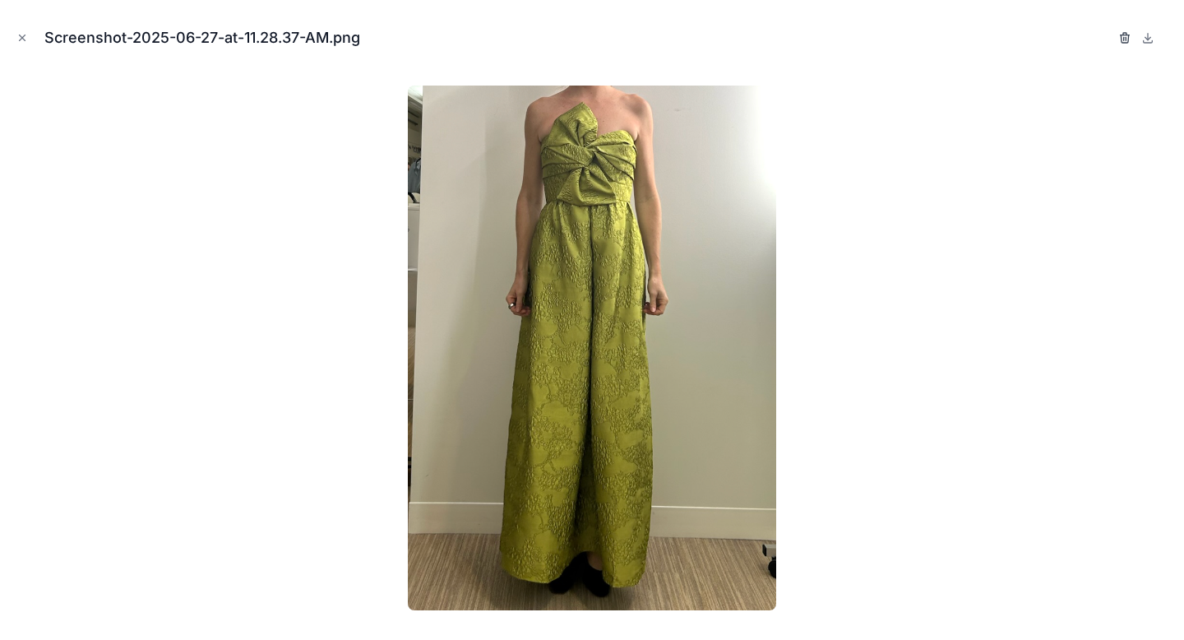
click at [1121, 39] on icon "button" at bounding box center [1124, 38] width 7 height 7
click at [1108, 39] on icon "button" at bounding box center [1108, 38] width 0 height 3
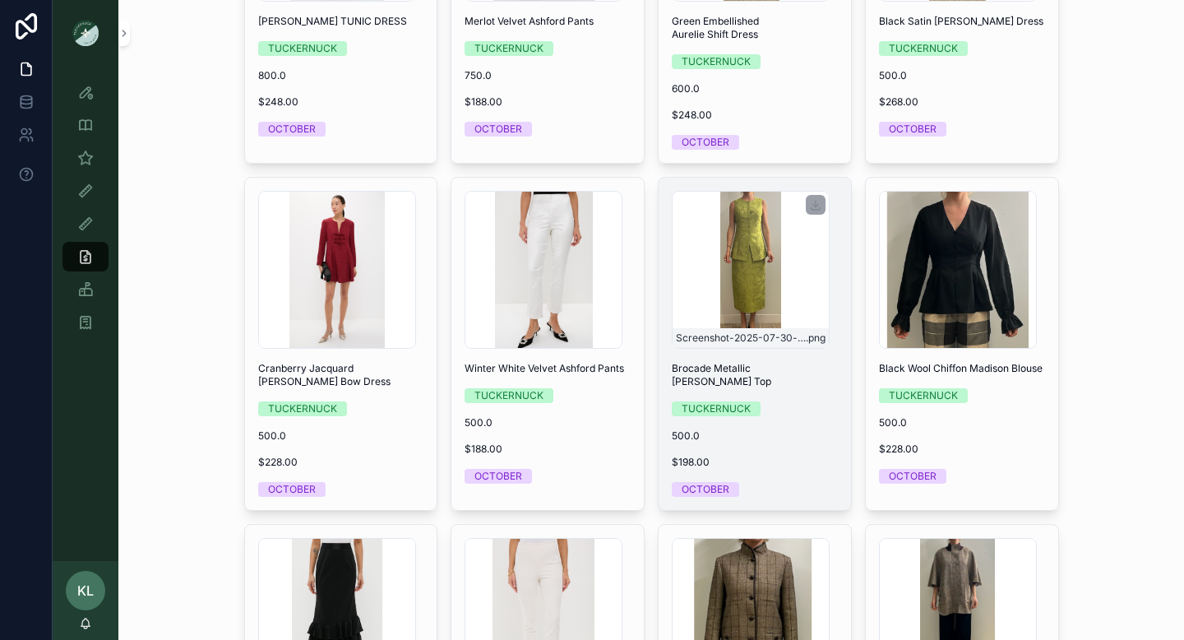
scroll to position [1035, 0]
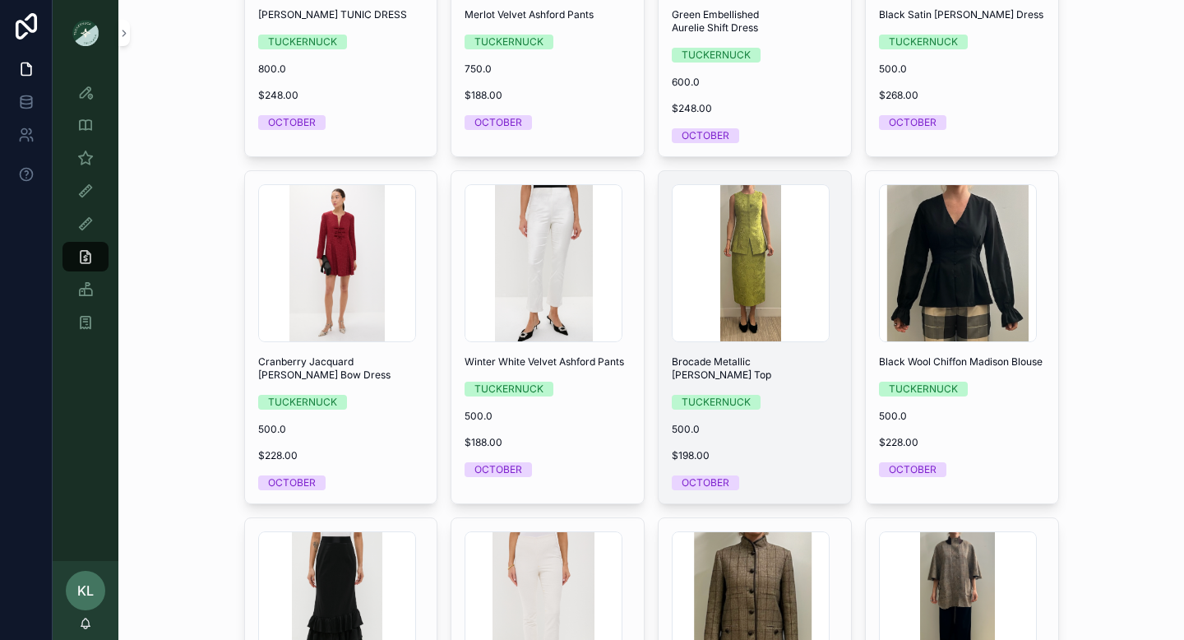
click at [782, 398] on div "Screenshot-2025-07-30-at-1.53.12-PM .png Brocade Metallic [PERSON_NAME] Top TUC…" at bounding box center [755, 337] width 192 height 332
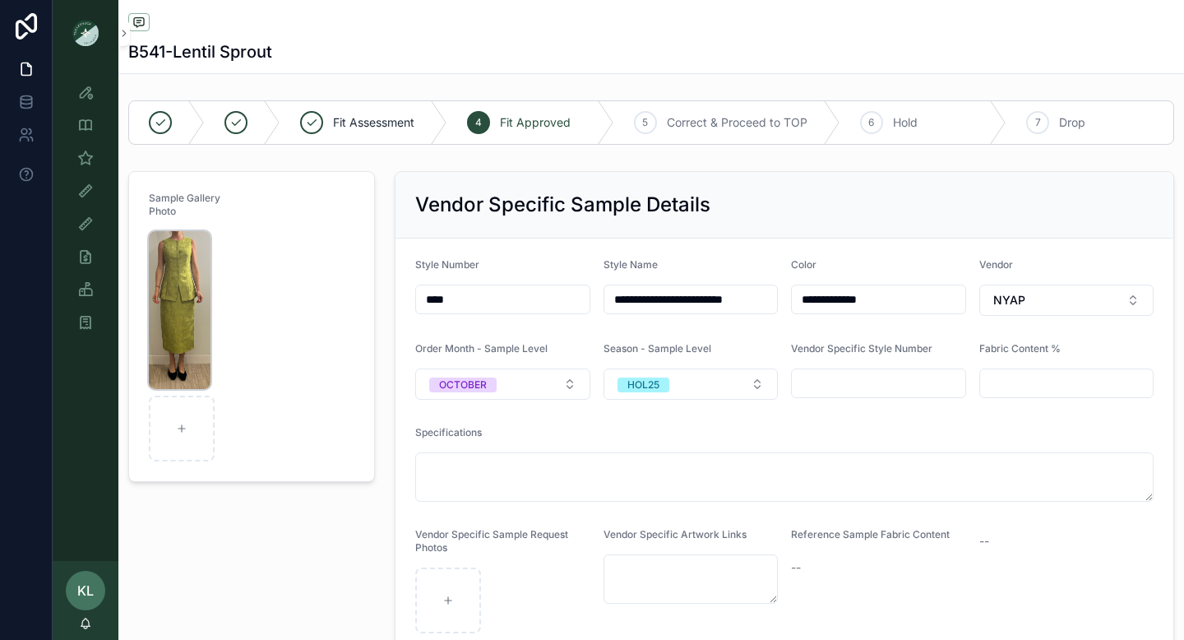
click at [177, 303] on img "scrollable content" at bounding box center [180, 310] width 62 height 158
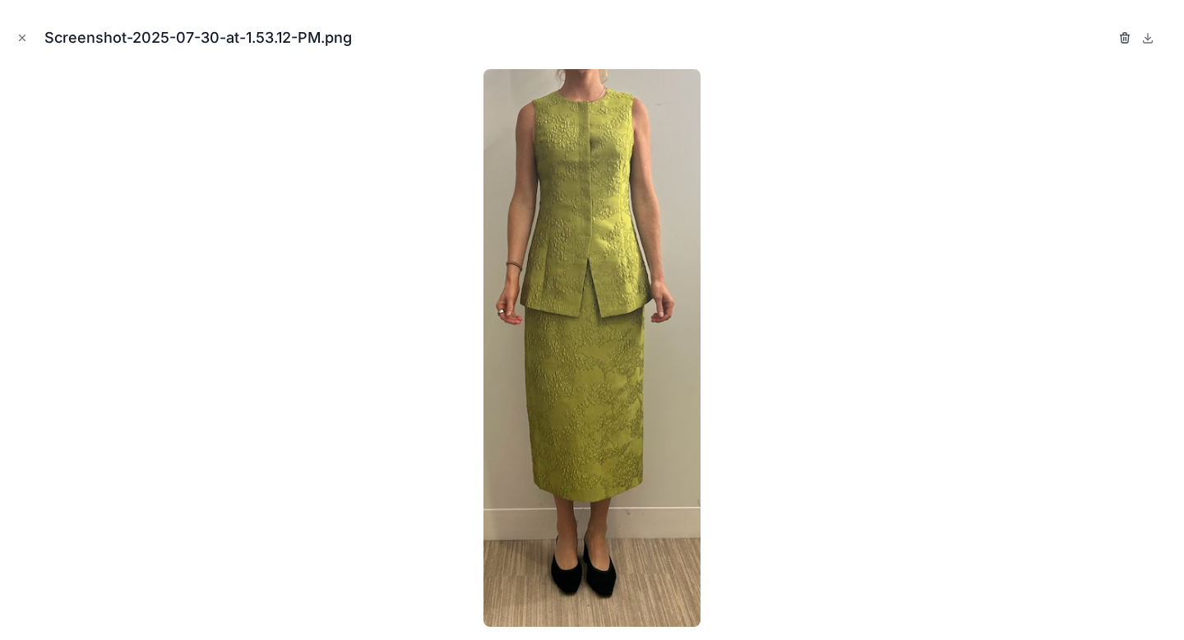
click at [1120, 37] on icon "button" at bounding box center [1125, 37] width 13 height 13
click at [1109, 37] on icon "button" at bounding box center [1109, 38] width 0 height 3
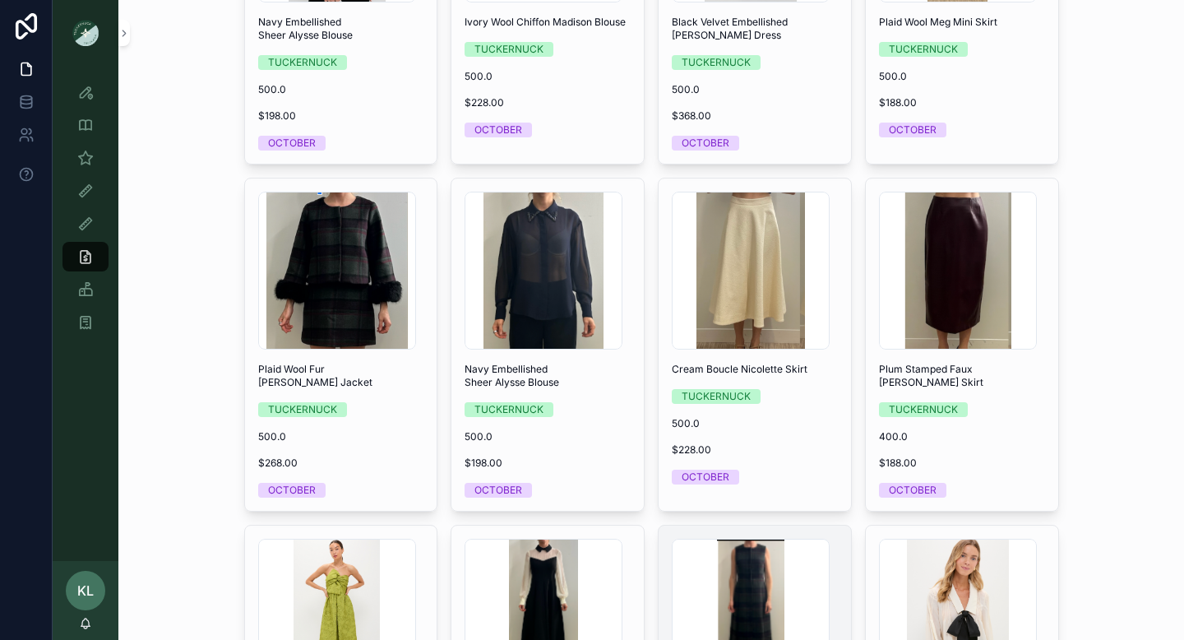
scroll to position [2416, 0]
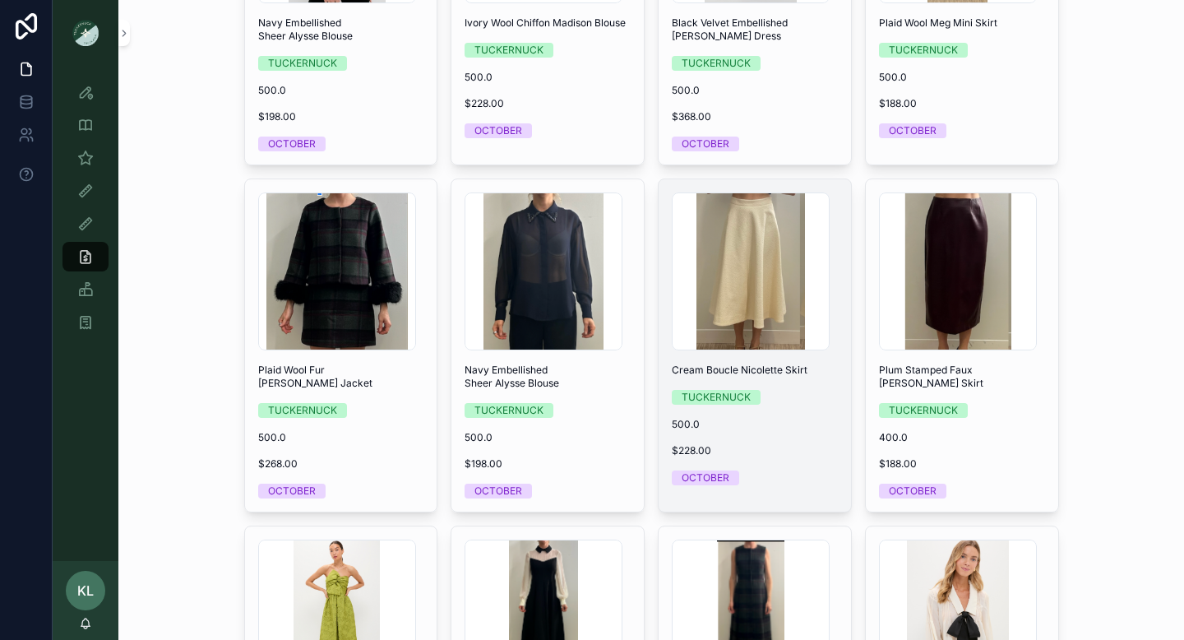
click at [786, 378] on div "Screenshot-2025-06-27-at-10.57.51-AM .png Cream Boucle [PERSON_NAME] Skirt TUCK…" at bounding box center [755, 338] width 192 height 319
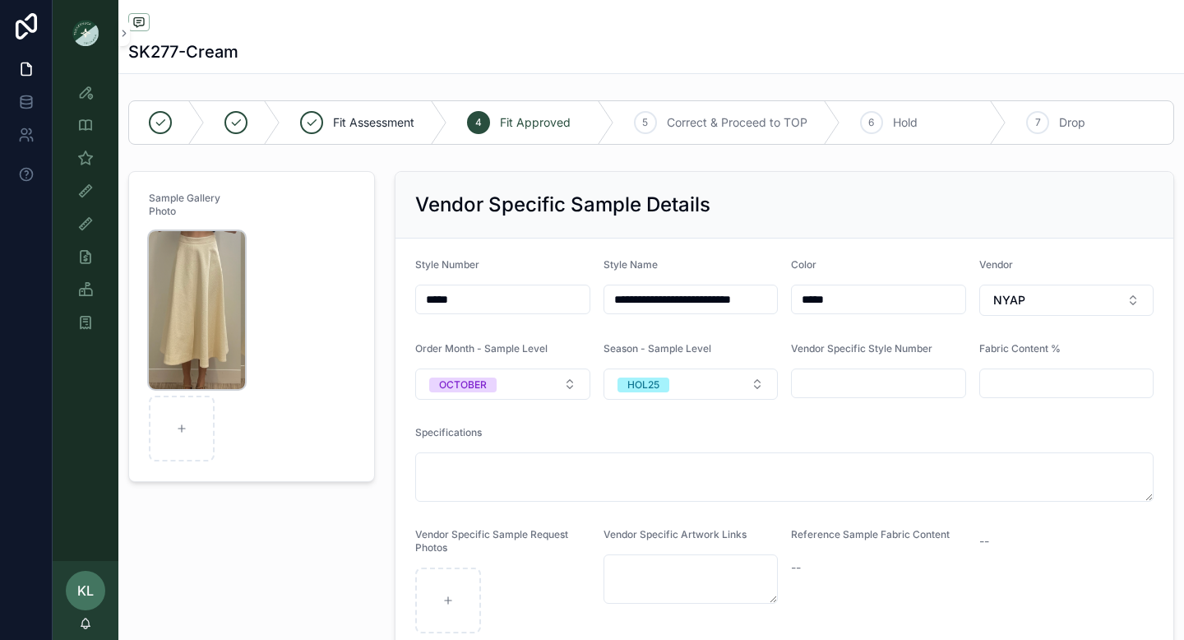
click at [197, 291] on img "scrollable content" at bounding box center [197, 310] width 96 height 158
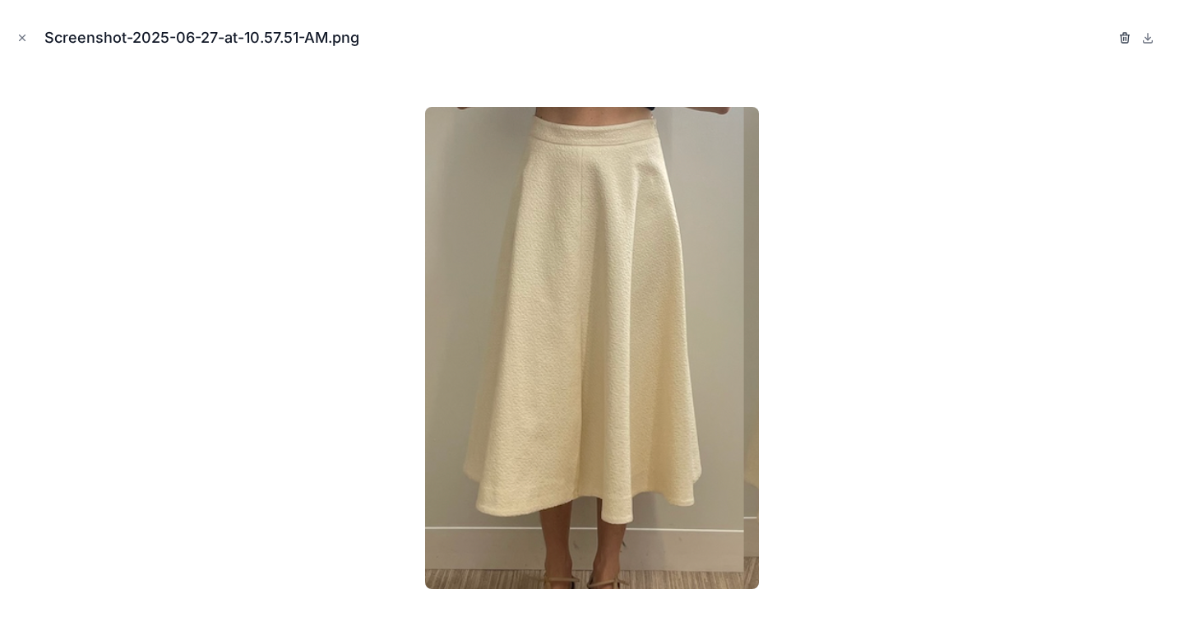
click at [1123, 33] on icon "button" at bounding box center [1124, 34] width 3 height 2
click at [1108, 38] on icon "button" at bounding box center [1108, 38] width 0 height 3
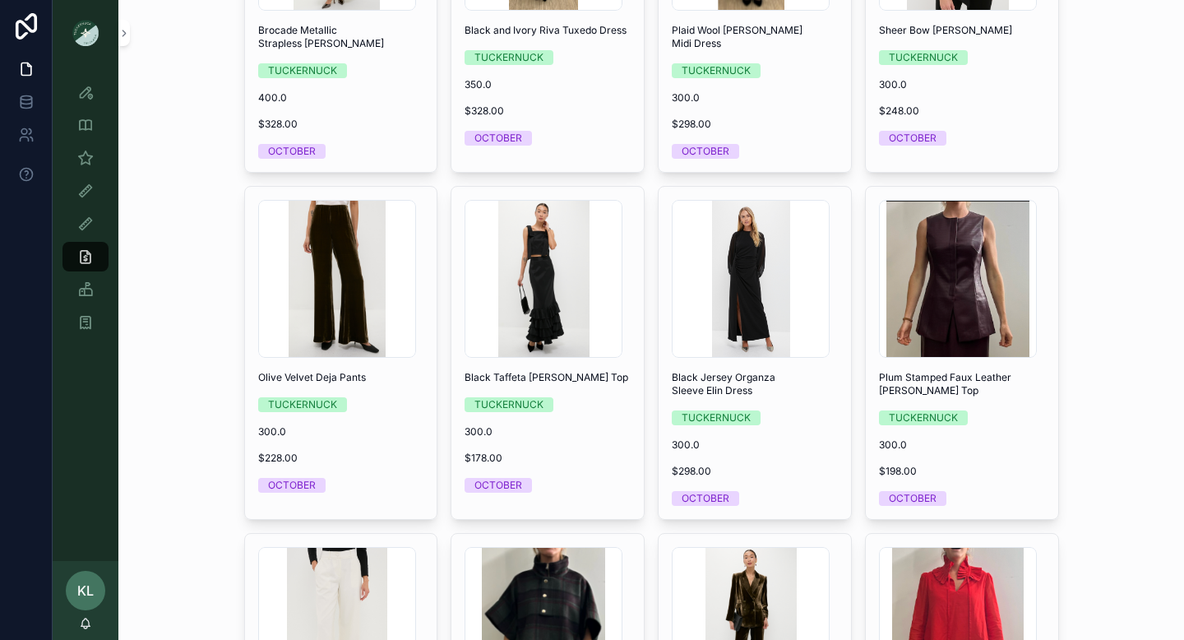
scroll to position [3146, 0]
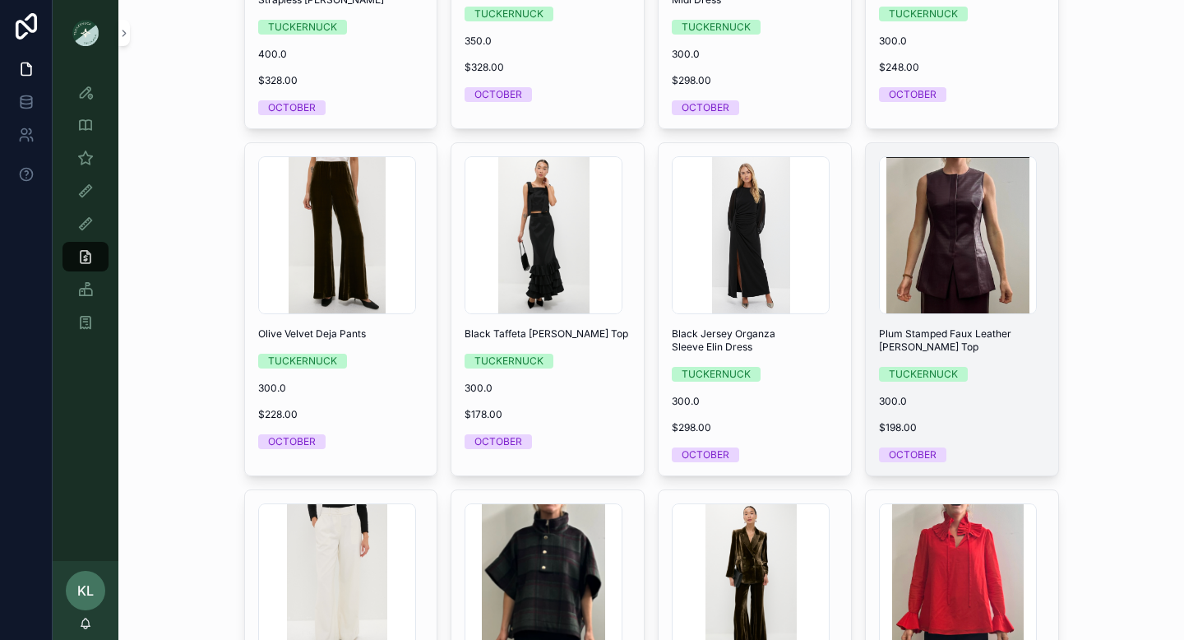
click at [987, 373] on div "TUCKERNUCK" at bounding box center [962, 374] width 166 height 15
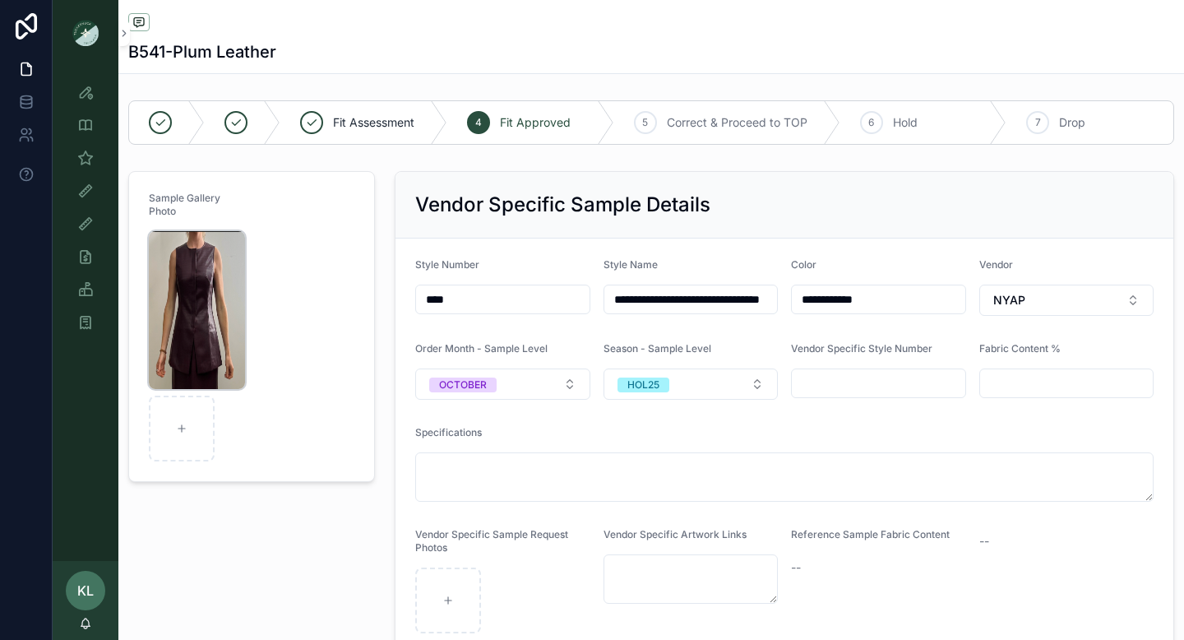
click at [188, 308] on img "scrollable content" at bounding box center [197, 310] width 96 height 158
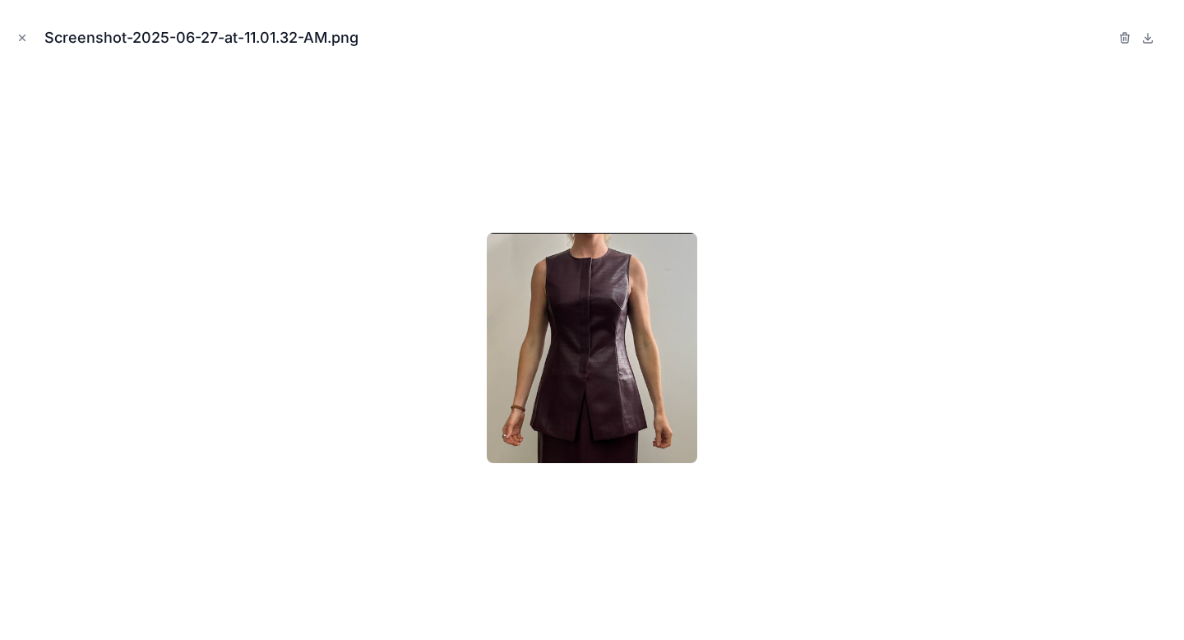
click at [1113, 35] on div "Screenshot-2025-06-27-at-11.01.32-AM.png" at bounding box center [592, 37] width 1158 height 49
click at [1124, 39] on icon "button" at bounding box center [1125, 37] width 13 height 13
click at [1114, 38] on icon "button" at bounding box center [1108, 37] width 13 height 13
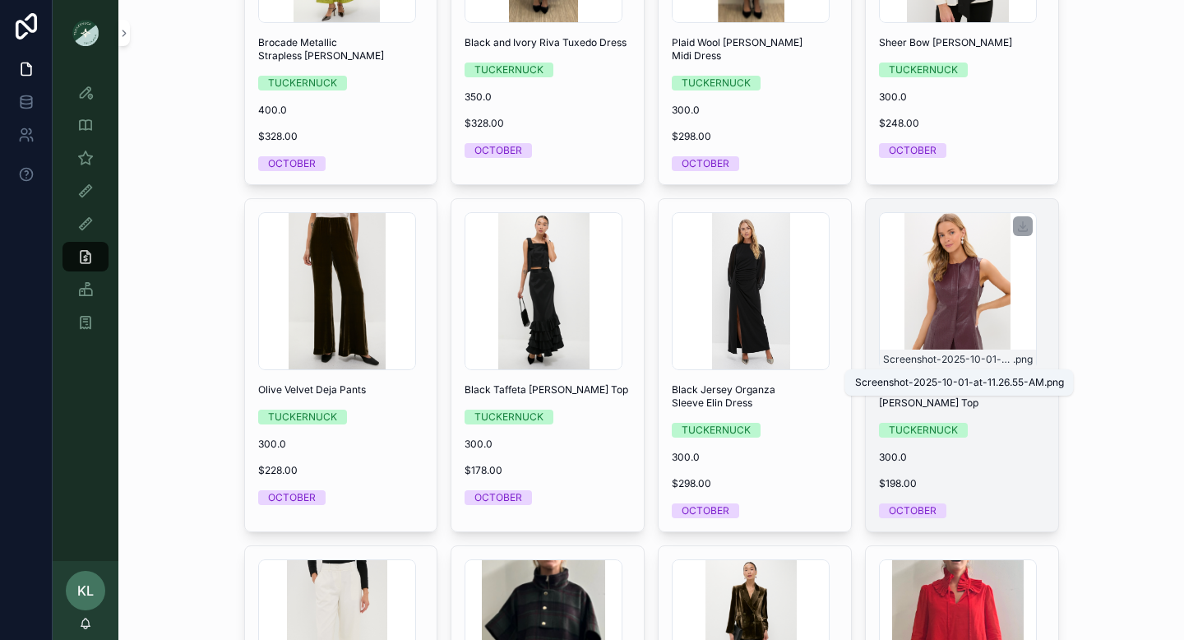
scroll to position [3078, 0]
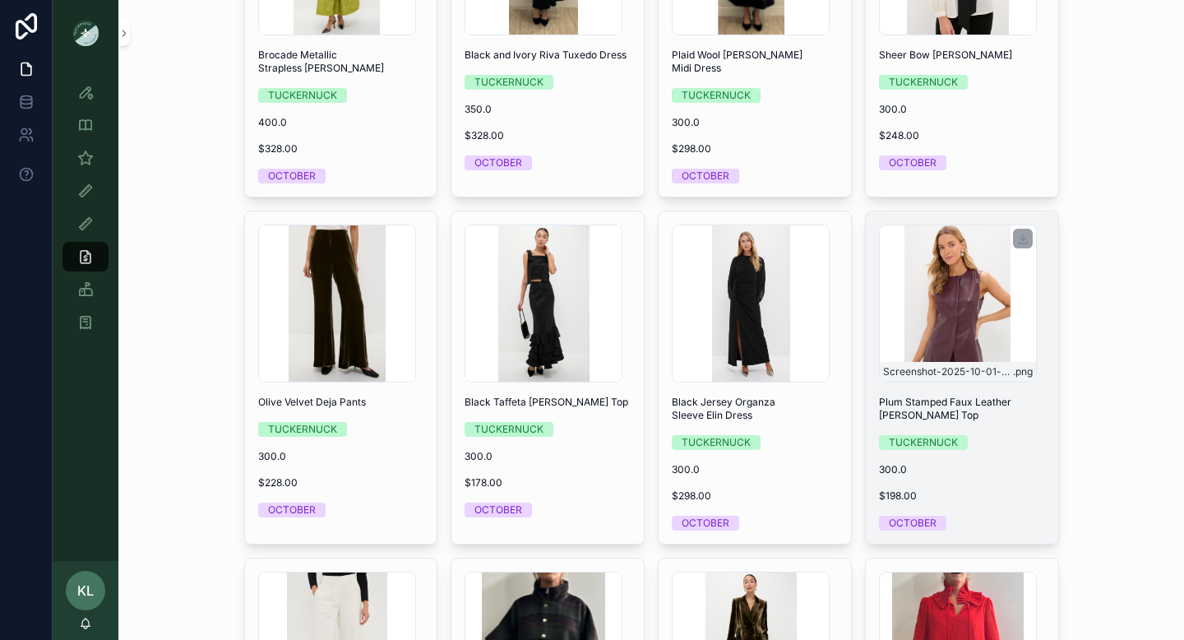
click at [975, 298] on div "Screenshot-2025-10-01-at-11.26.55-AM .png" at bounding box center [958, 304] width 158 height 158
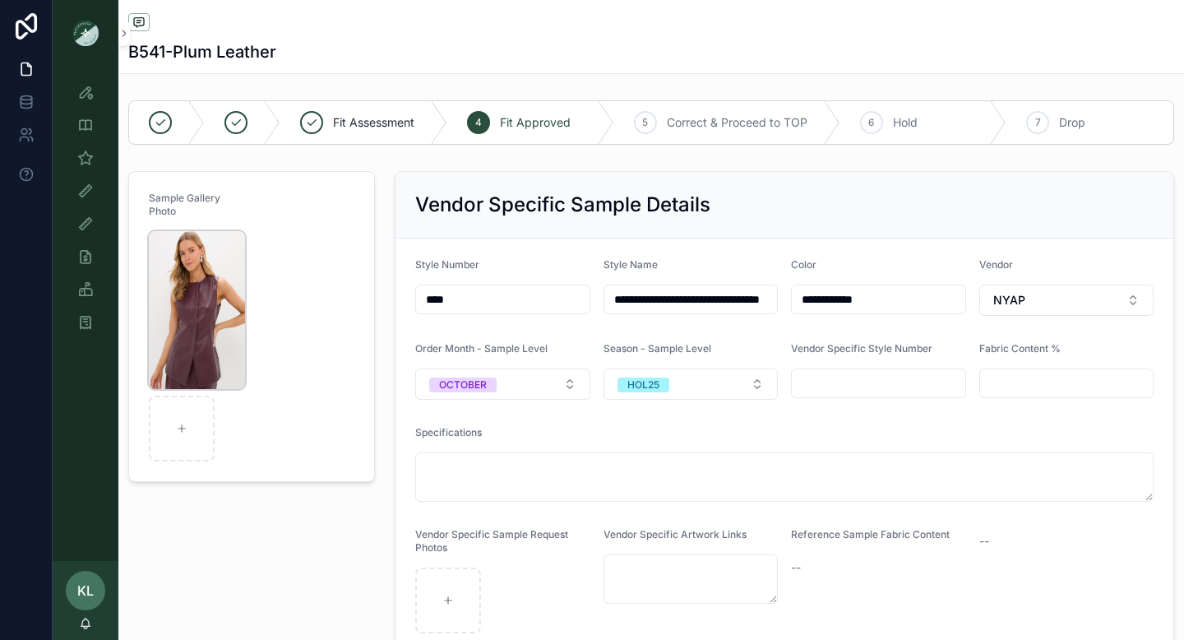
click at [212, 306] on img "scrollable content" at bounding box center [197, 310] width 96 height 158
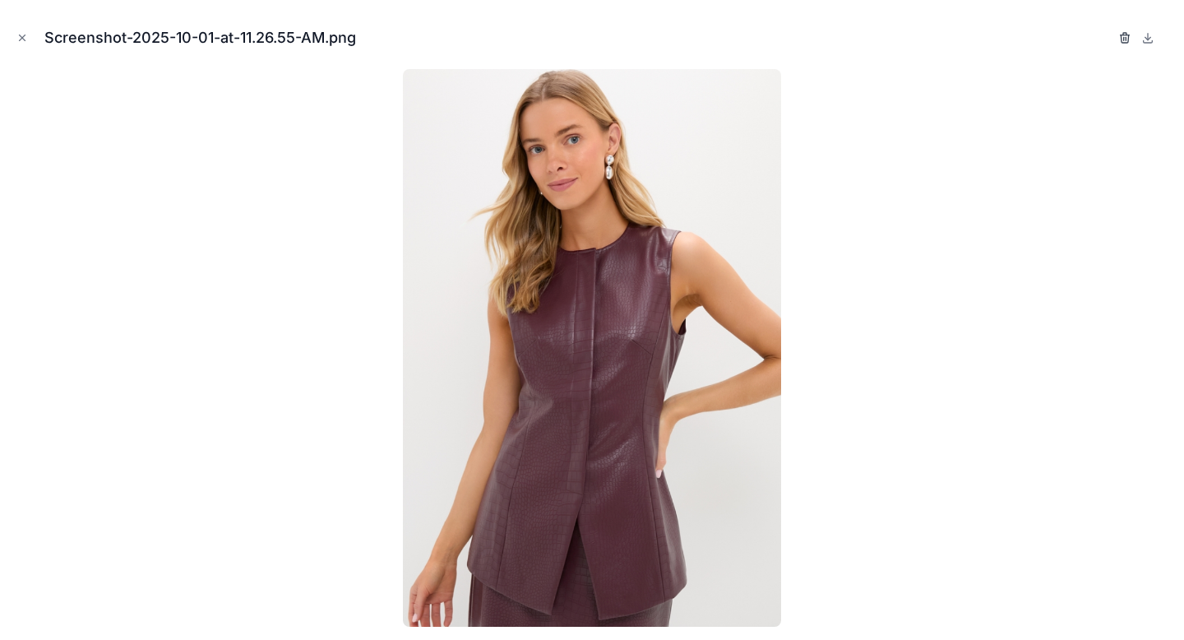
click at [1123, 35] on icon "button" at bounding box center [1125, 35] width 9 height 0
click at [1111, 38] on icon "button" at bounding box center [1108, 37] width 13 height 13
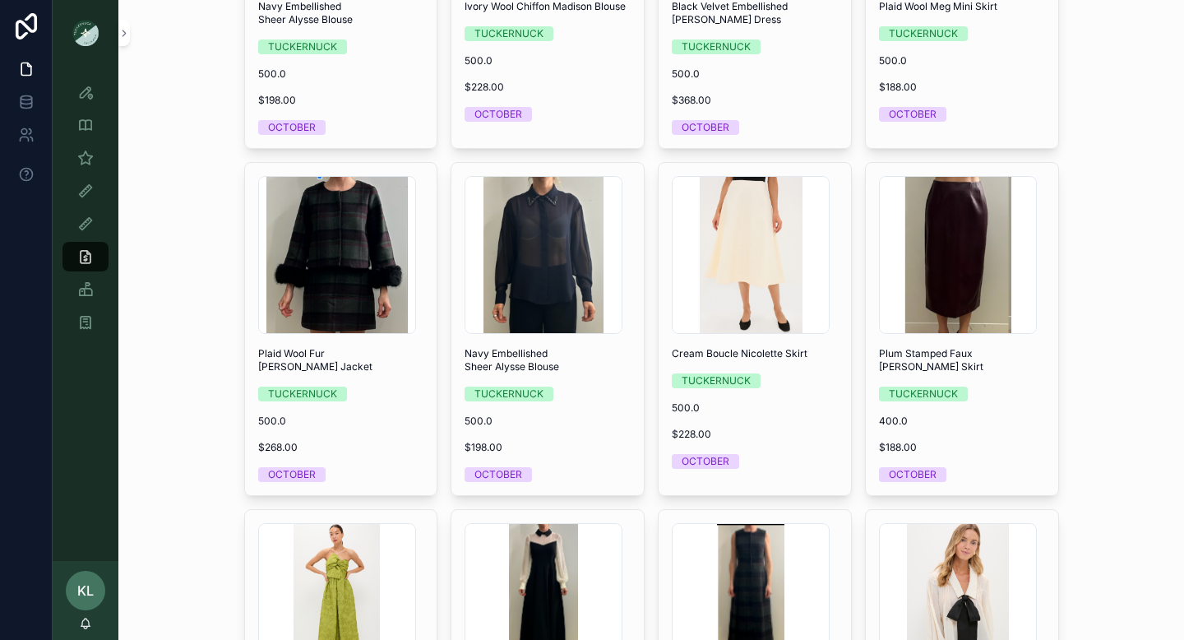
scroll to position [2434, 0]
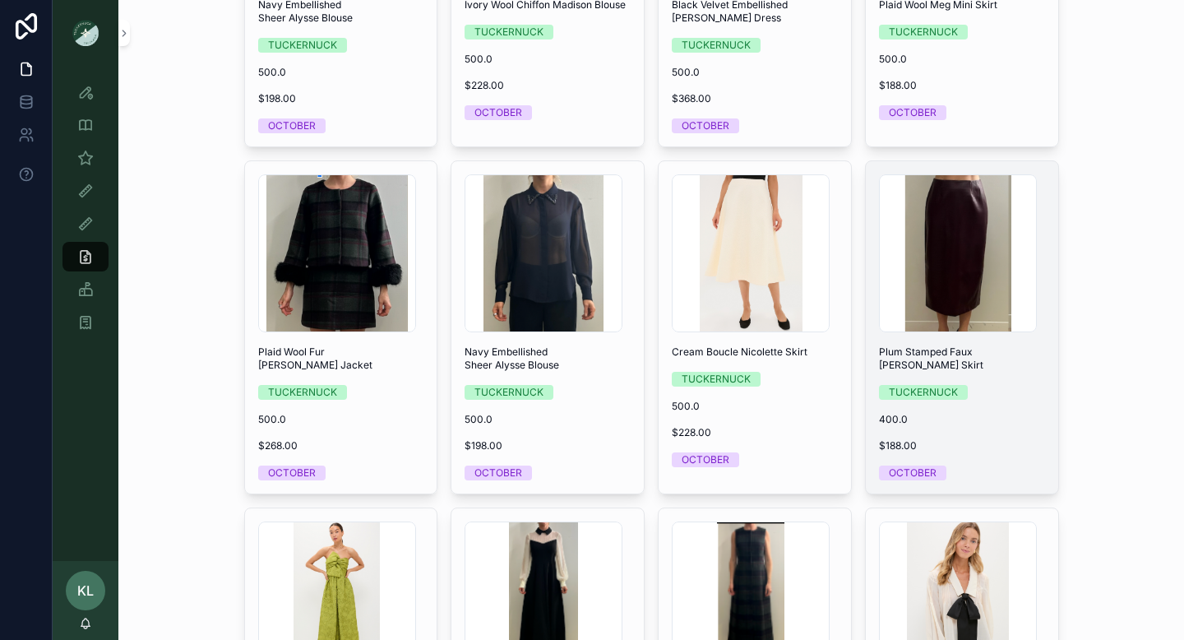
click at [994, 401] on div "Screenshot-2025-06-27-at-11.03.10-AM .png Plum Stamped Faux [PERSON_NAME] Skirt…" at bounding box center [962, 327] width 192 height 332
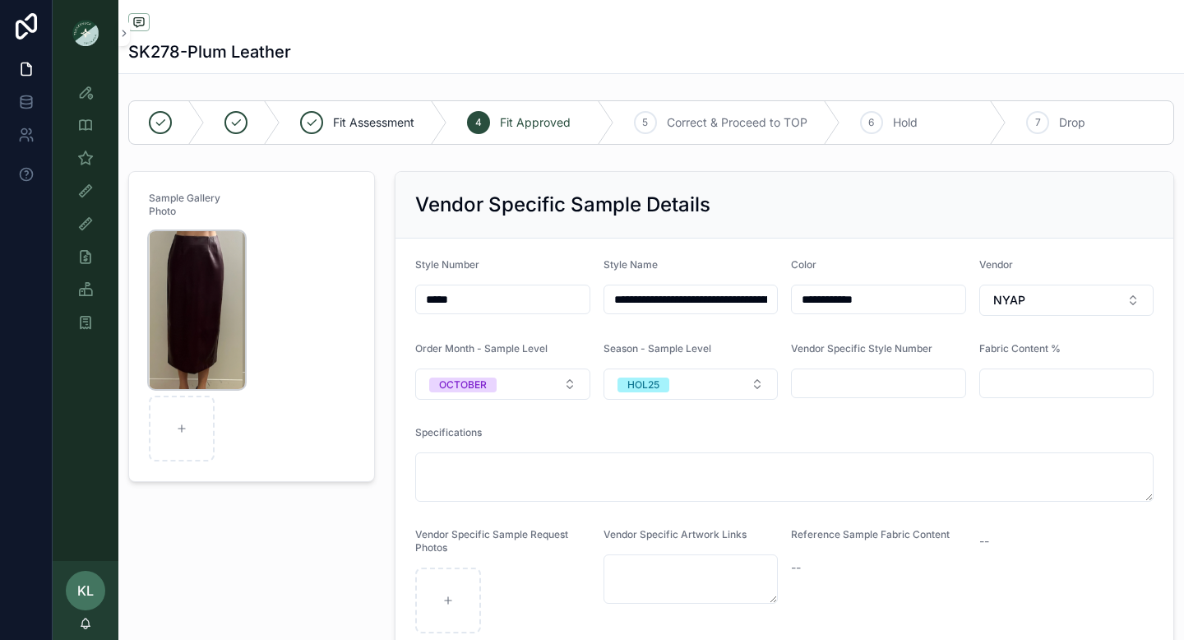
click at [219, 279] on img "scrollable content" at bounding box center [197, 310] width 96 height 158
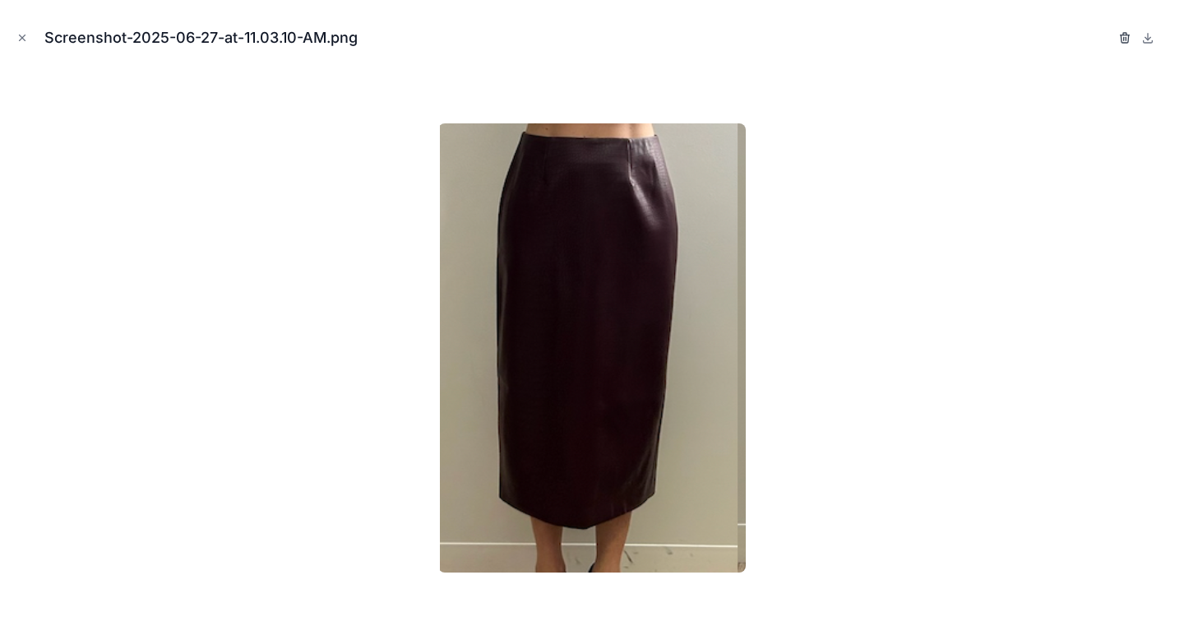
click at [1124, 35] on icon "button" at bounding box center [1125, 37] width 13 height 13
click at [1108, 37] on icon "button" at bounding box center [1108, 38] width 0 height 3
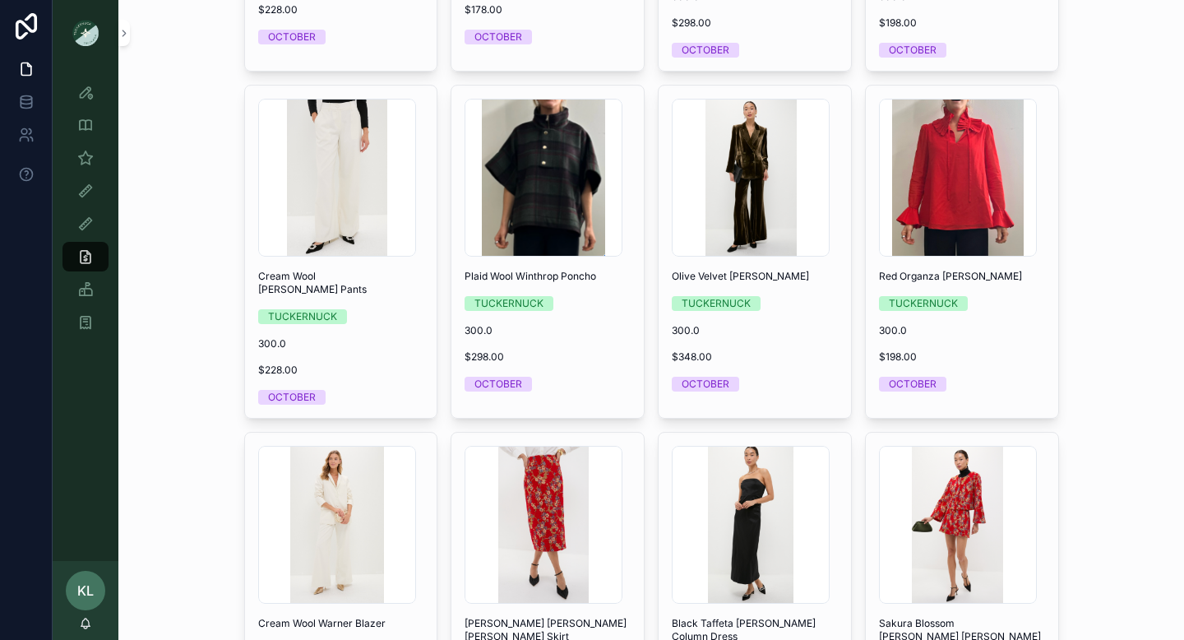
scroll to position [3561, 0]
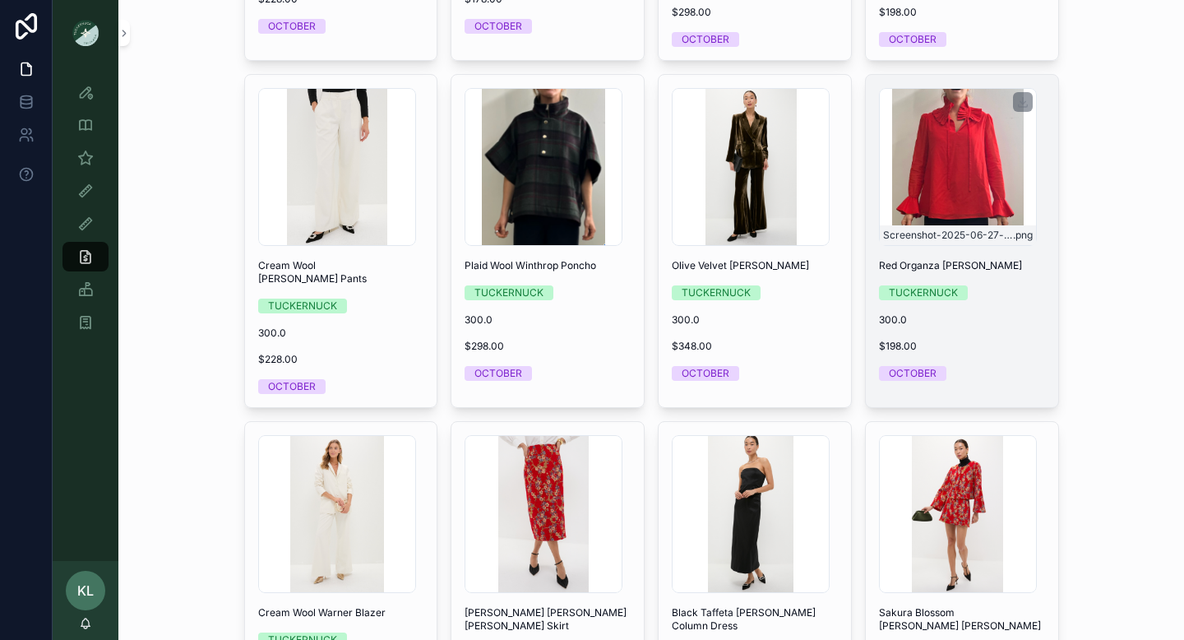
click at [965, 220] on div "Screenshot-2025-06-27-at-12.12.40-PM .png" at bounding box center [958, 167] width 158 height 158
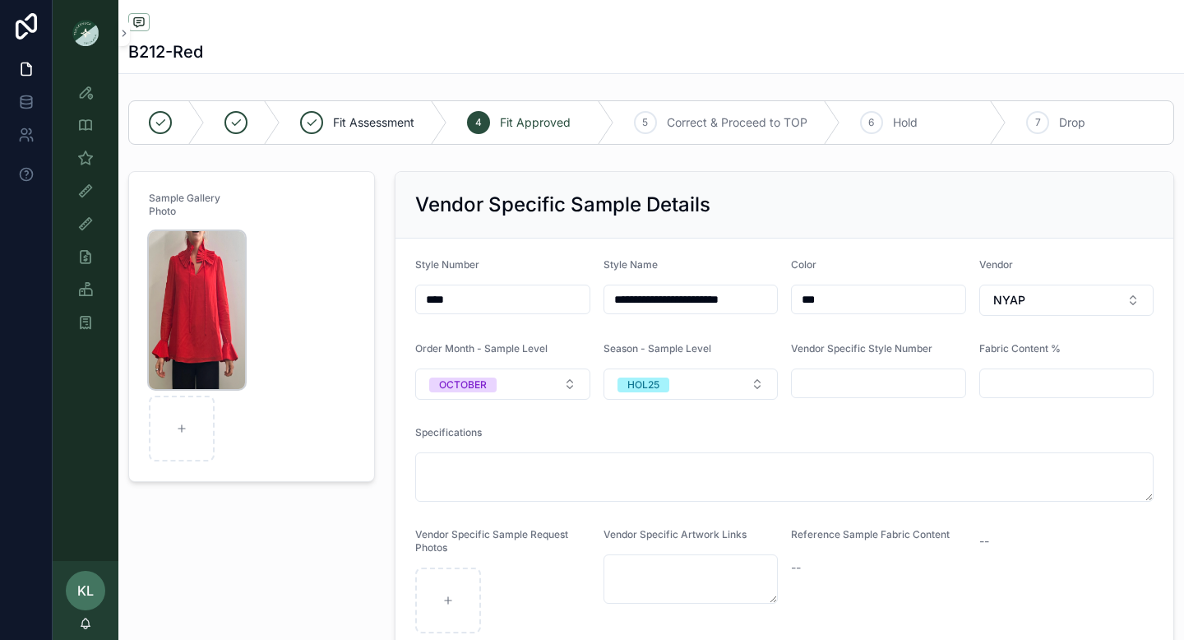
click at [199, 247] on img "scrollable content" at bounding box center [197, 310] width 96 height 158
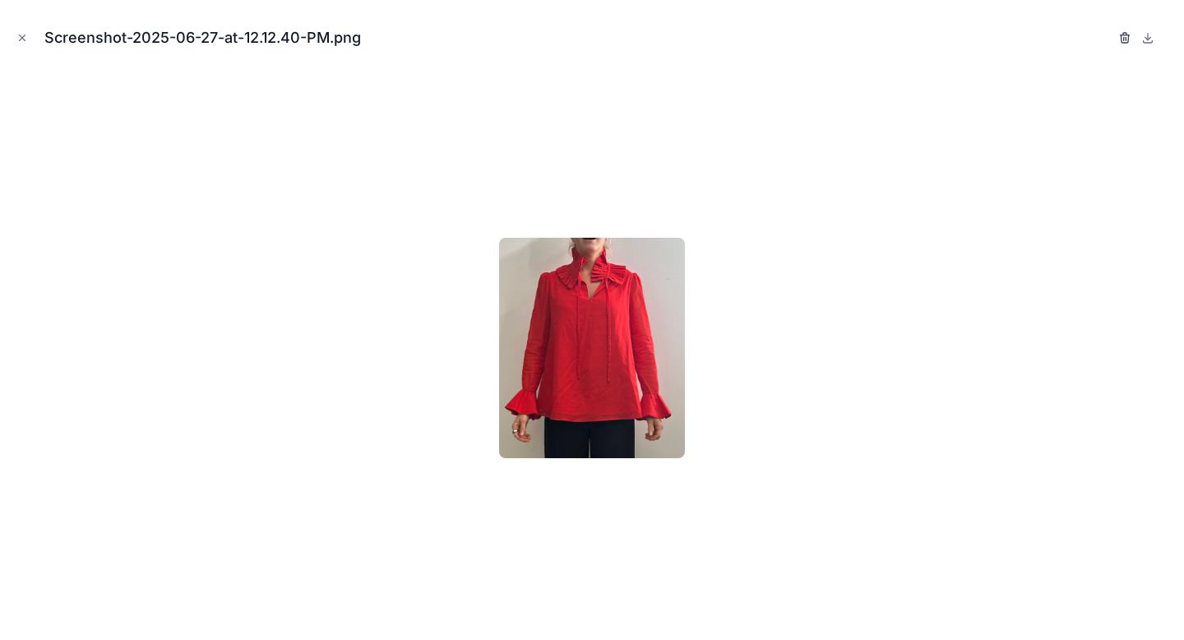
click at [1121, 41] on icon "button" at bounding box center [1124, 38] width 7 height 7
click at [1111, 37] on icon "button" at bounding box center [1108, 37] width 13 height 13
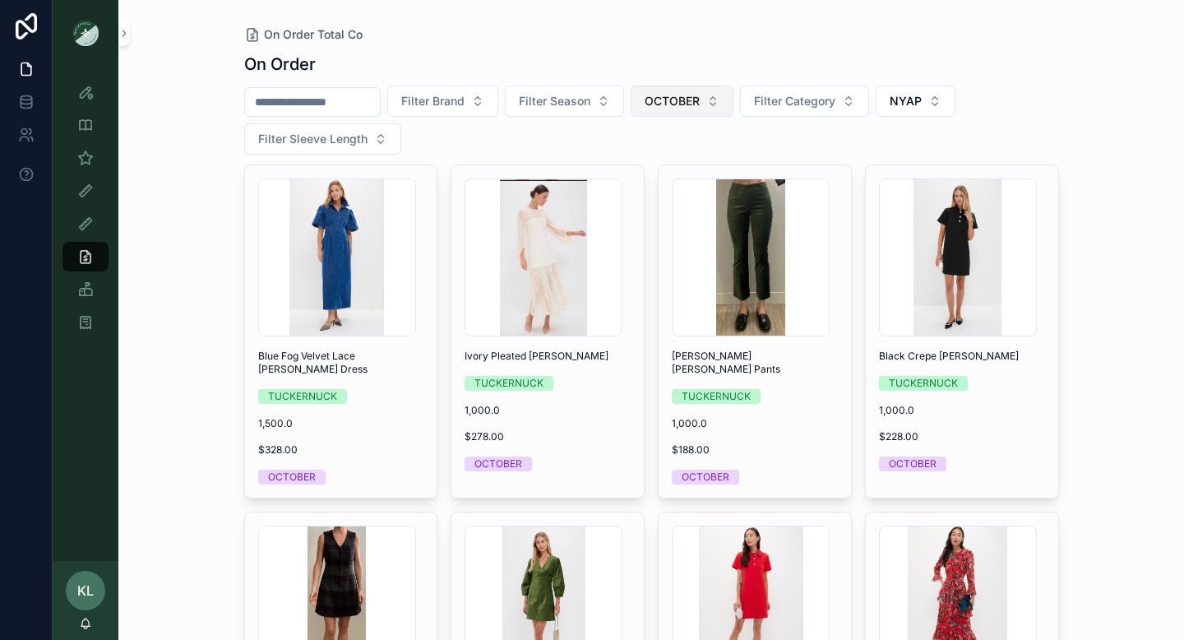
click at [728, 100] on button "OCTOBER" at bounding box center [682, 101] width 103 height 31
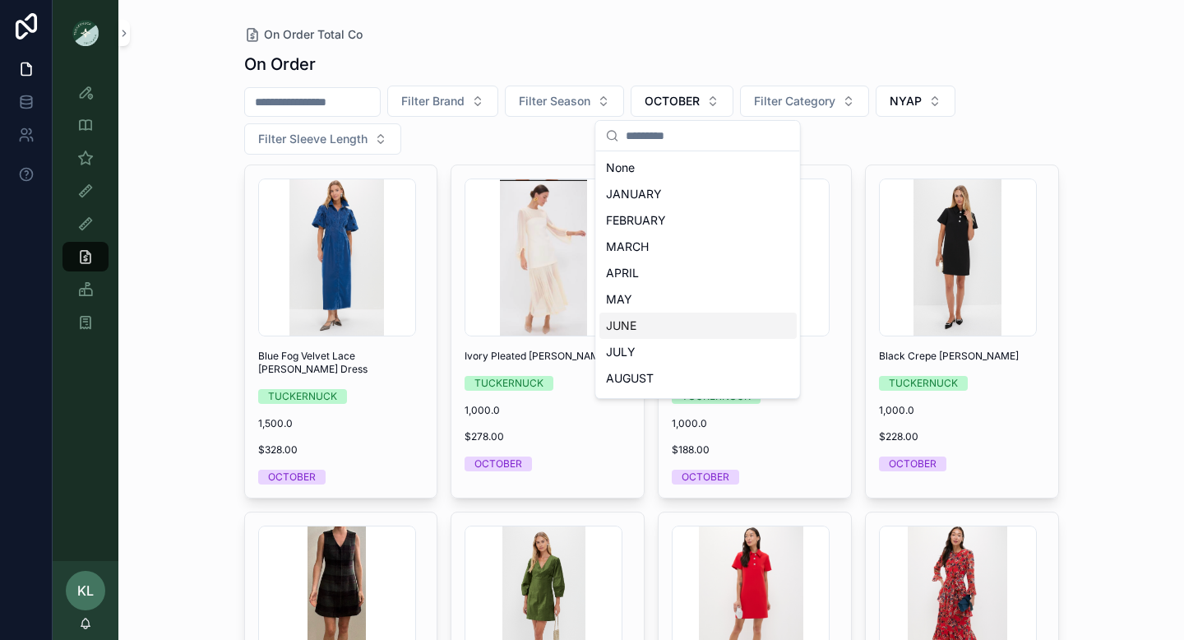
scroll to position [102, 0]
click at [677, 307] on div "SEPTEMBER" at bounding box center [698, 303] width 197 height 26
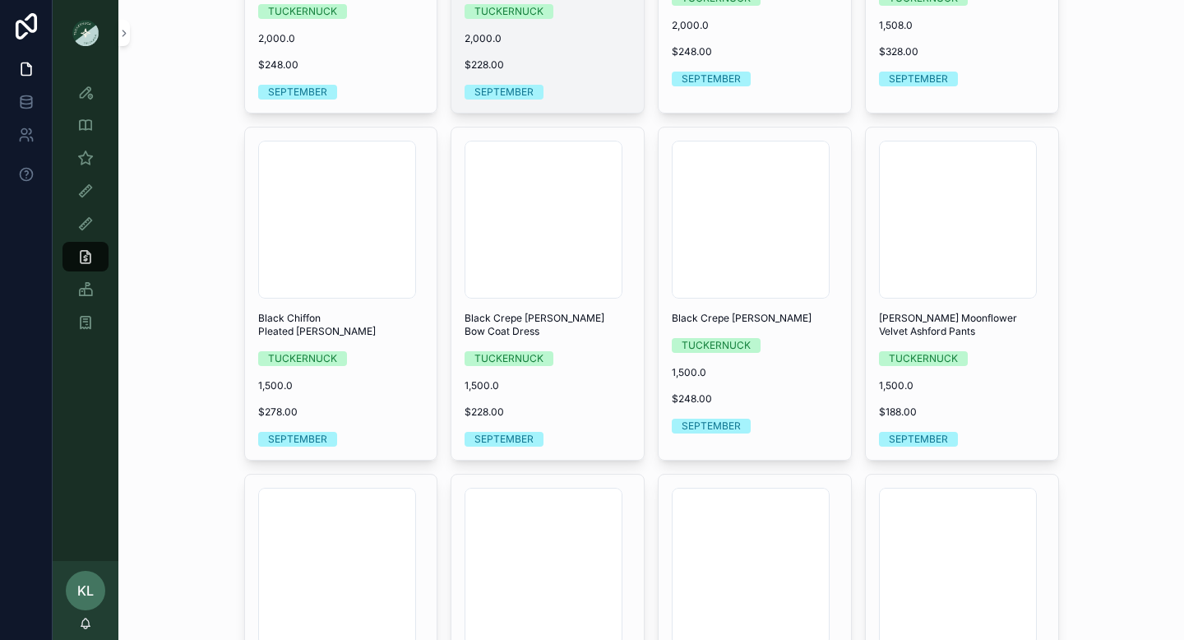
scroll to position [391, 0]
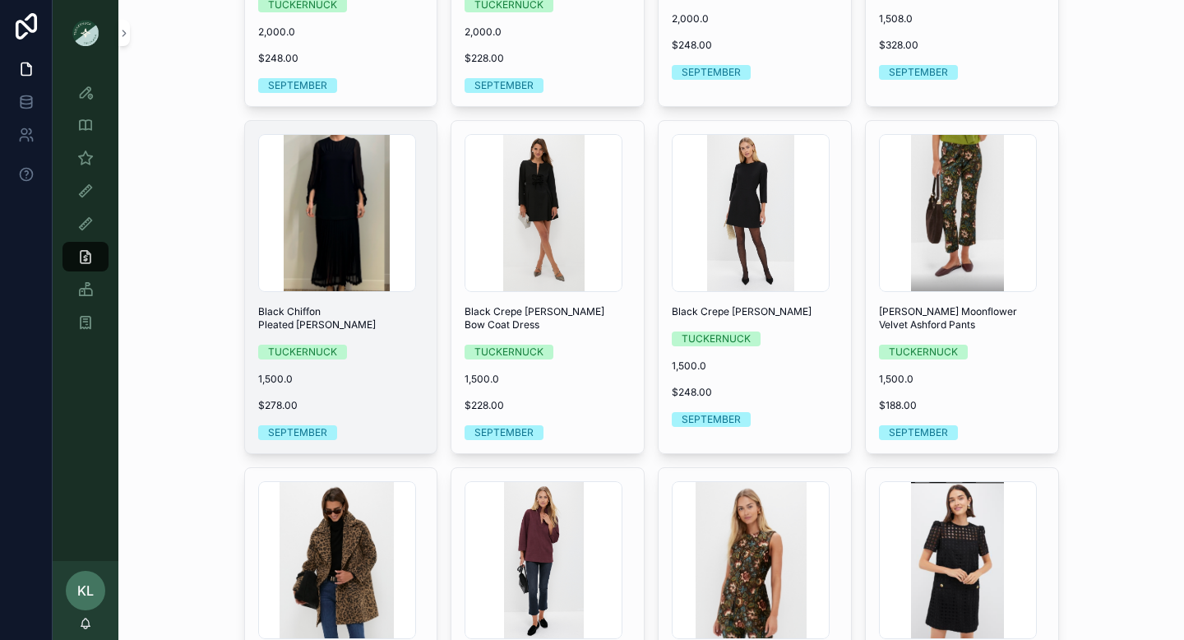
click at [366, 362] on div "Screenshot-2025-06-25-at-3.36.41-PM .png Black Chiffon Pleated [PERSON_NAME] Dr…" at bounding box center [341, 287] width 192 height 332
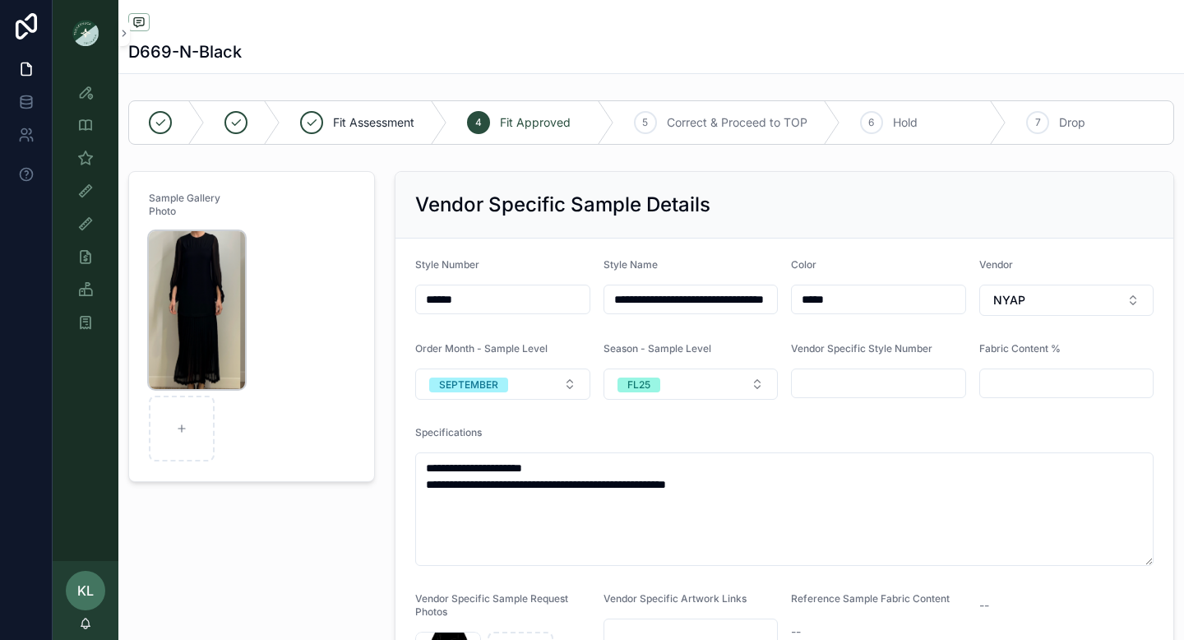
click at [203, 299] on img "scrollable content" at bounding box center [197, 310] width 96 height 158
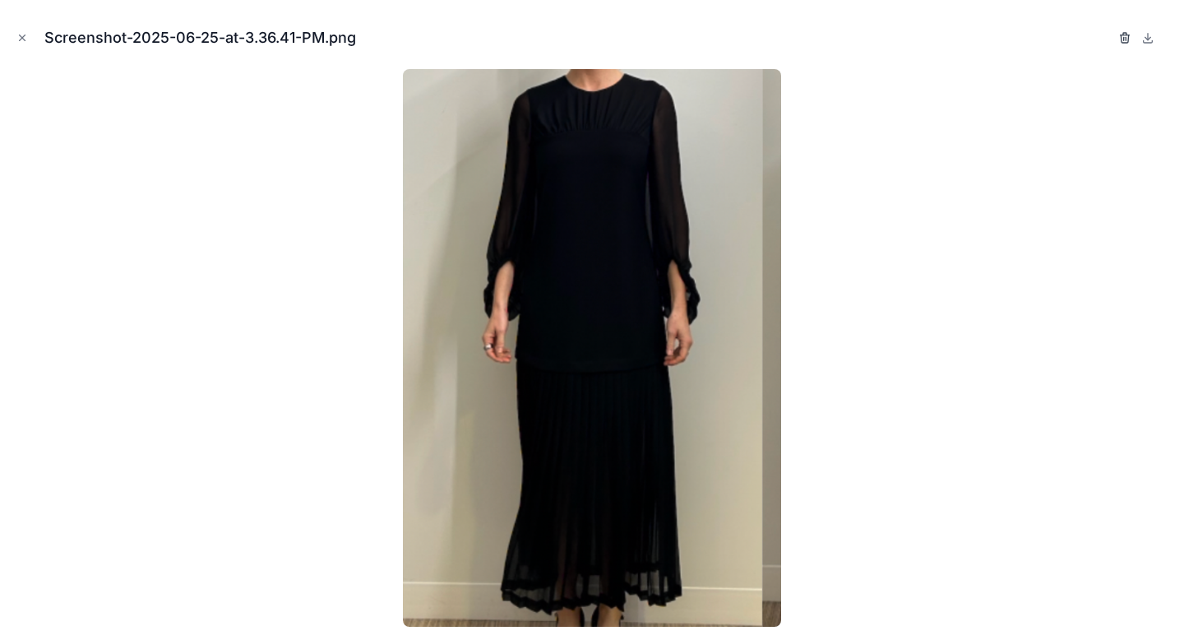
click at [1121, 35] on icon "button" at bounding box center [1125, 35] width 9 height 0
click at [1108, 39] on icon "button" at bounding box center [1108, 38] width 0 height 3
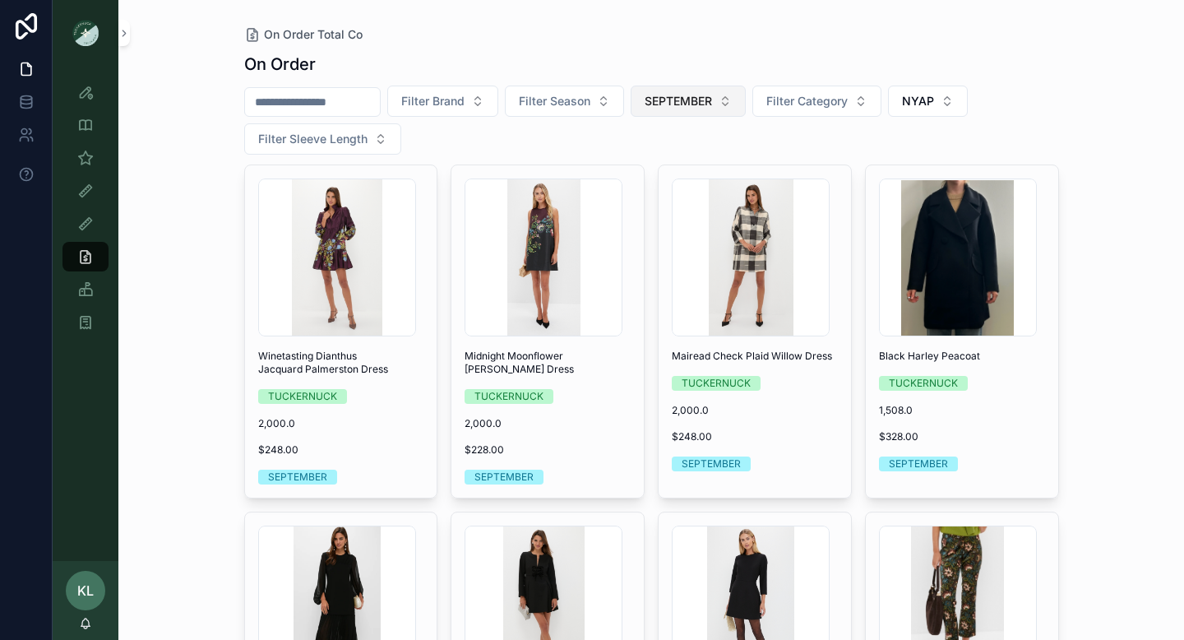
click at [712, 104] on span "SEPTEMBER" at bounding box center [678, 101] width 67 height 16
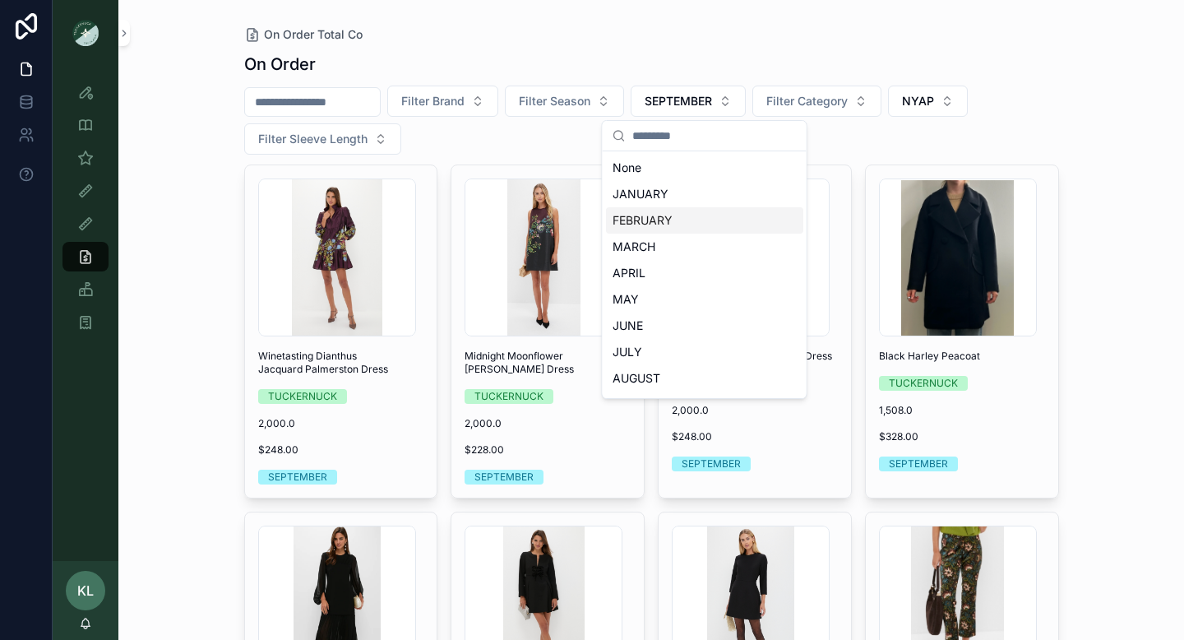
scroll to position [102, 0]
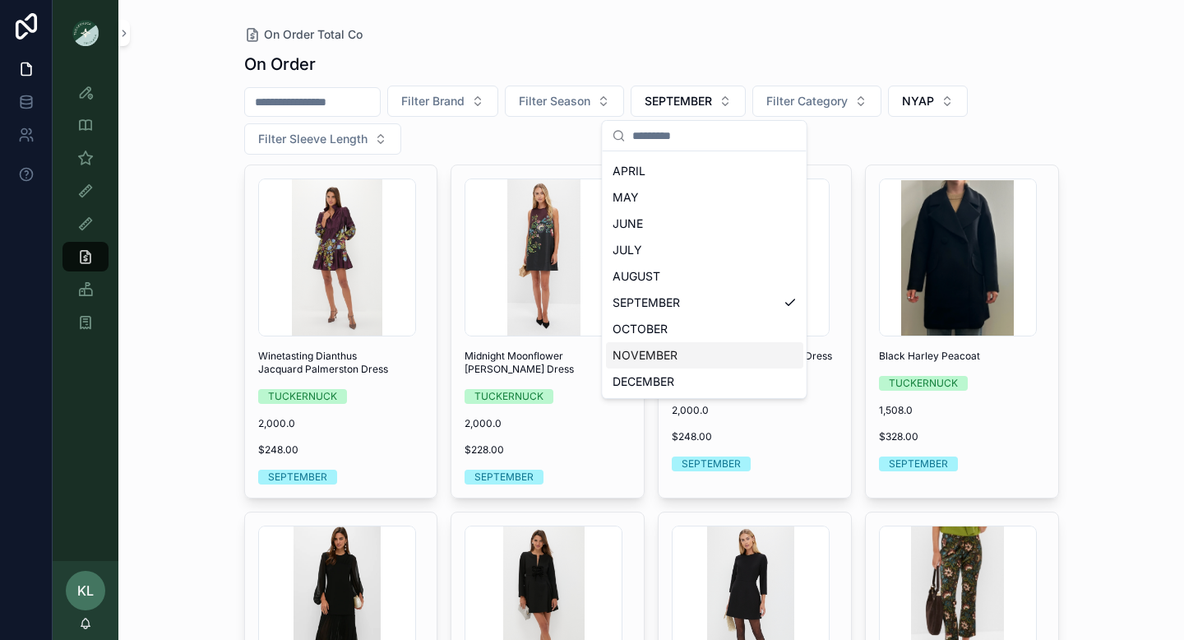
click at [683, 347] on div "NOVEMBER" at bounding box center [704, 355] width 197 height 26
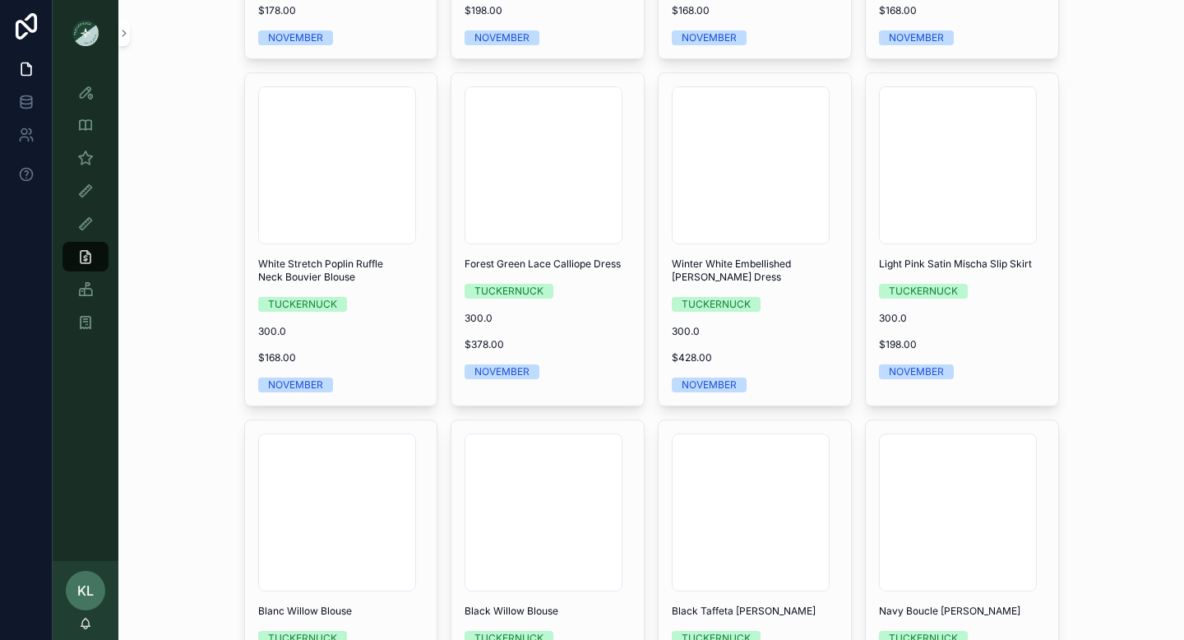
scroll to position [1941, 0]
